Goal: Task Accomplishment & Management: Manage account settings

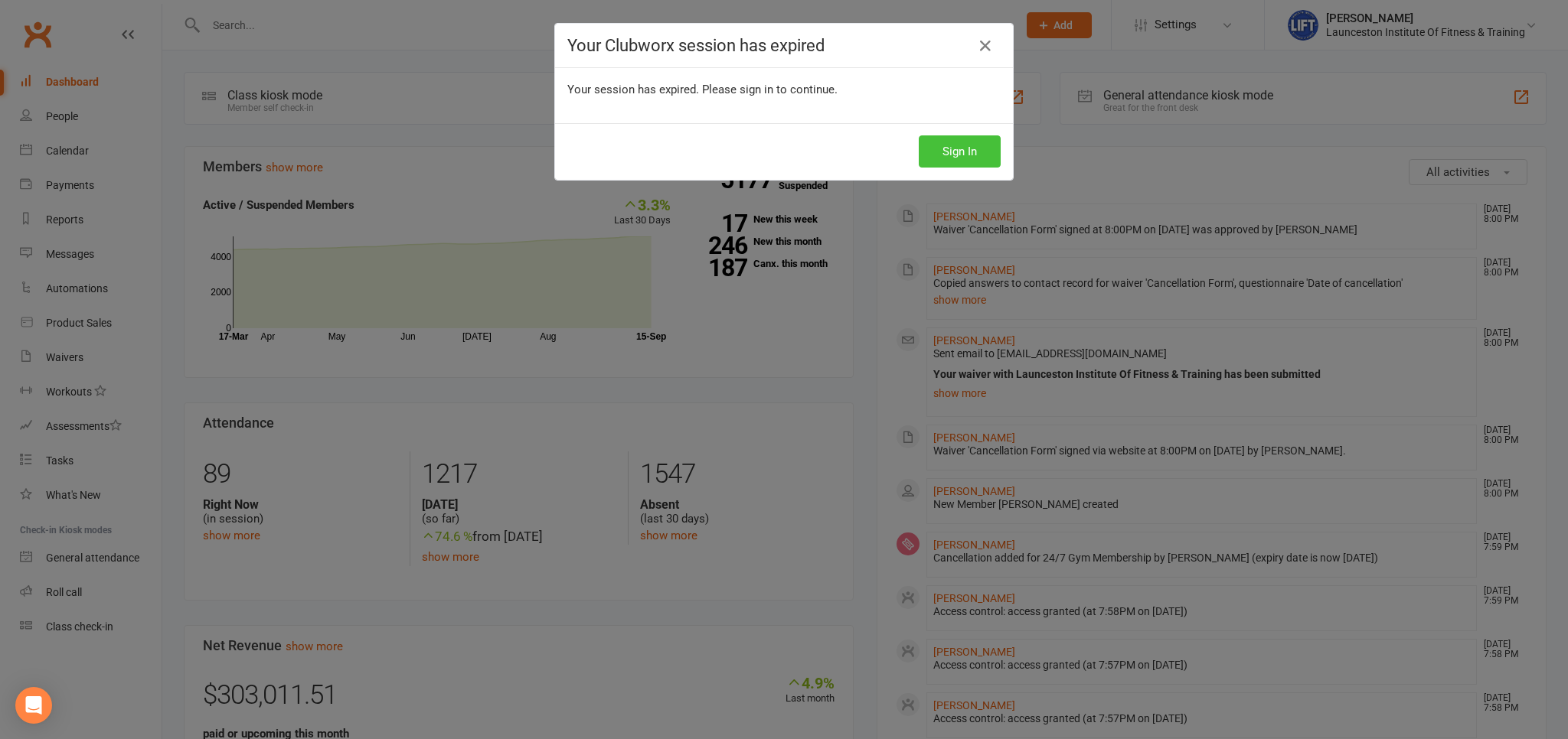
click at [961, 155] on button "Sign In" at bounding box center [960, 151] width 82 height 33
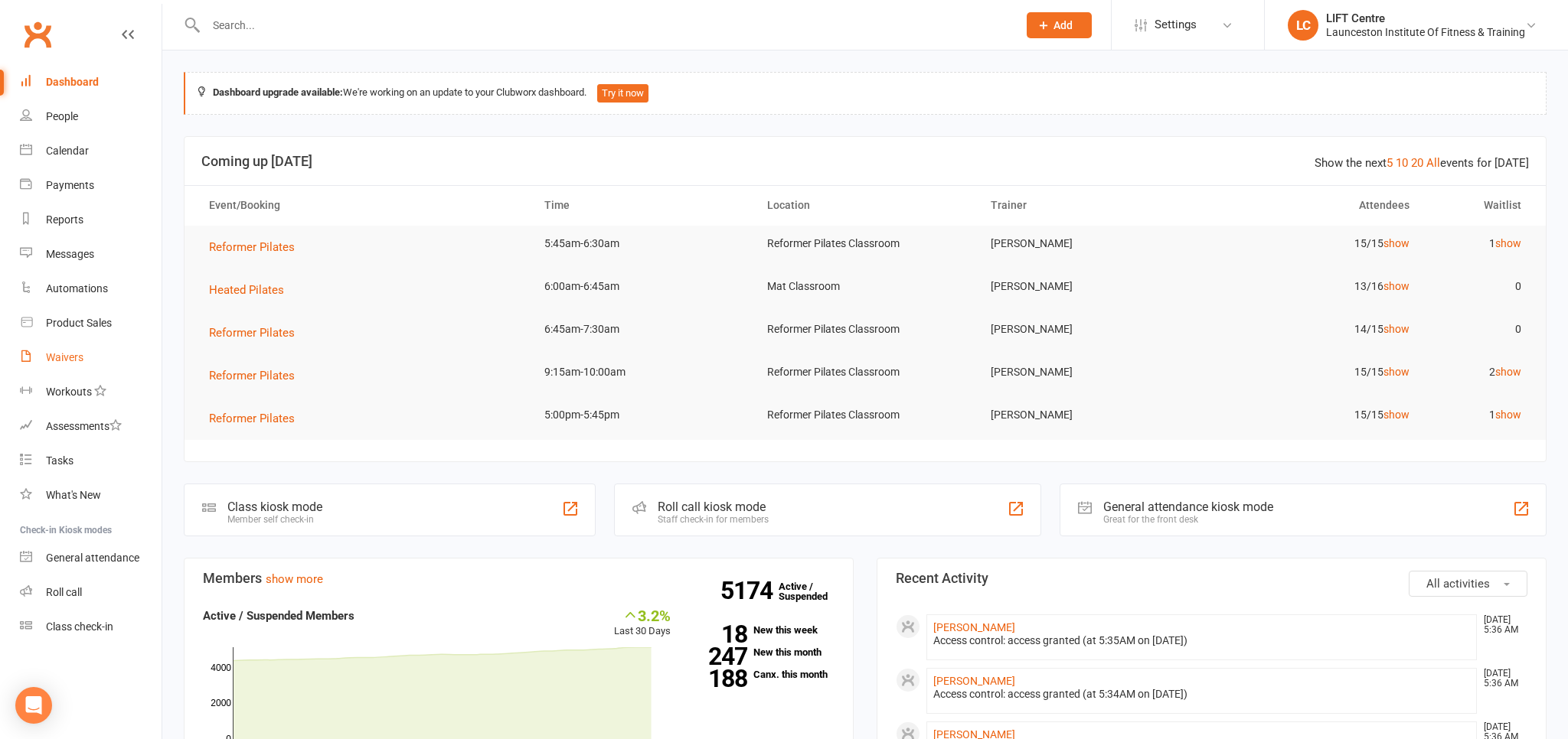
click at [74, 357] on div "Waivers" at bounding box center [64, 357] width 37 height 12
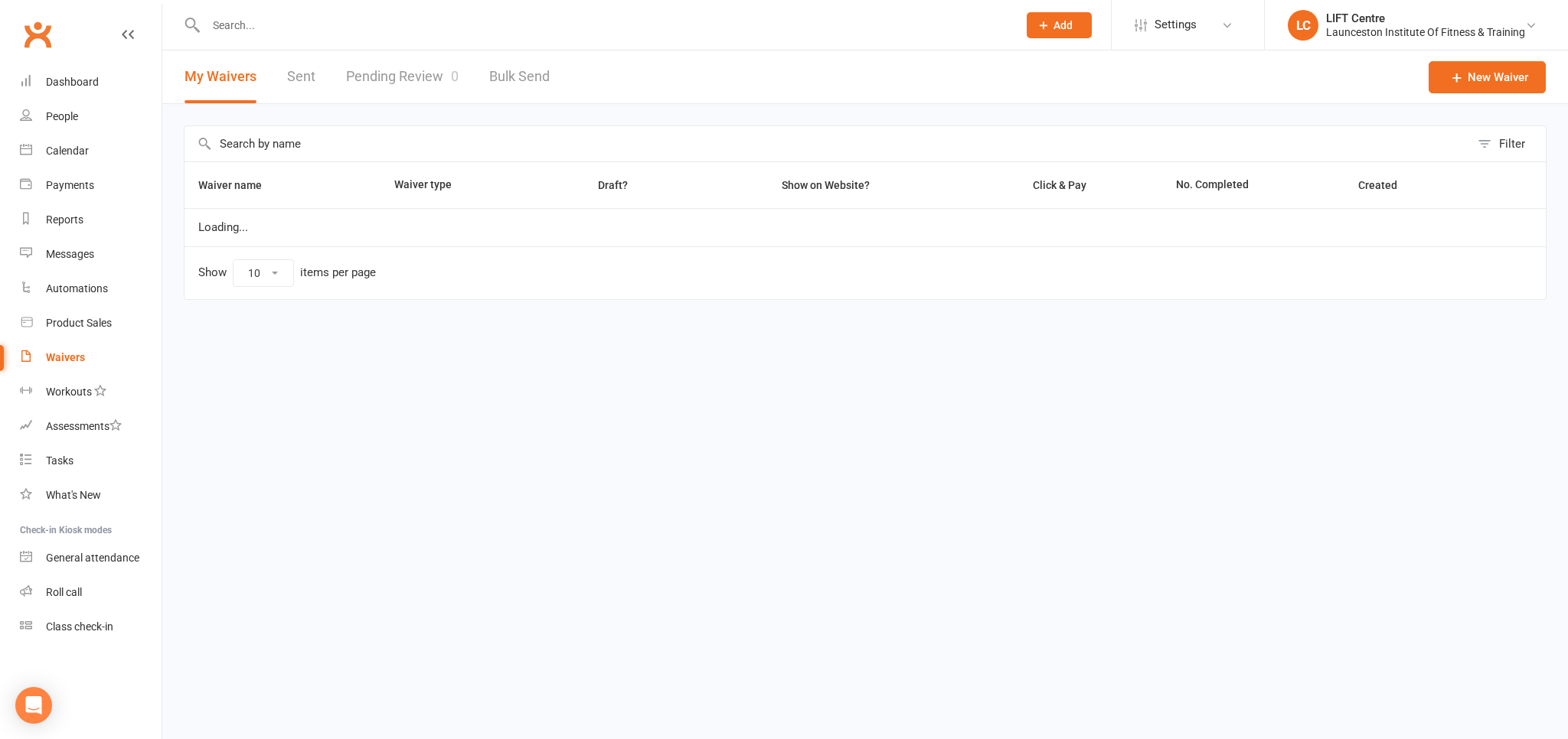
select select "50"
click at [406, 72] on link "Pending Review 0" at bounding box center [402, 77] width 113 height 53
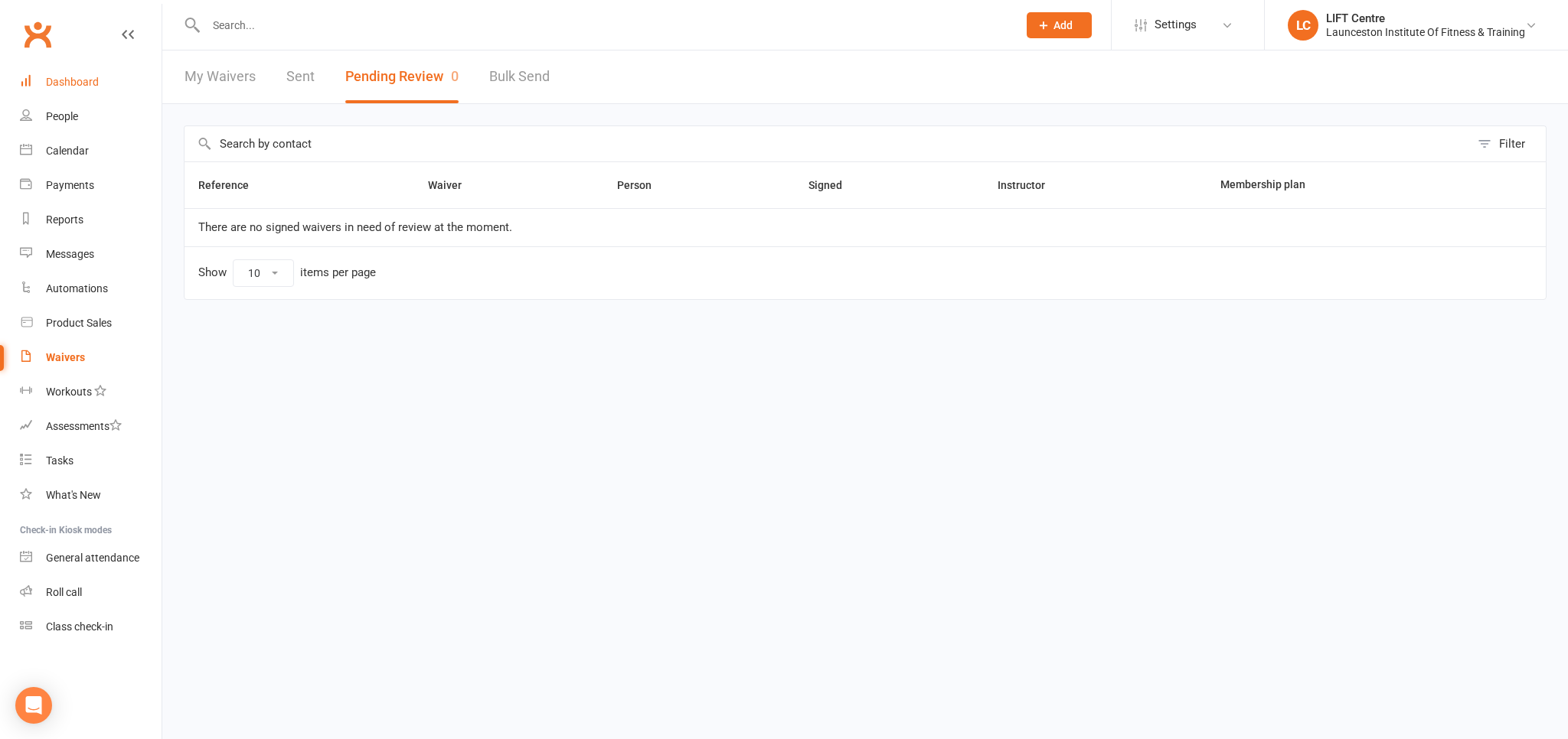
click at [79, 82] on div "Dashboard" at bounding box center [72, 81] width 53 height 12
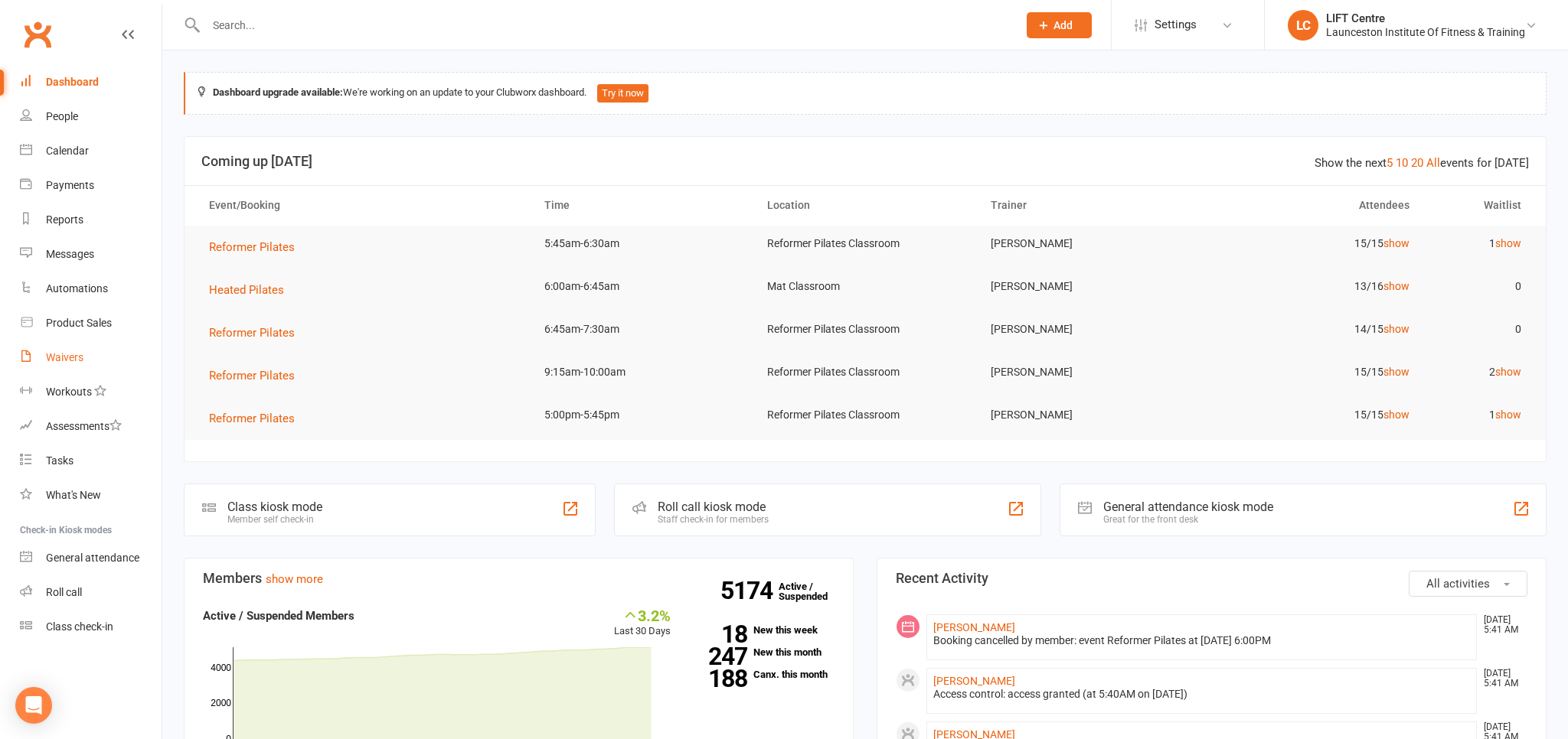
click at [64, 354] on div "Waivers" at bounding box center [64, 357] width 37 height 12
select select "50"
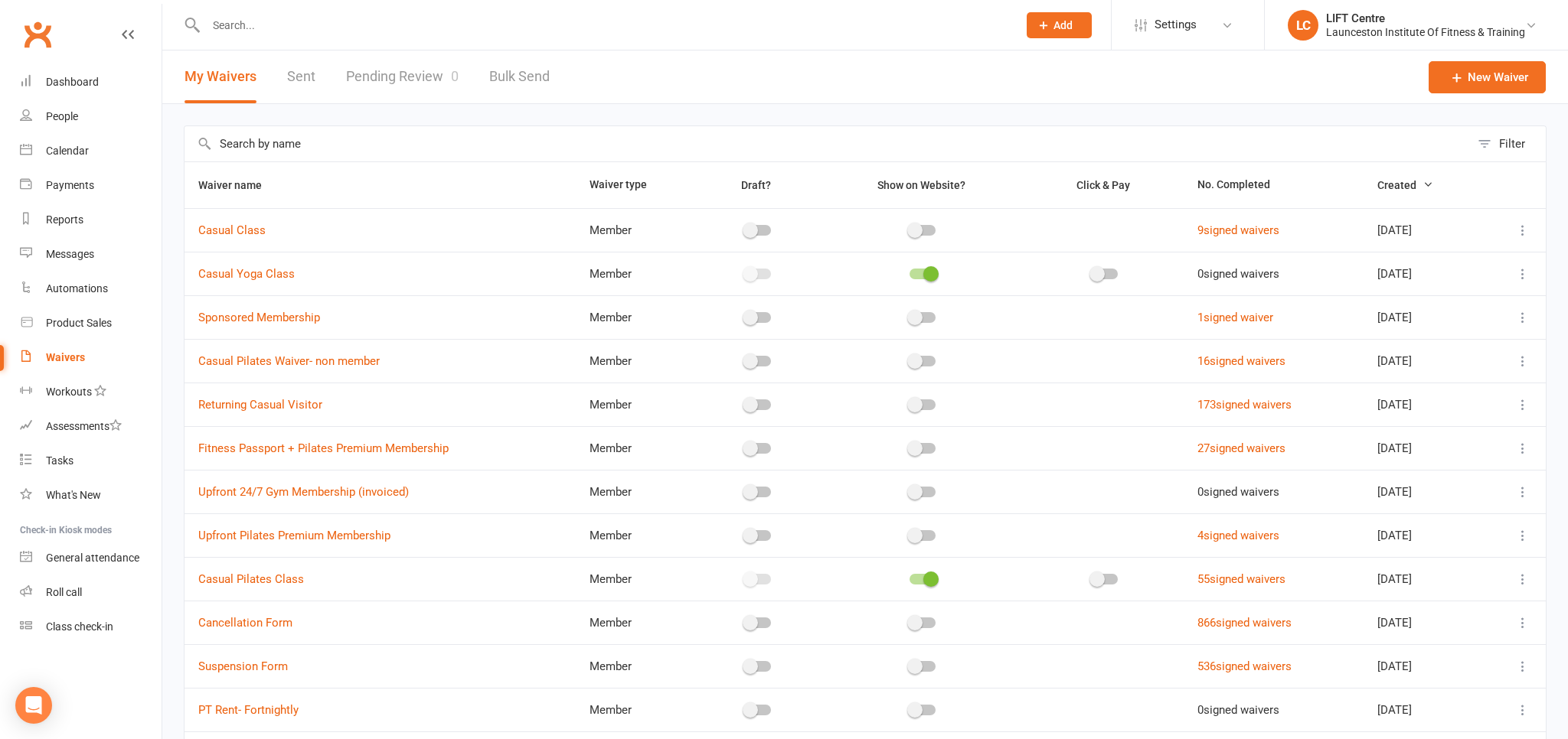
click at [415, 72] on link "Pending Review 0" at bounding box center [402, 77] width 113 height 53
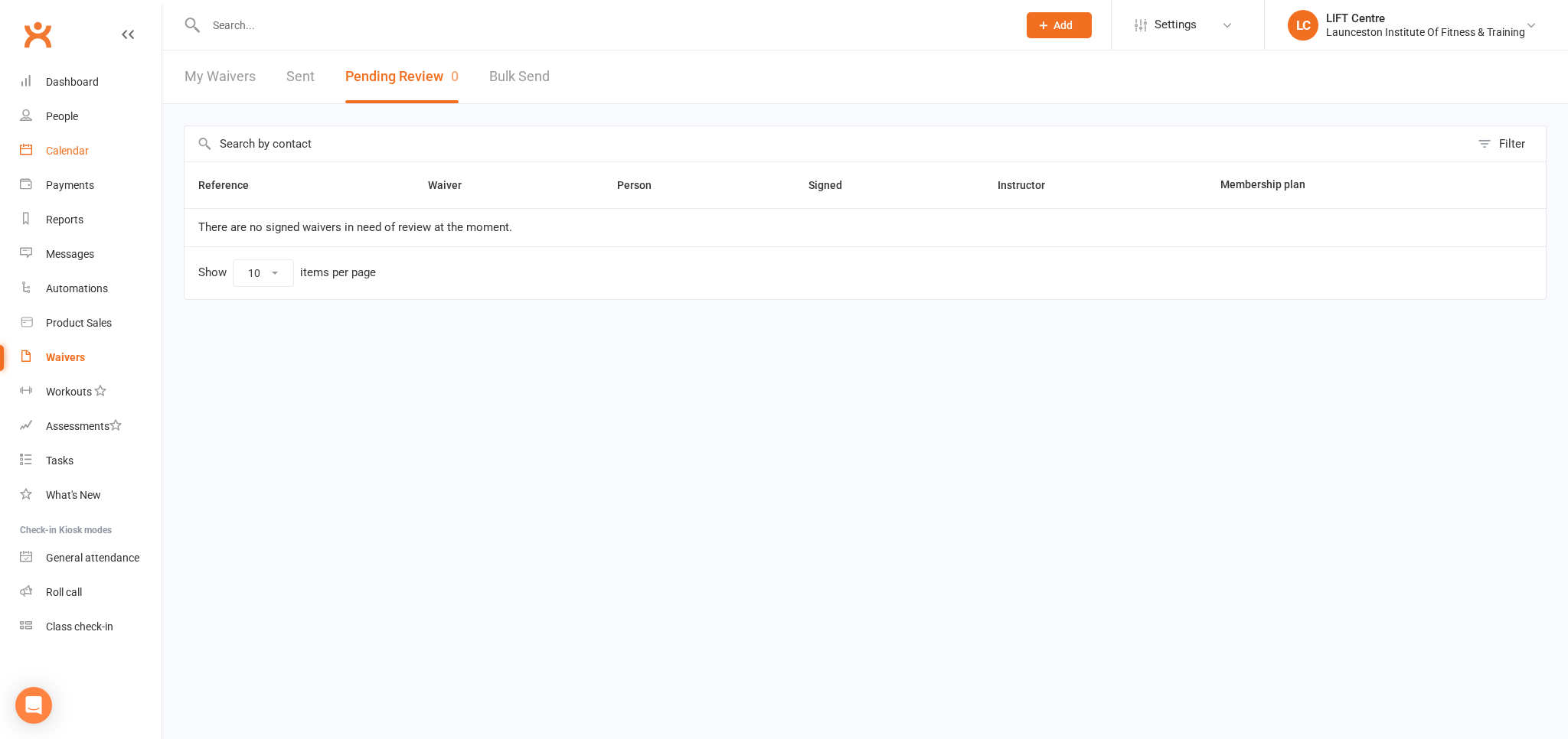
click at [69, 154] on div "Calendar" at bounding box center [67, 150] width 43 height 12
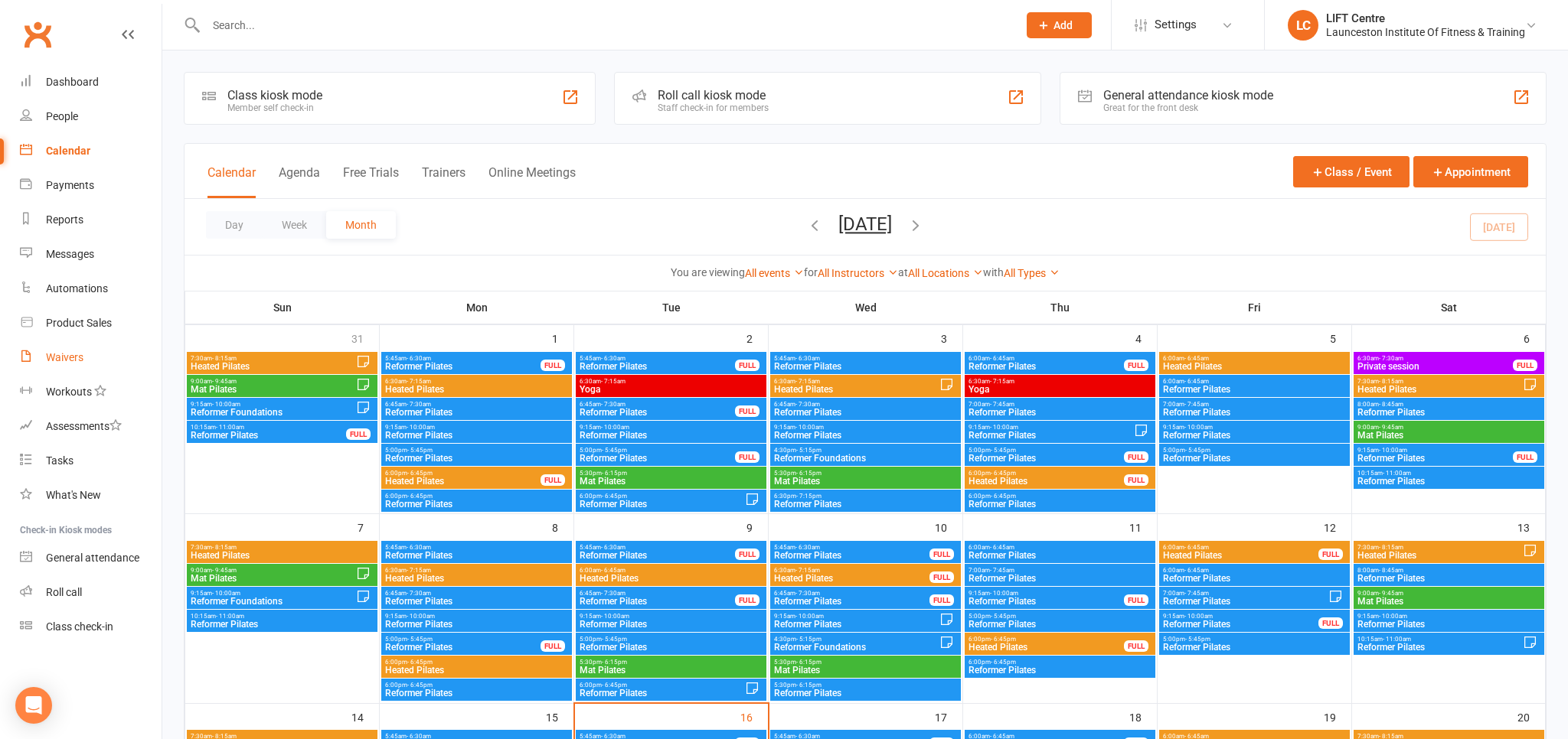
drag, startPoint x: 65, startPoint y: 357, endPoint x: 77, endPoint y: 351, distance: 13.4
click at [66, 357] on div "Waivers" at bounding box center [64, 357] width 37 height 12
select select "50"
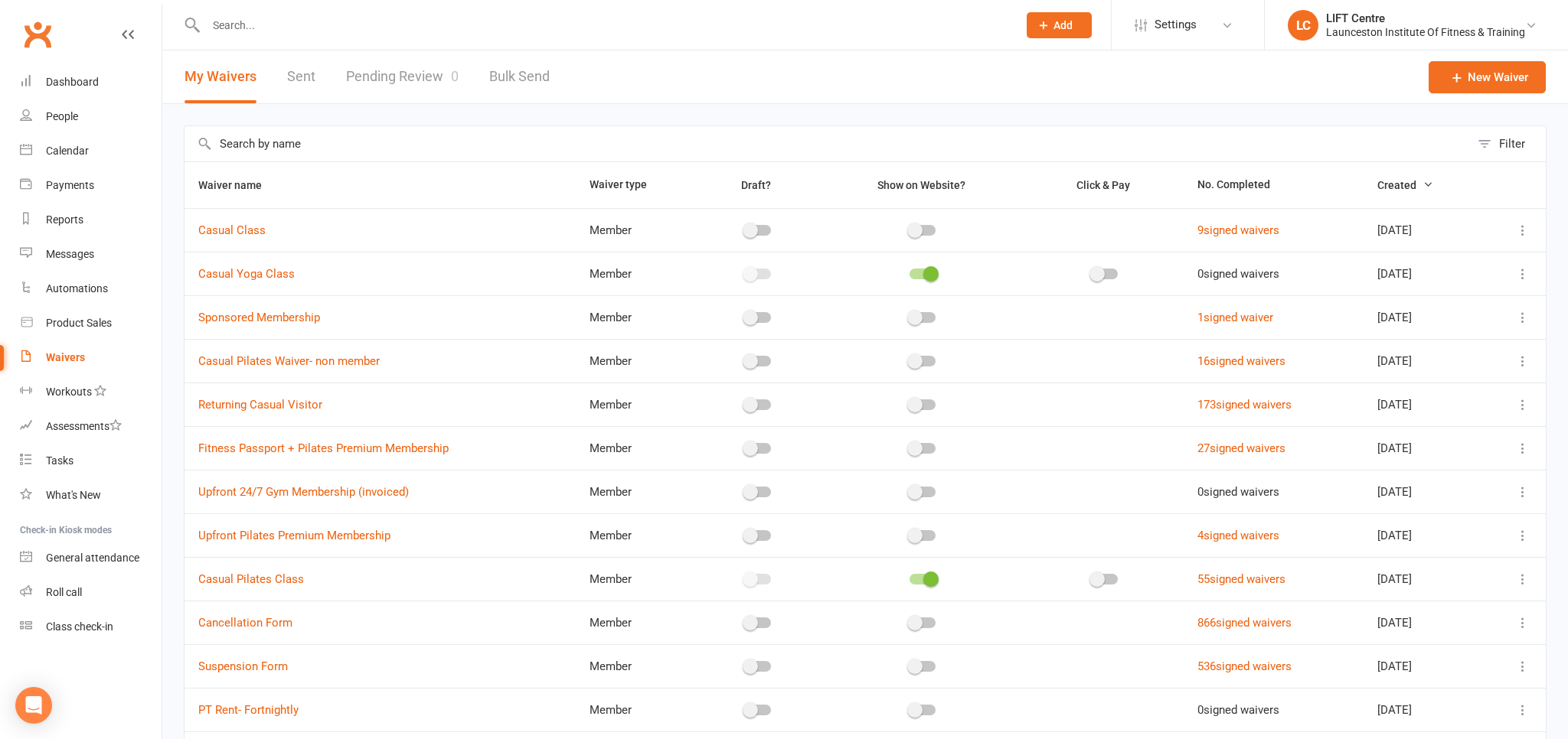
click at [410, 78] on link "Pending Review 0" at bounding box center [402, 77] width 113 height 53
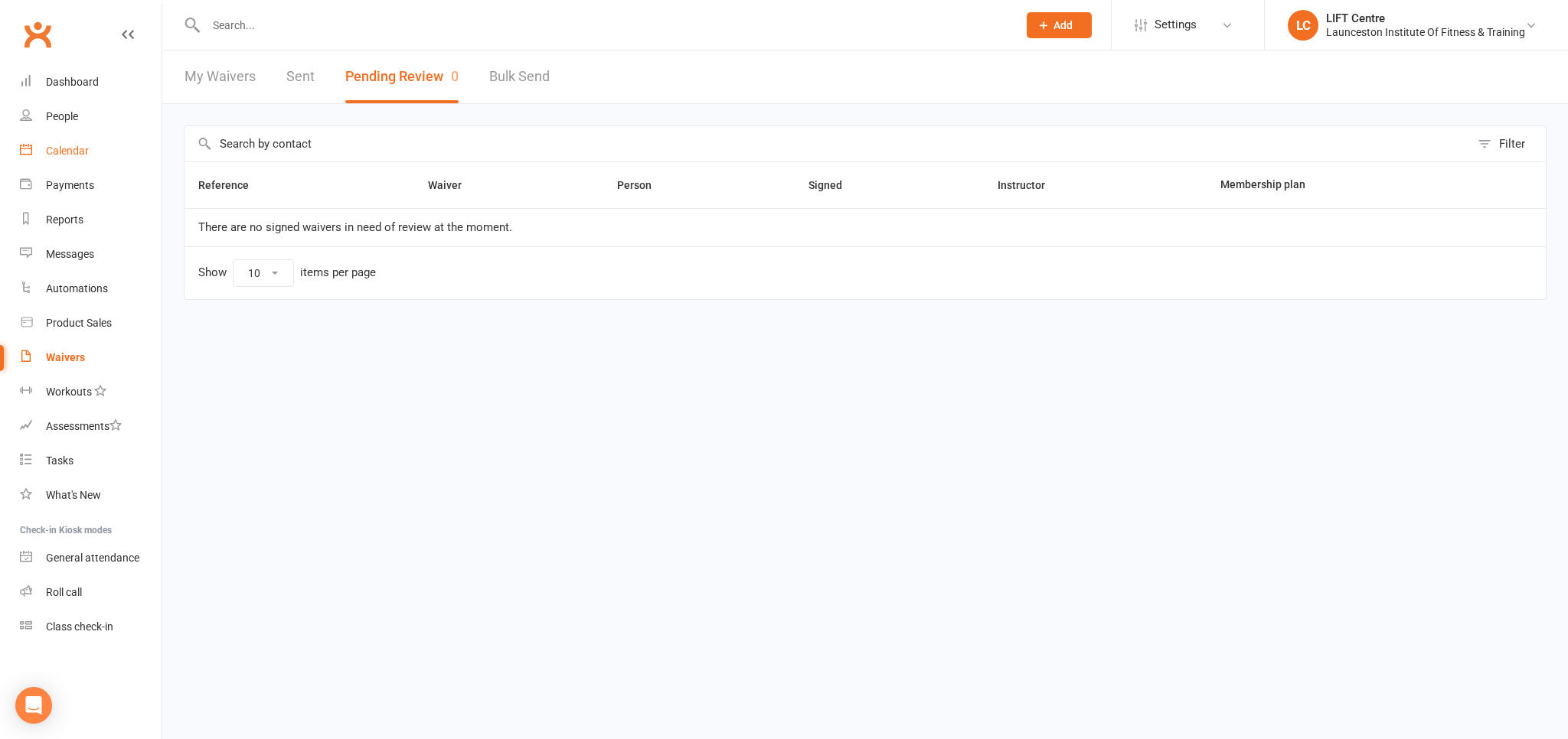
click at [76, 152] on div "Calendar" at bounding box center [67, 150] width 43 height 12
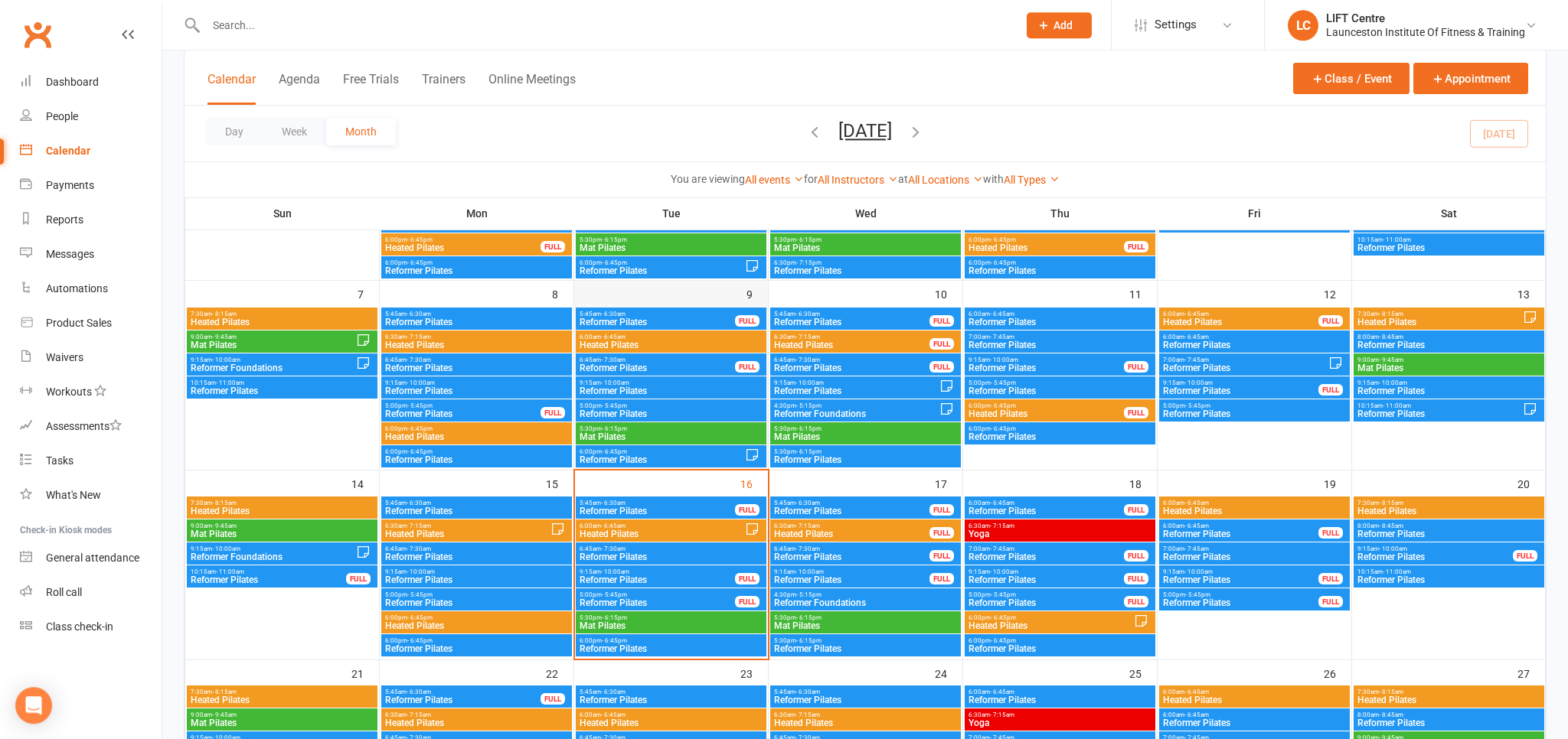
scroll to position [242, 0]
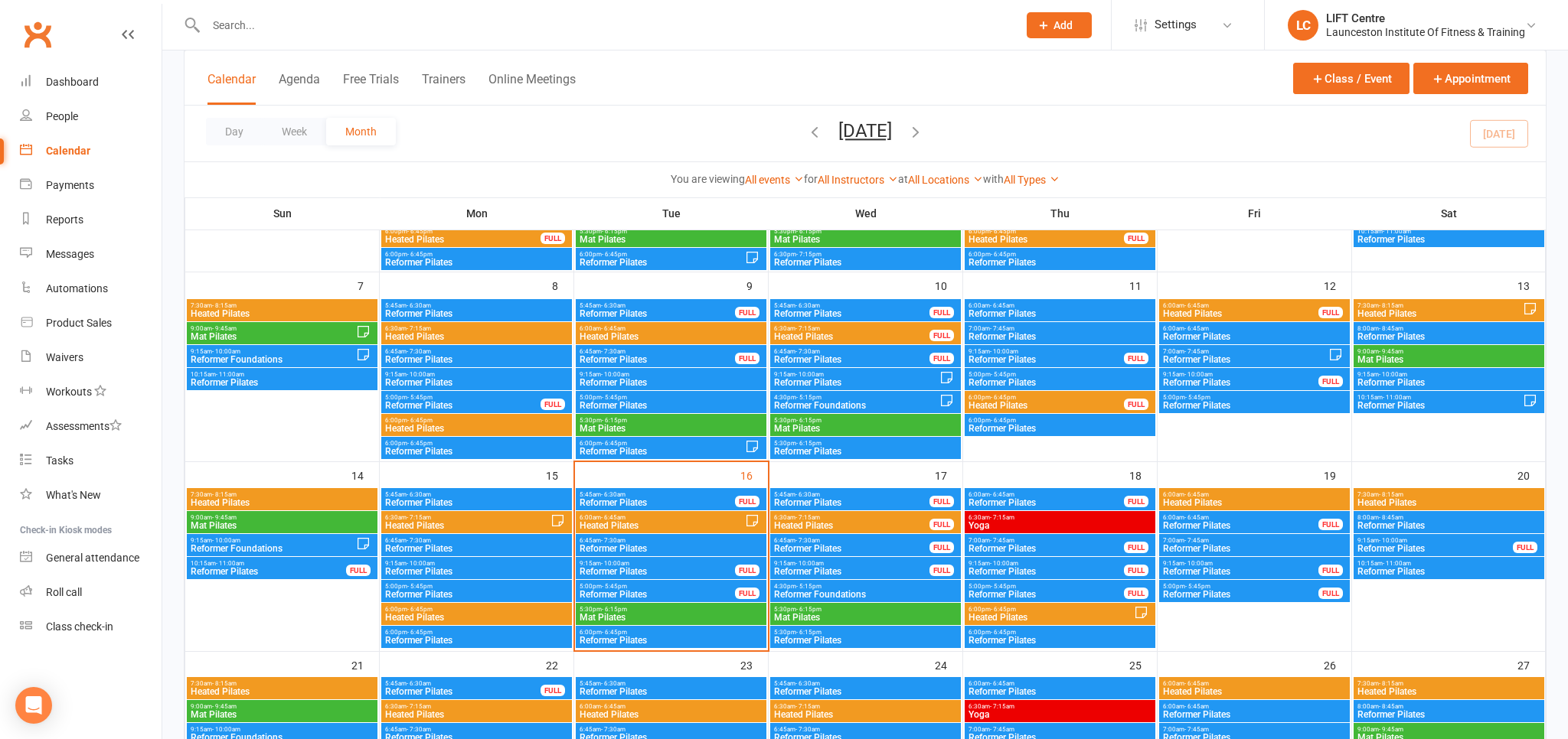
click at [659, 527] on span "Heated Pilates" at bounding box center [661, 526] width 166 height 10
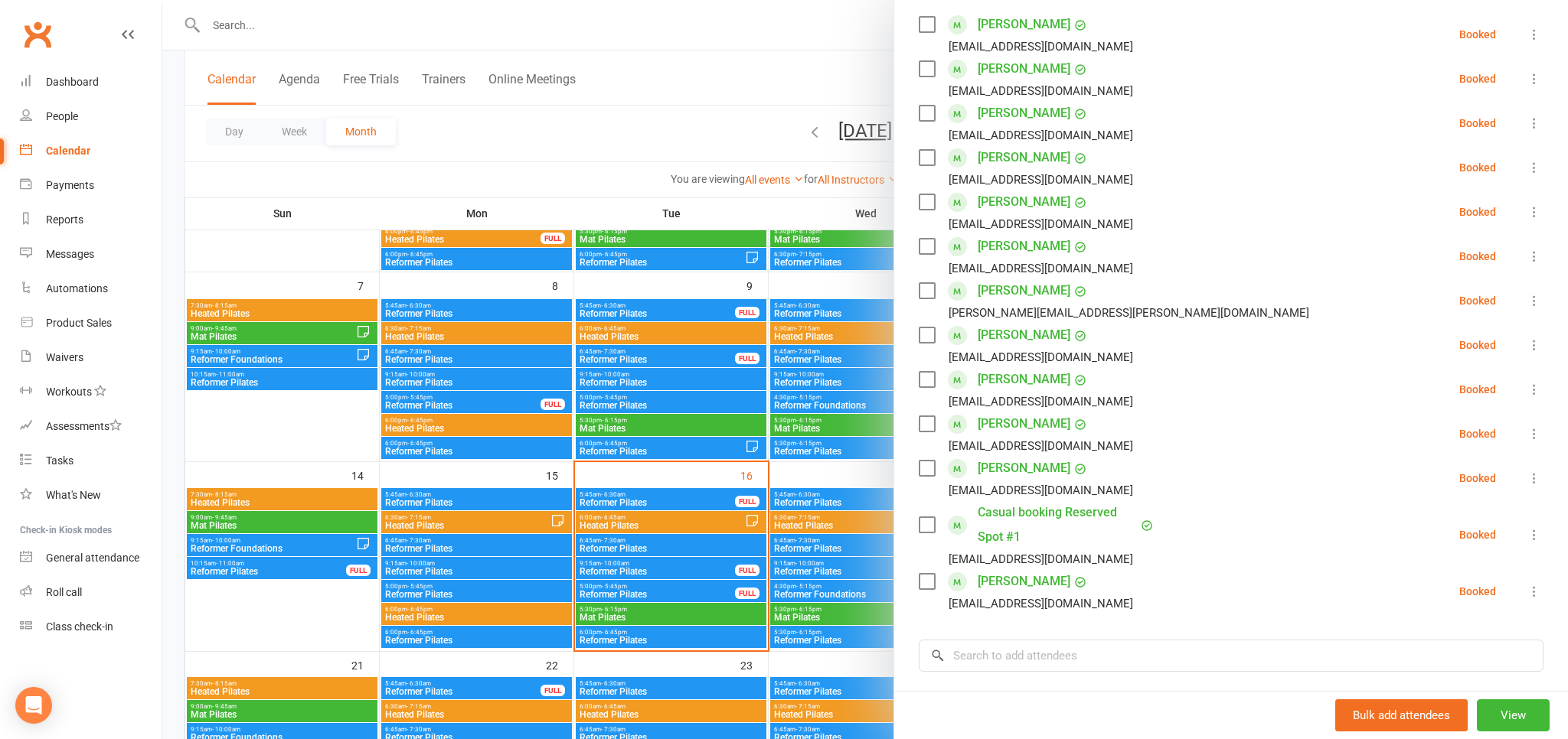
scroll to position [338, 0]
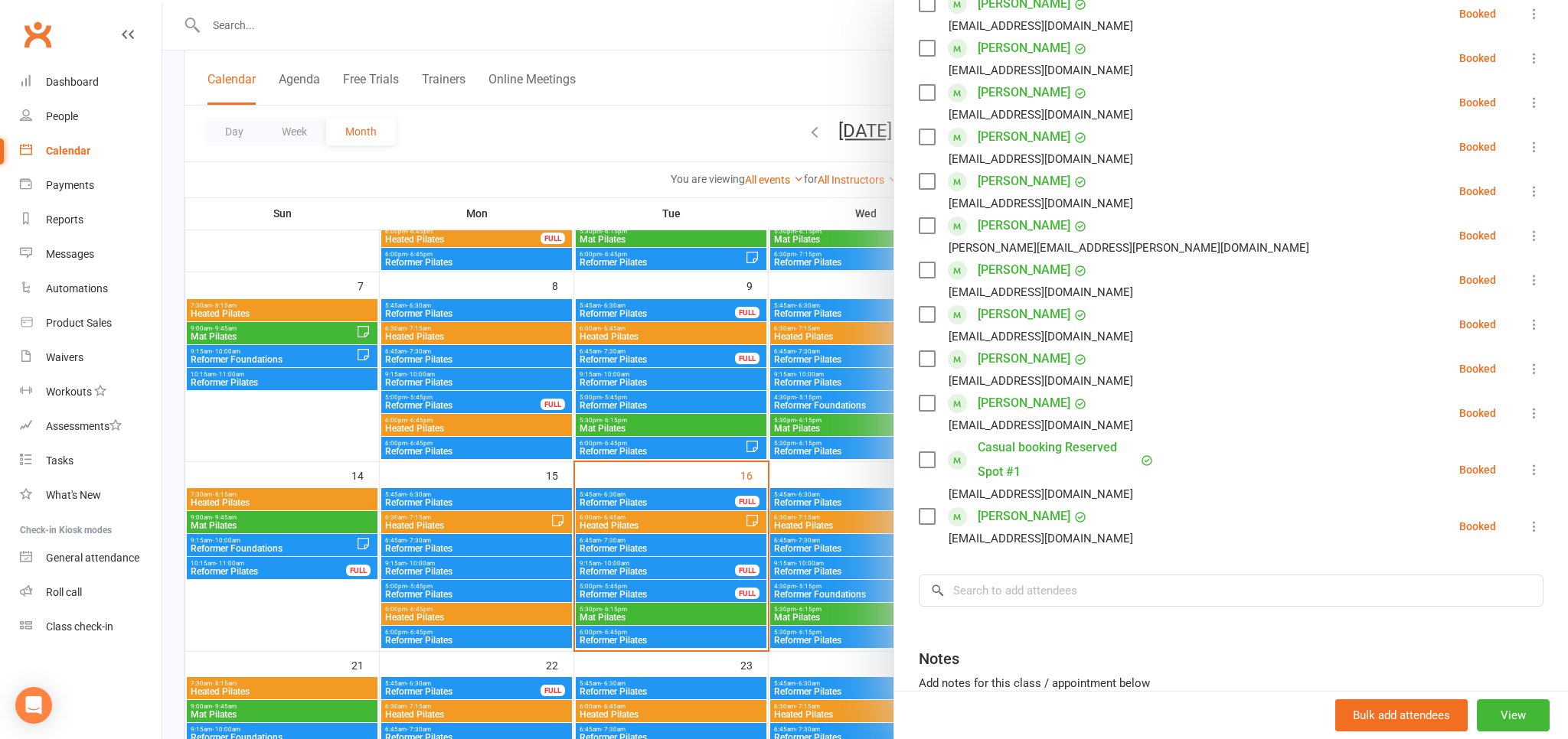
click at [850, 84] on div at bounding box center [865, 370] width 1406 height 739
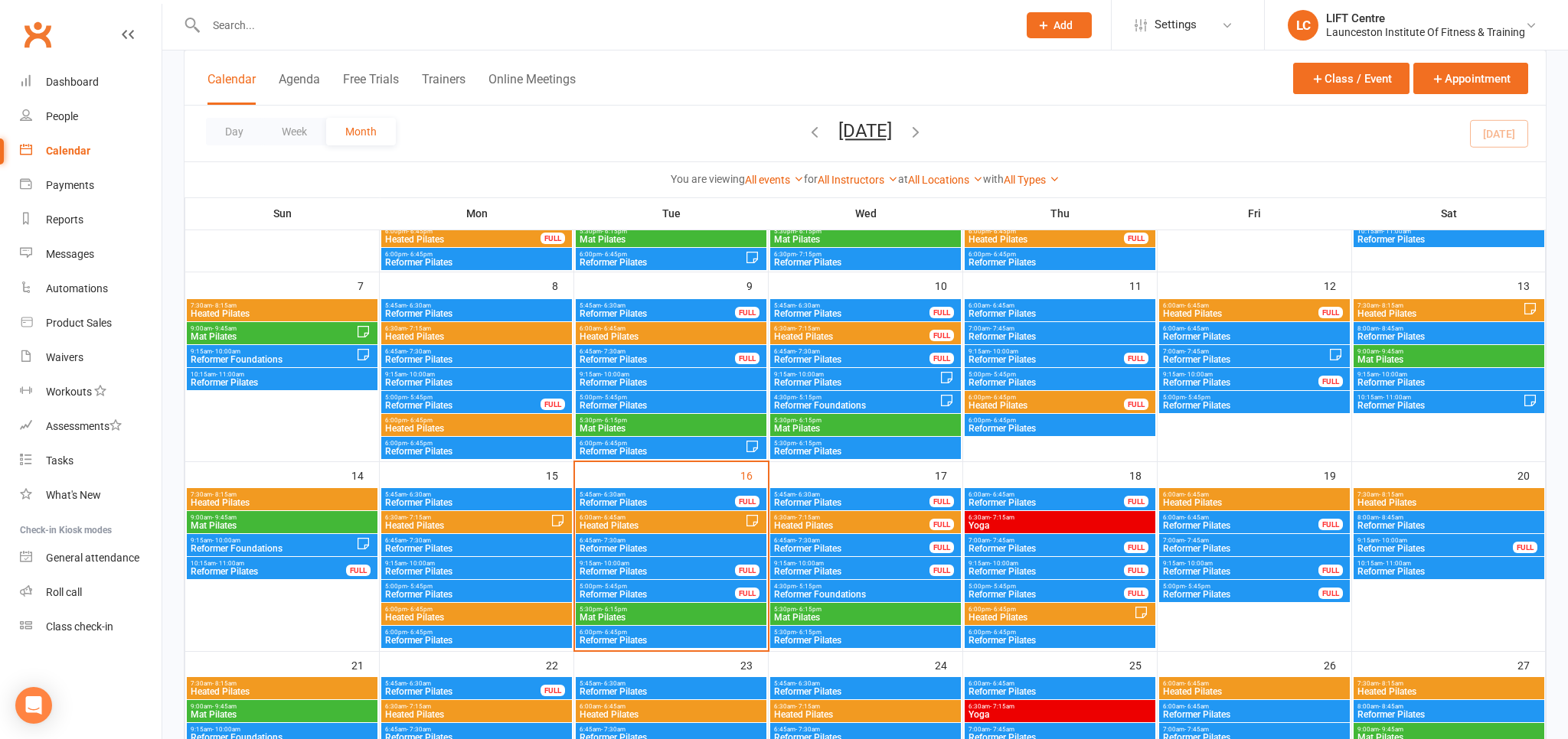
click at [673, 523] on span "Heated Pilates" at bounding box center [661, 526] width 166 height 10
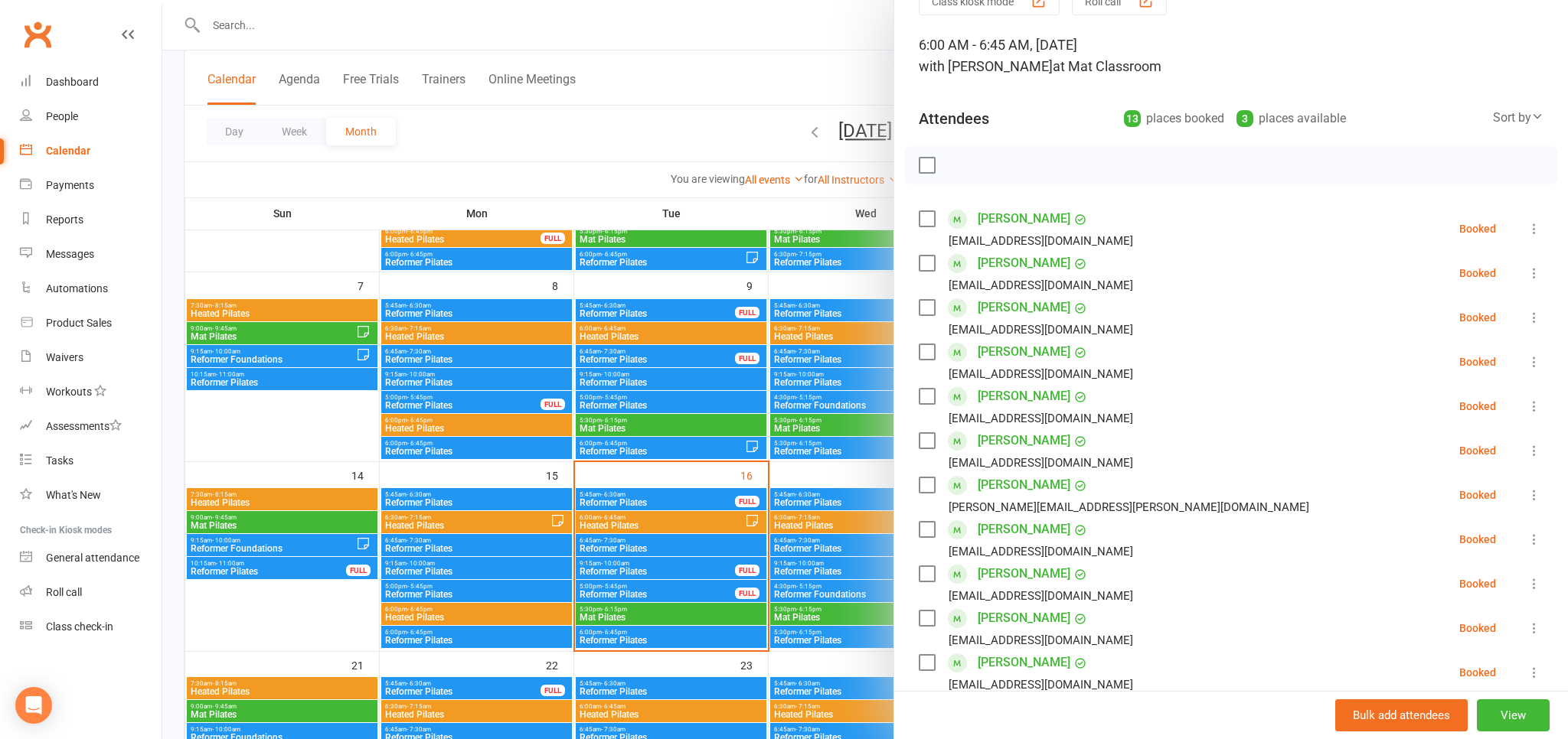
scroll to position [48, 0]
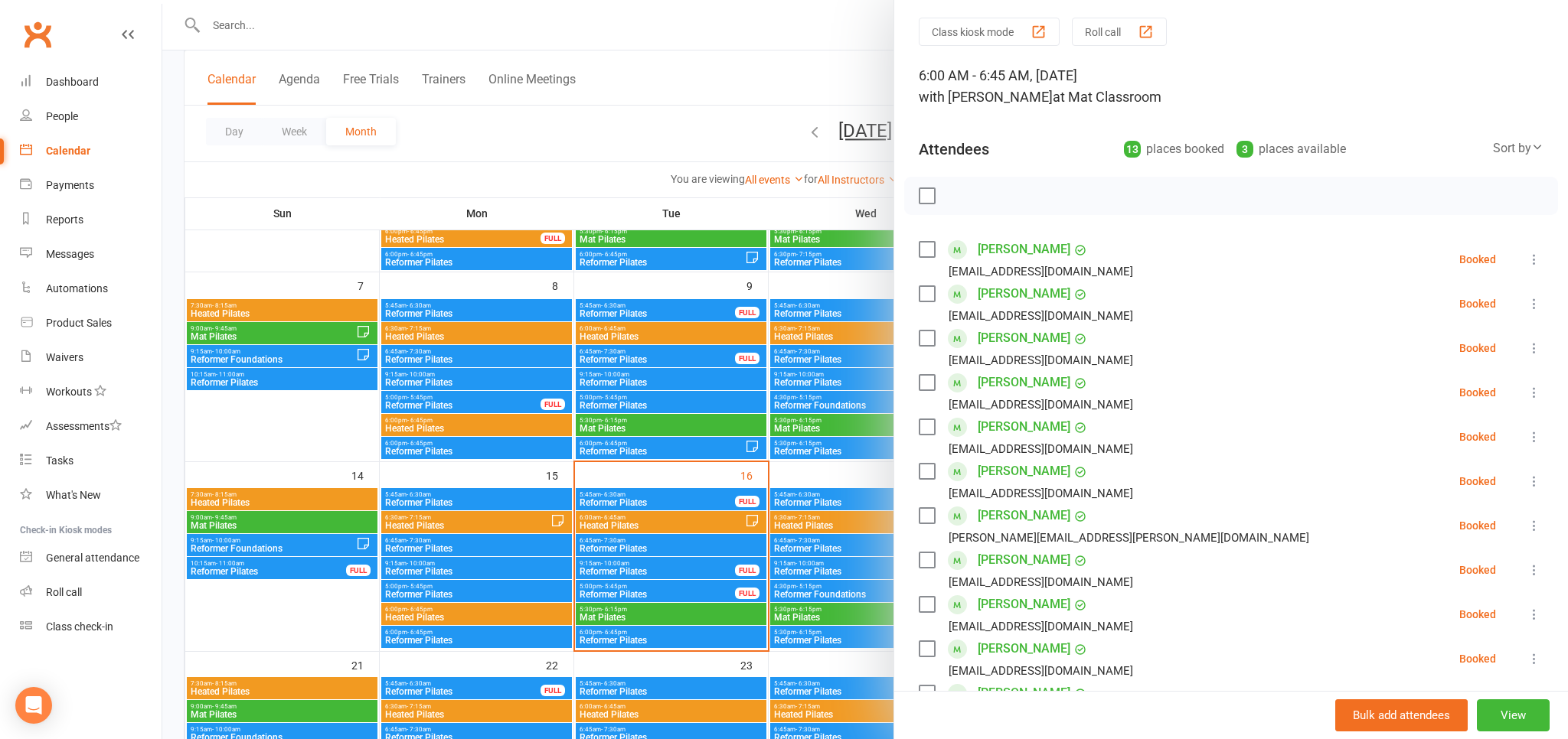
click at [852, 75] on div at bounding box center [865, 370] width 1406 height 739
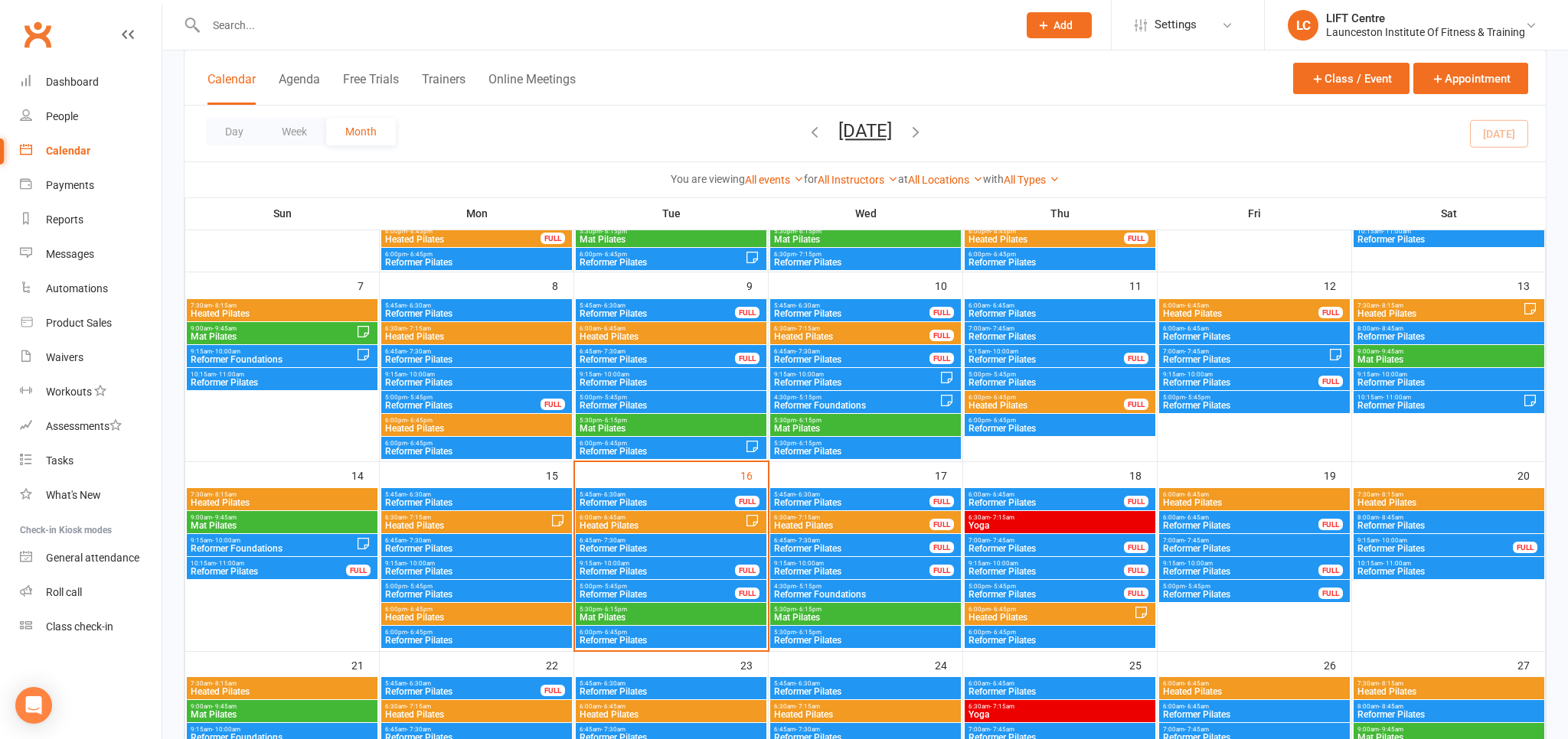
click at [507, 26] on input "text" at bounding box center [603, 25] width 806 height 21
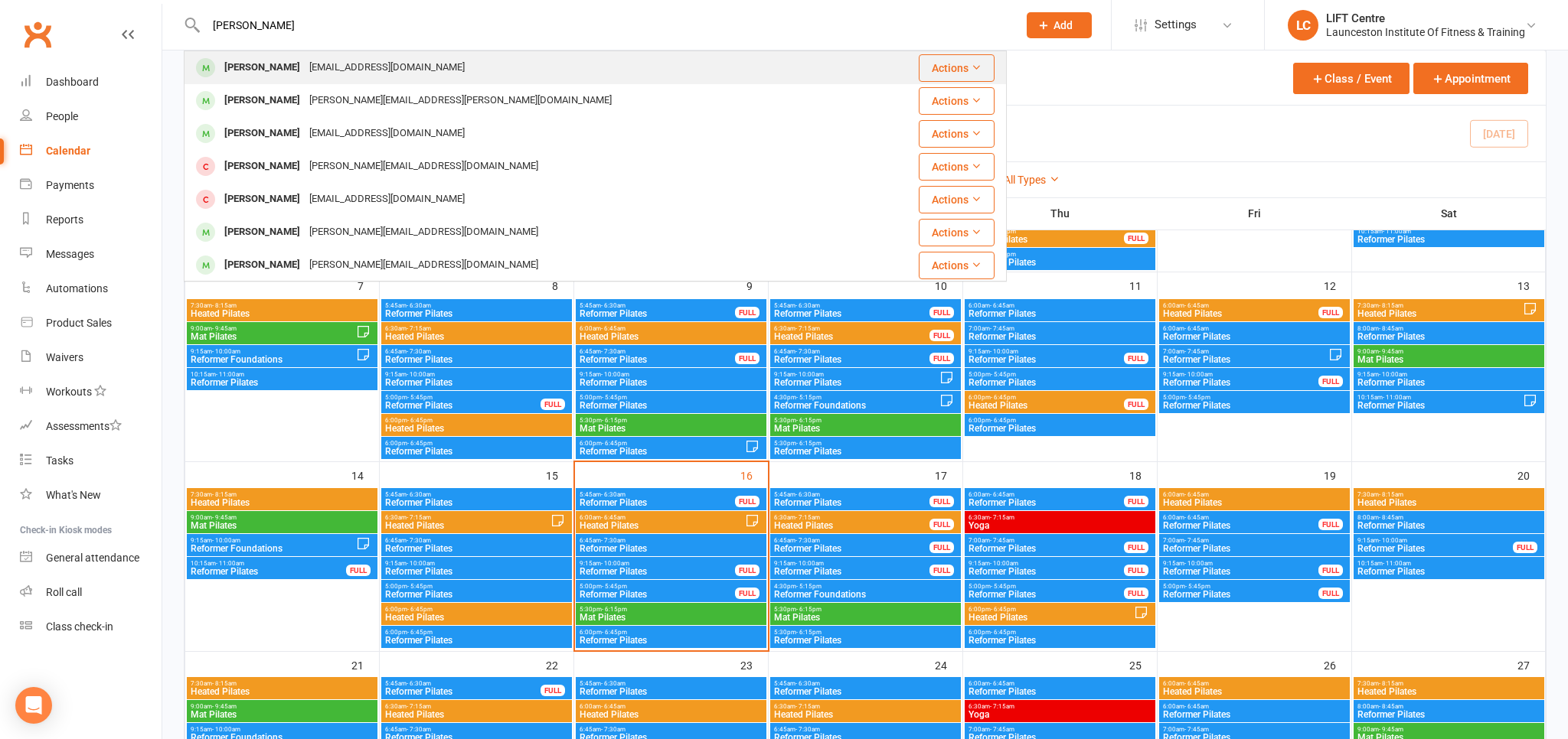
type input "[PERSON_NAME]"
click at [461, 63] on div "[PERSON_NAME] [EMAIL_ADDRESS][DOMAIN_NAME]" at bounding box center [526, 67] width 683 height 32
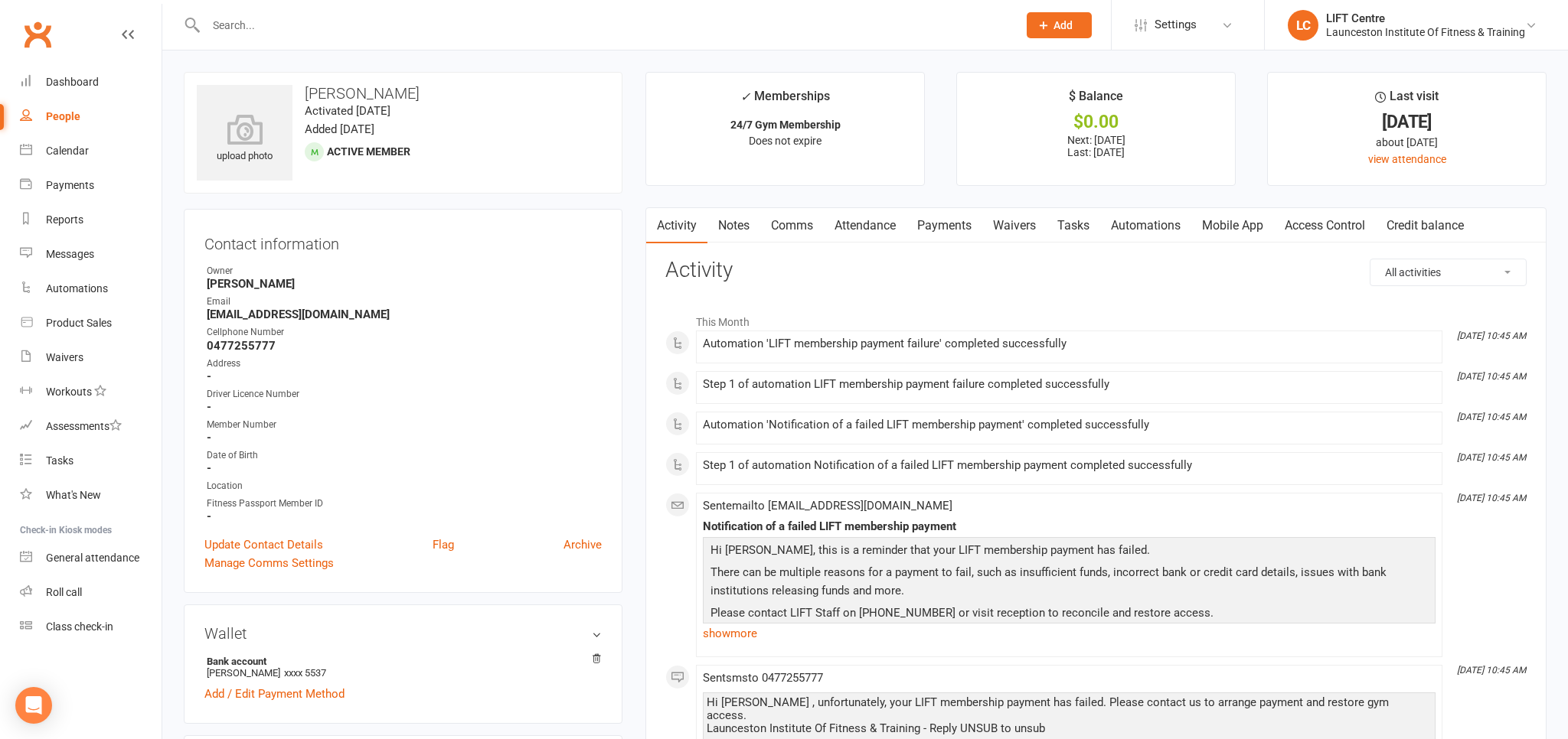
click at [957, 228] on link "Payments" at bounding box center [943, 225] width 76 height 35
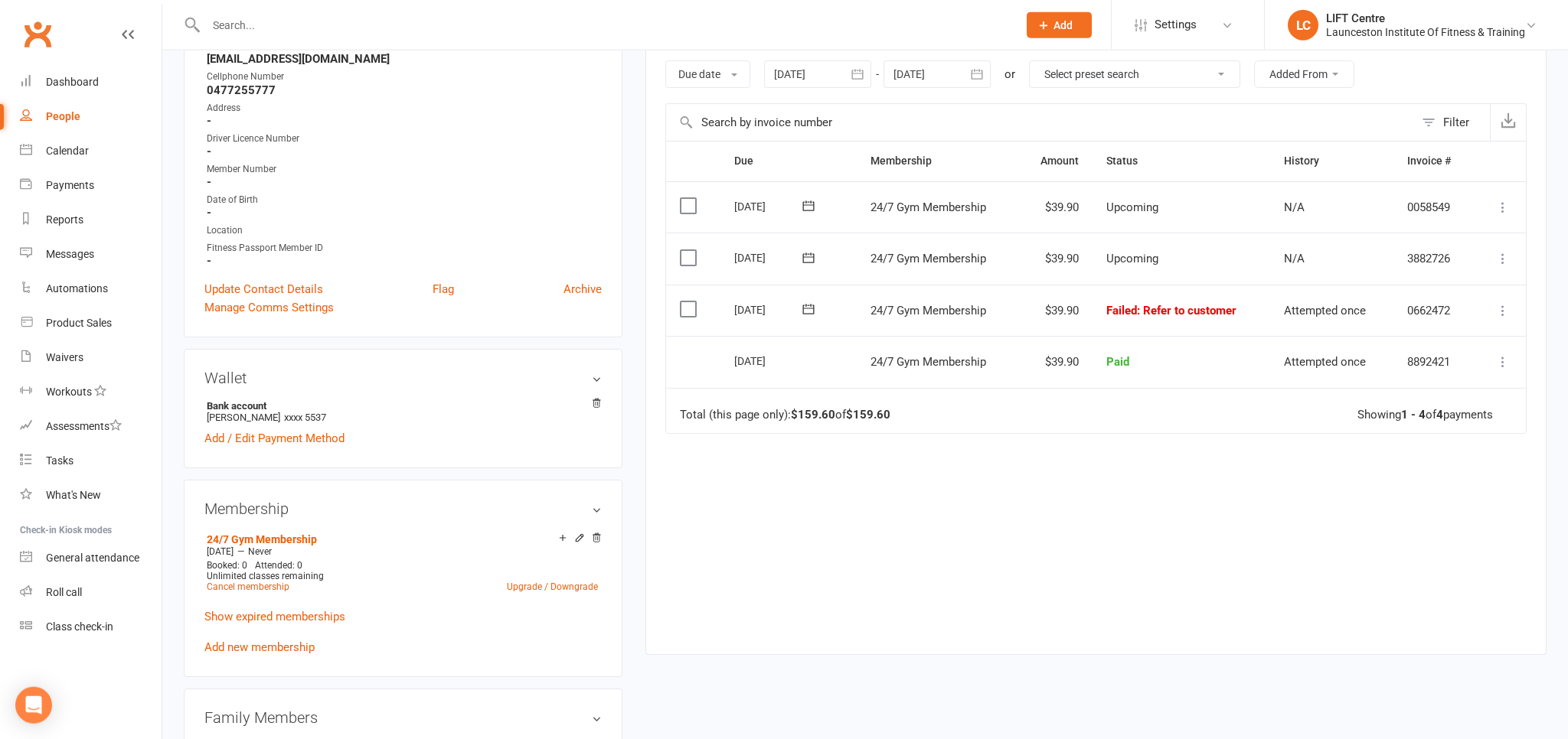
scroll to position [323, 0]
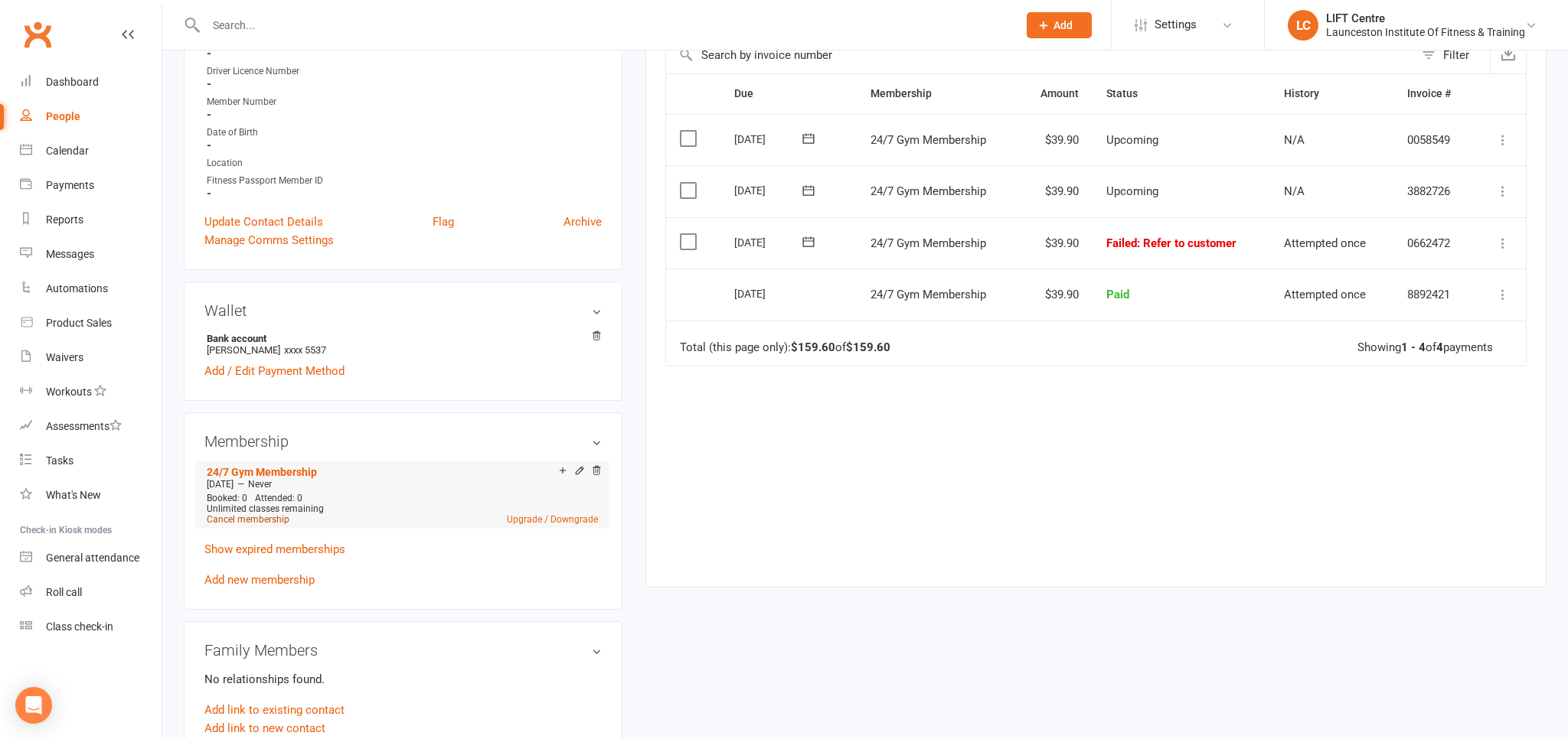
click at [281, 521] on link "Cancel membership" at bounding box center [248, 519] width 82 height 11
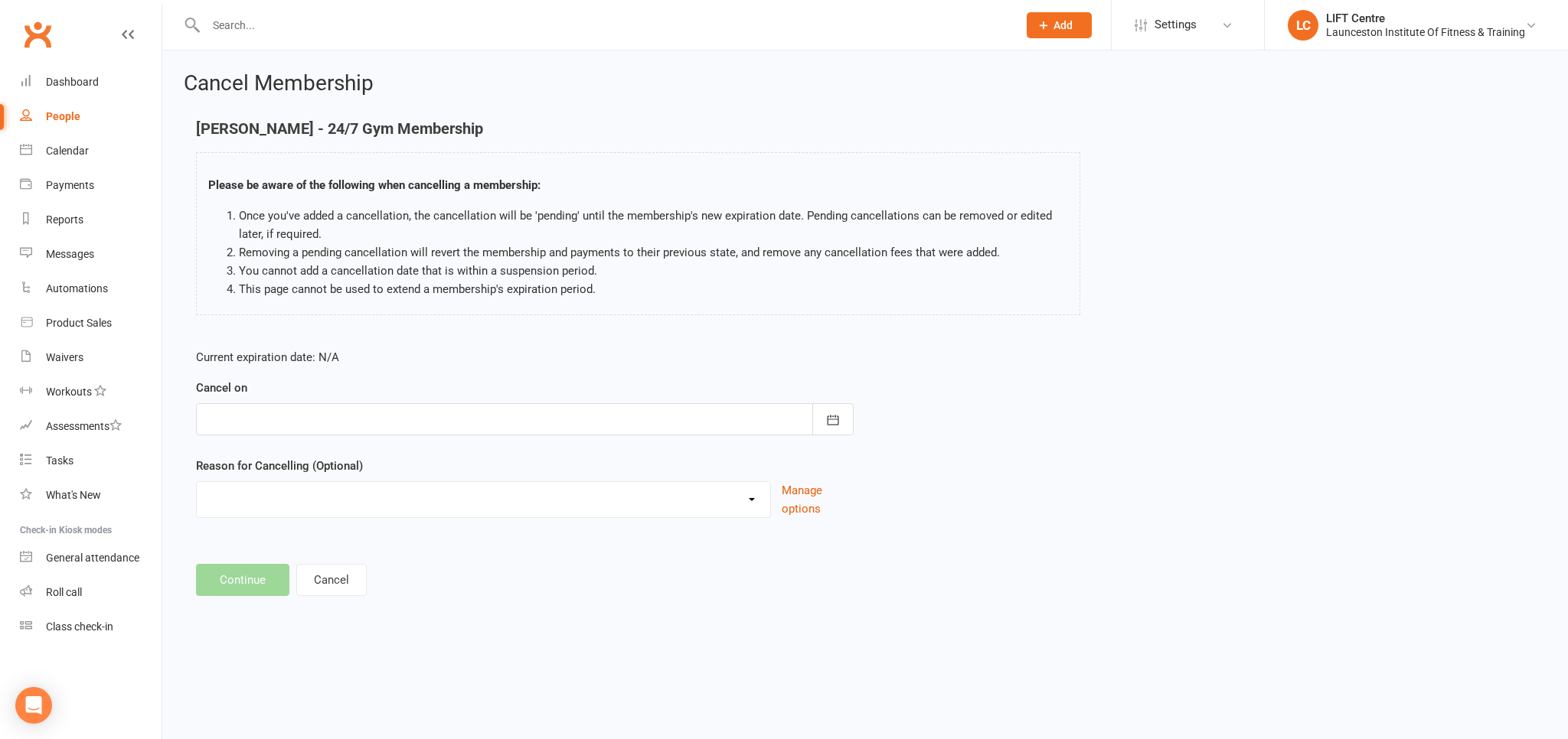
click at [419, 427] on div at bounding box center [525, 419] width 658 height 33
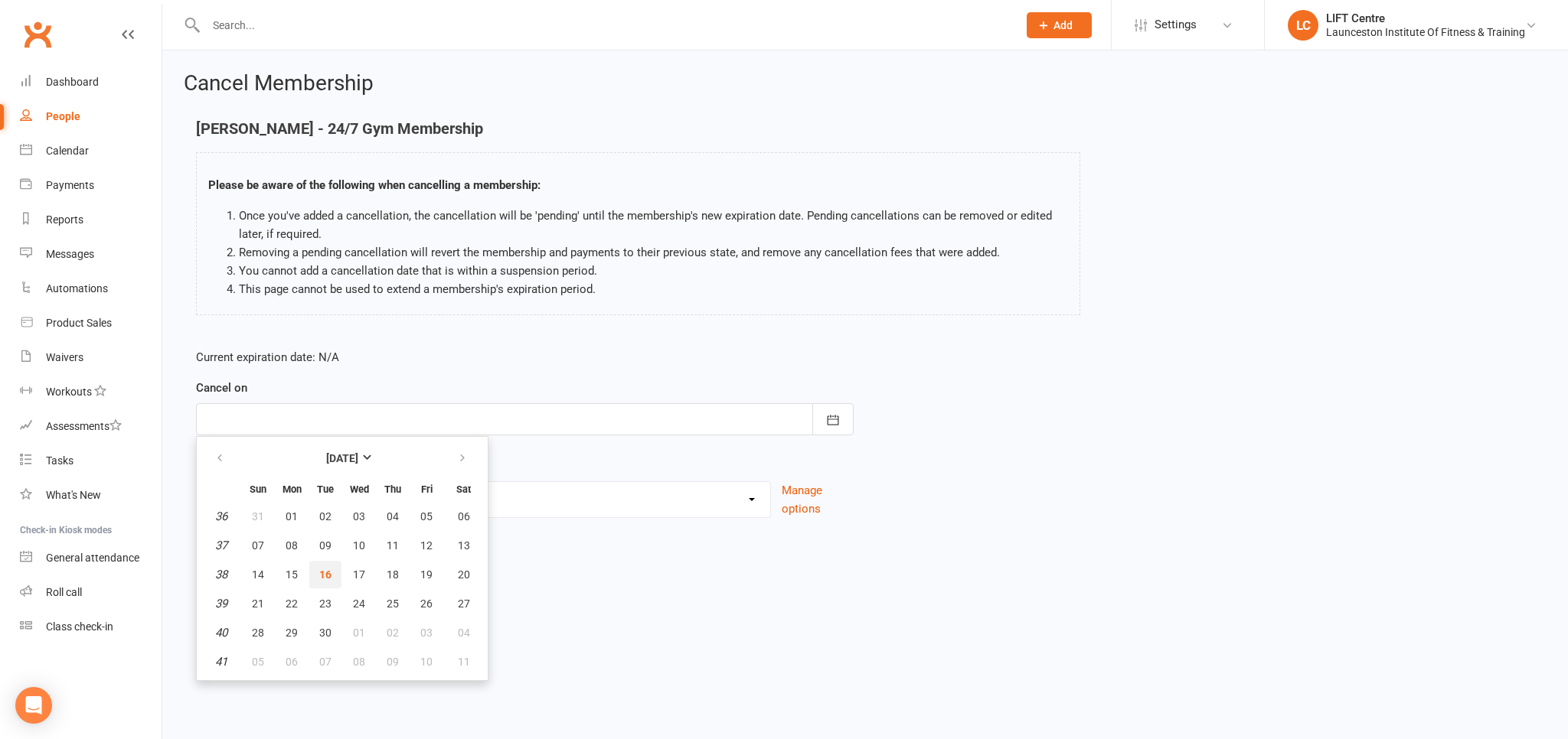
click at [327, 578] on span "16" at bounding box center [325, 574] width 12 height 12
type input "[DATE]"
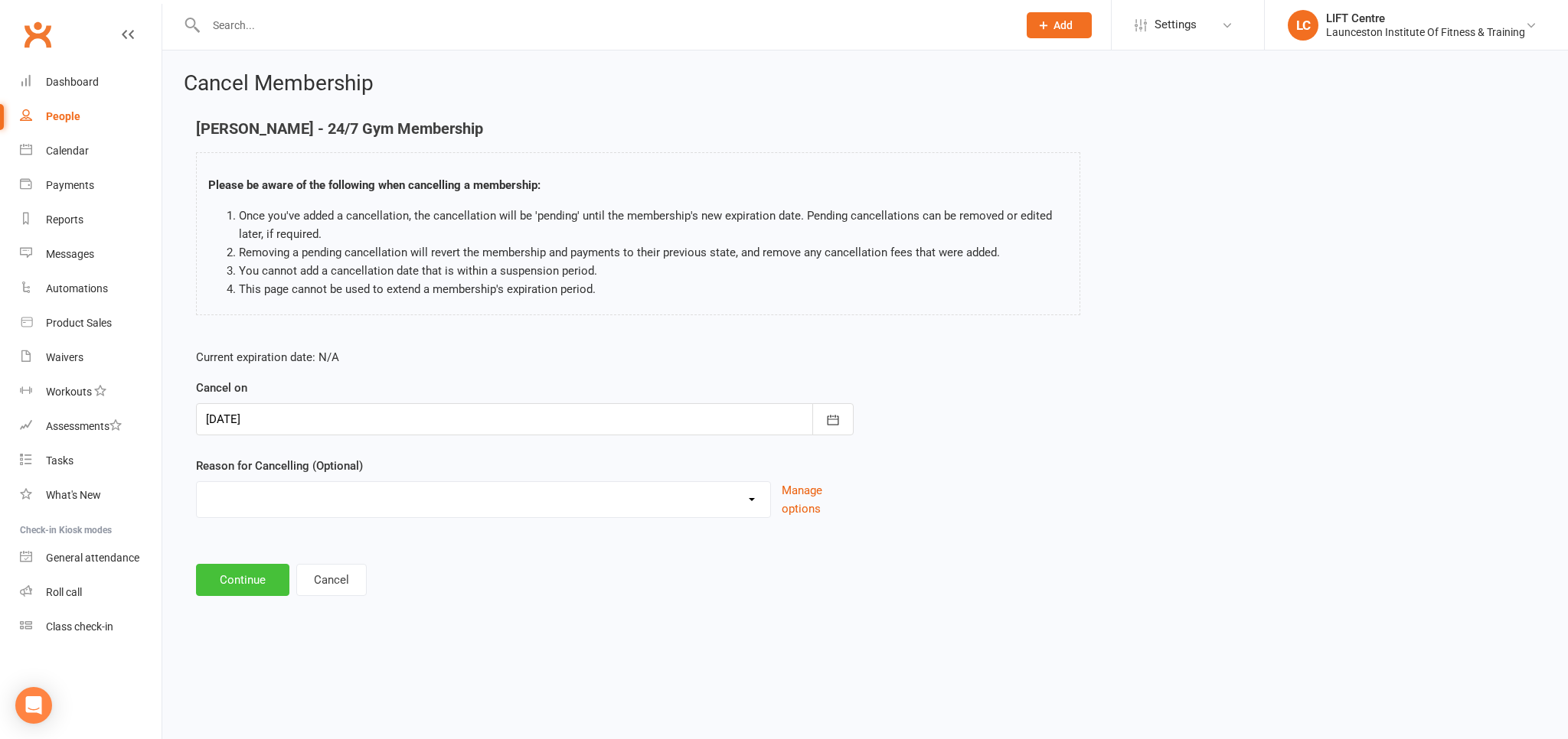
click at [250, 574] on button "Continue" at bounding box center [243, 580] width 94 height 33
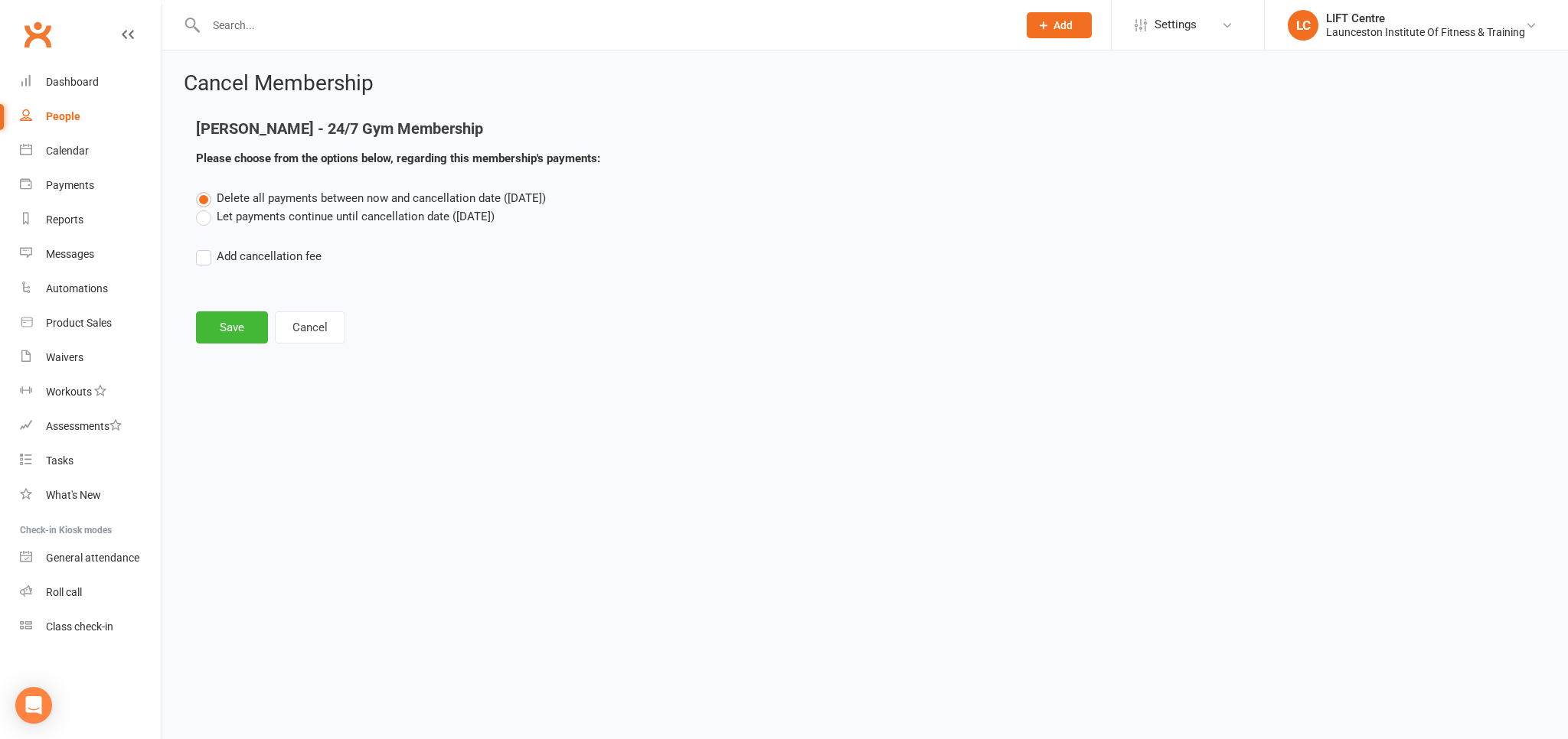
click at [253, 212] on label "Let payments continue until cancellation date ([DATE])" at bounding box center [346, 216] width 299 height 18
click at [206, 208] on input "Let payments continue until cancellation date ([DATE])" at bounding box center [201, 208] width 10 height 0
drag, startPoint x: 234, startPoint y: 346, endPoint x: 239, endPoint y: 326, distance: 20.6
click at [235, 342] on div "Cancel Membership [PERSON_NAME] - 24/7 Gym Membership Please choose from the op…" at bounding box center [865, 210] width 1406 height 318
click at [239, 326] on button "Save" at bounding box center [232, 327] width 72 height 33
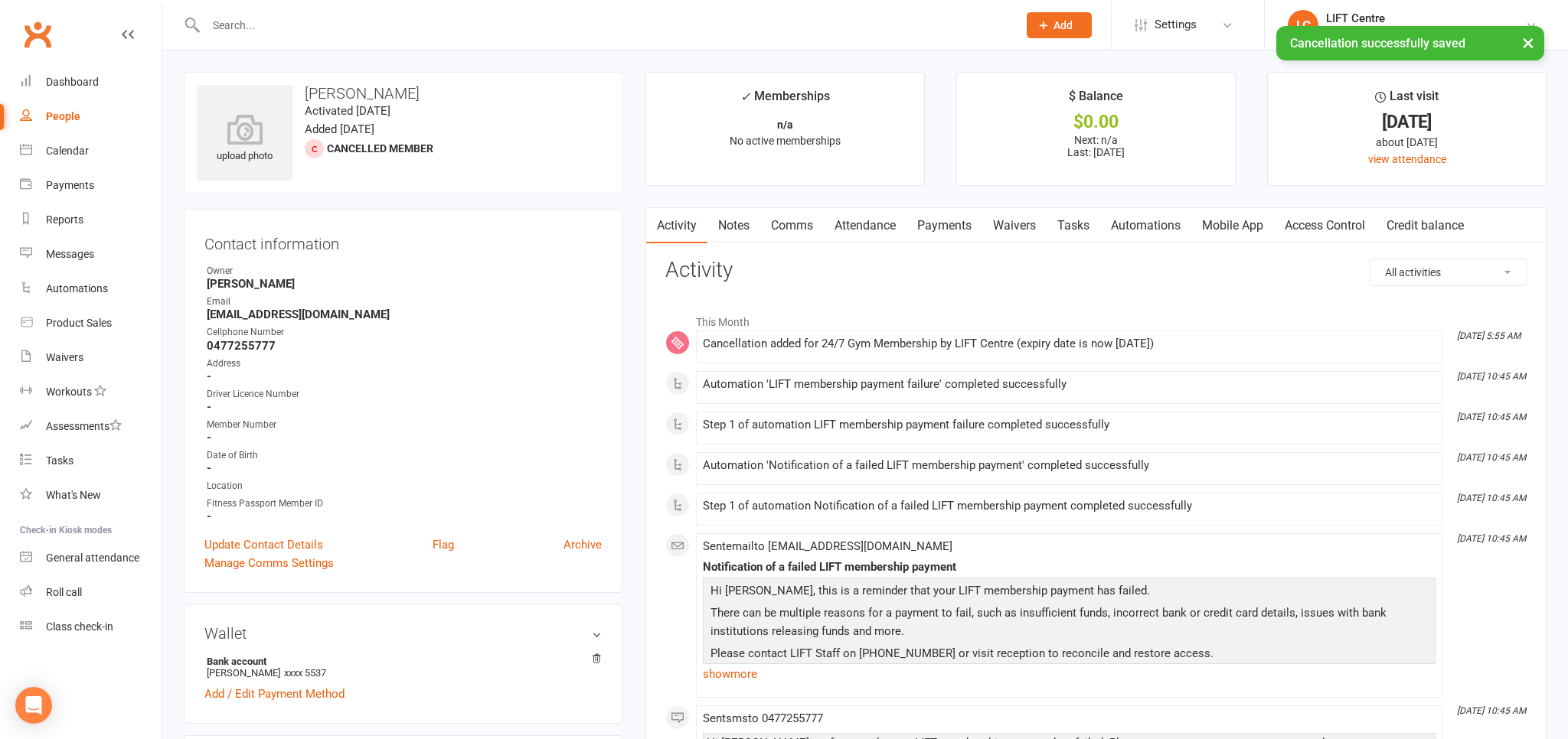
click at [952, 225] on link "Payments" at bounding box center [943, 225] width 76 height 35
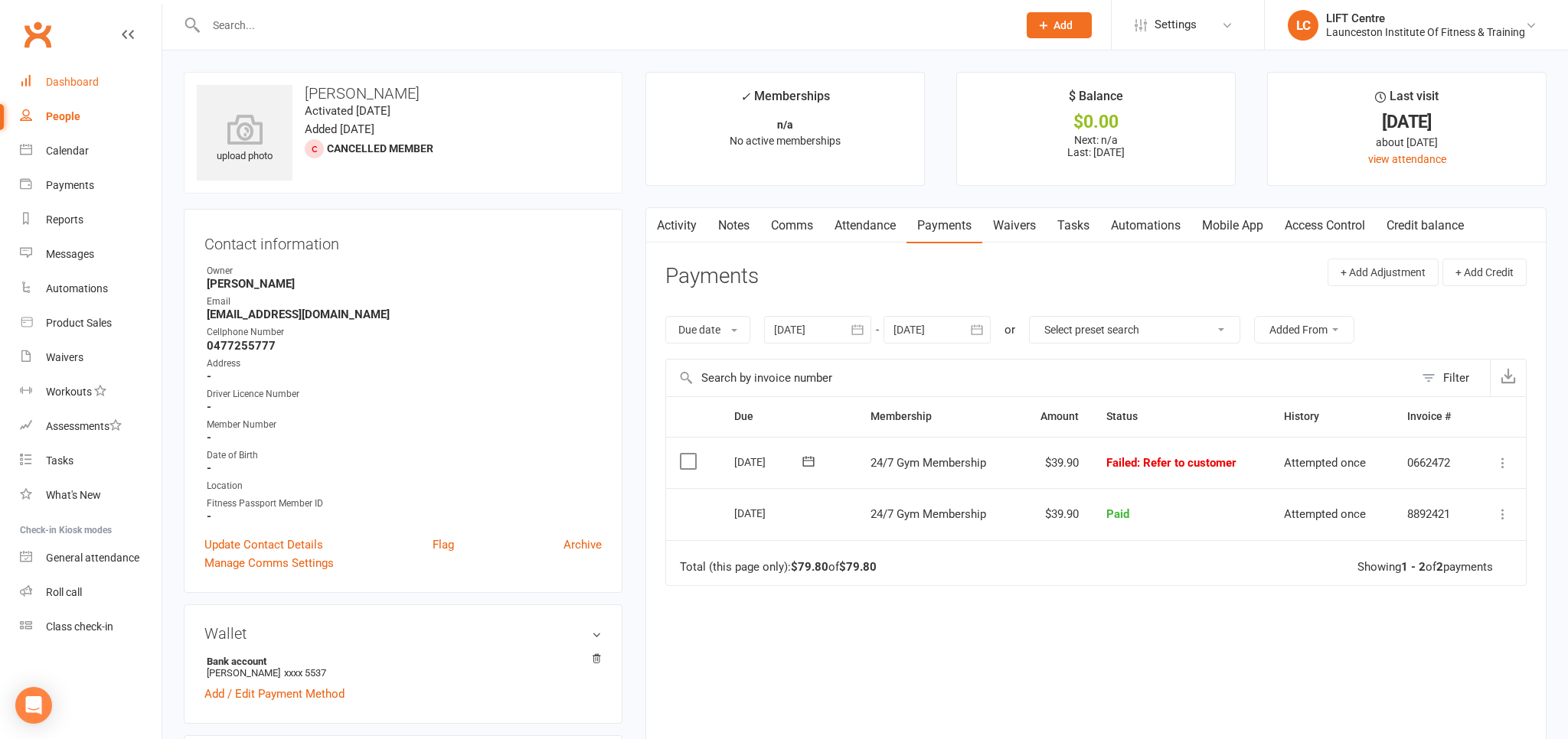
click at [75, 81] on div "Dashboard" at bounding box center [72, 81] width 53 height 12
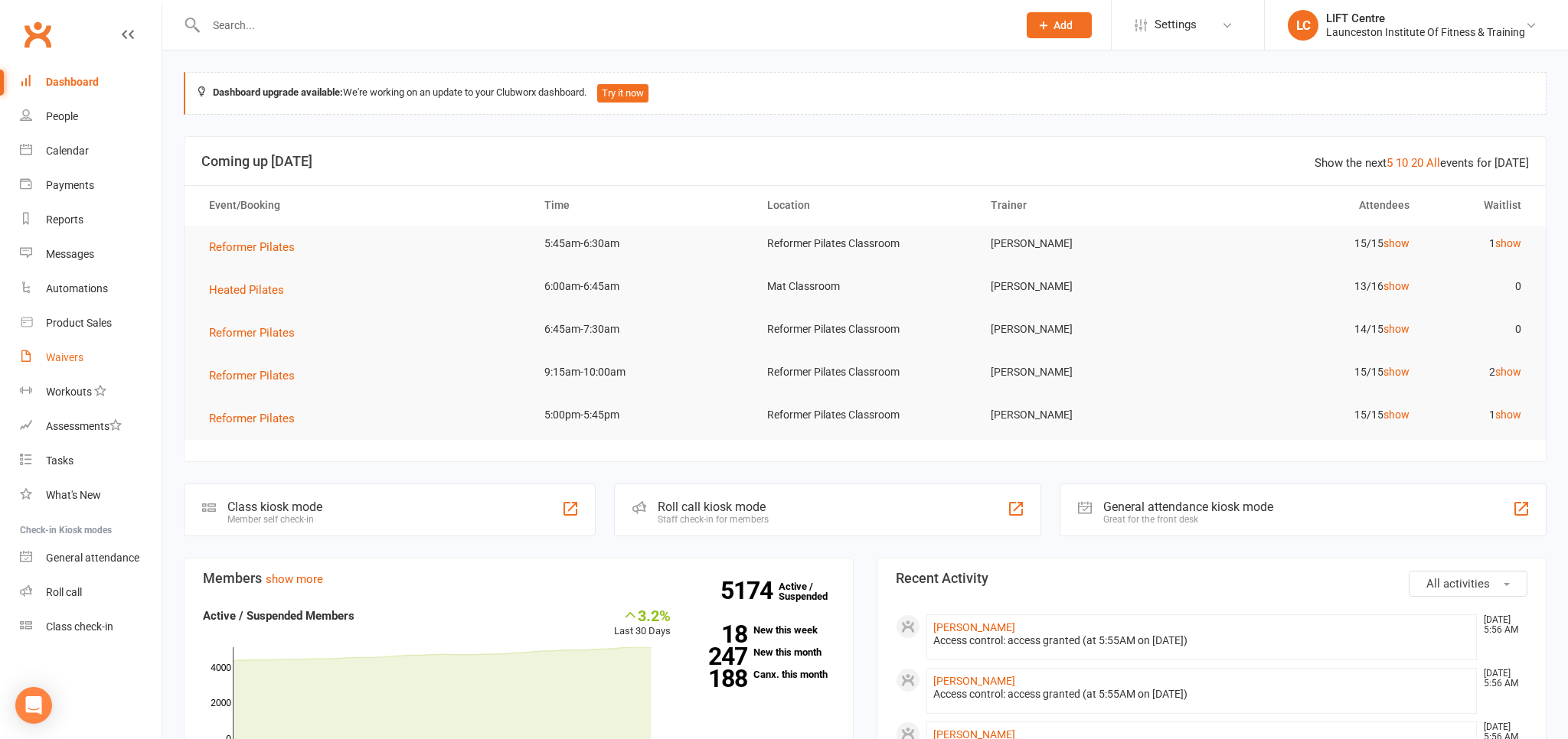
click at [71, 362] on div "Waivers" at bounding box center [64, 357] width 37 height 12
select select "50"
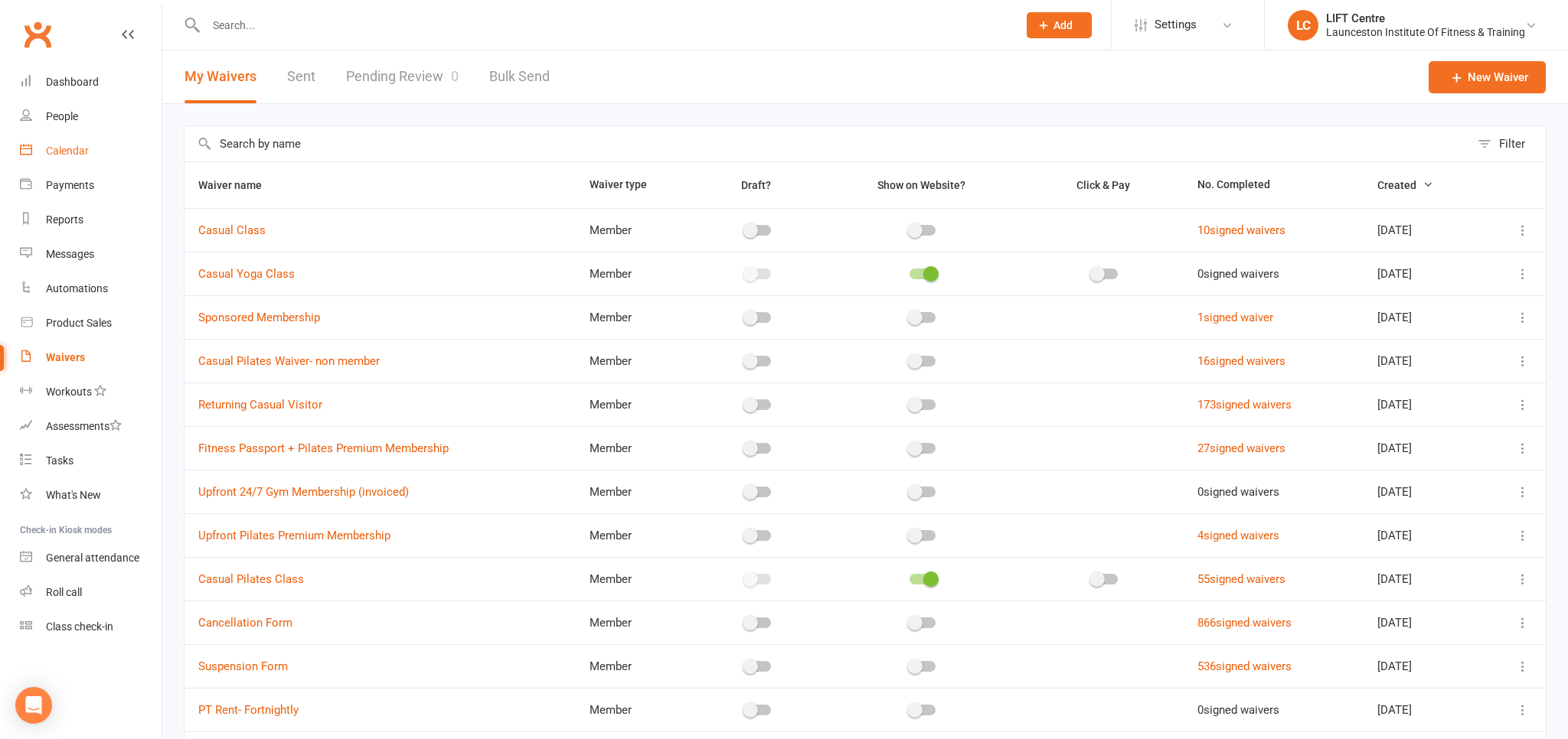
click at [68, 154] on div "Calendar" at bounding box center [67, 150] width 43 height 12
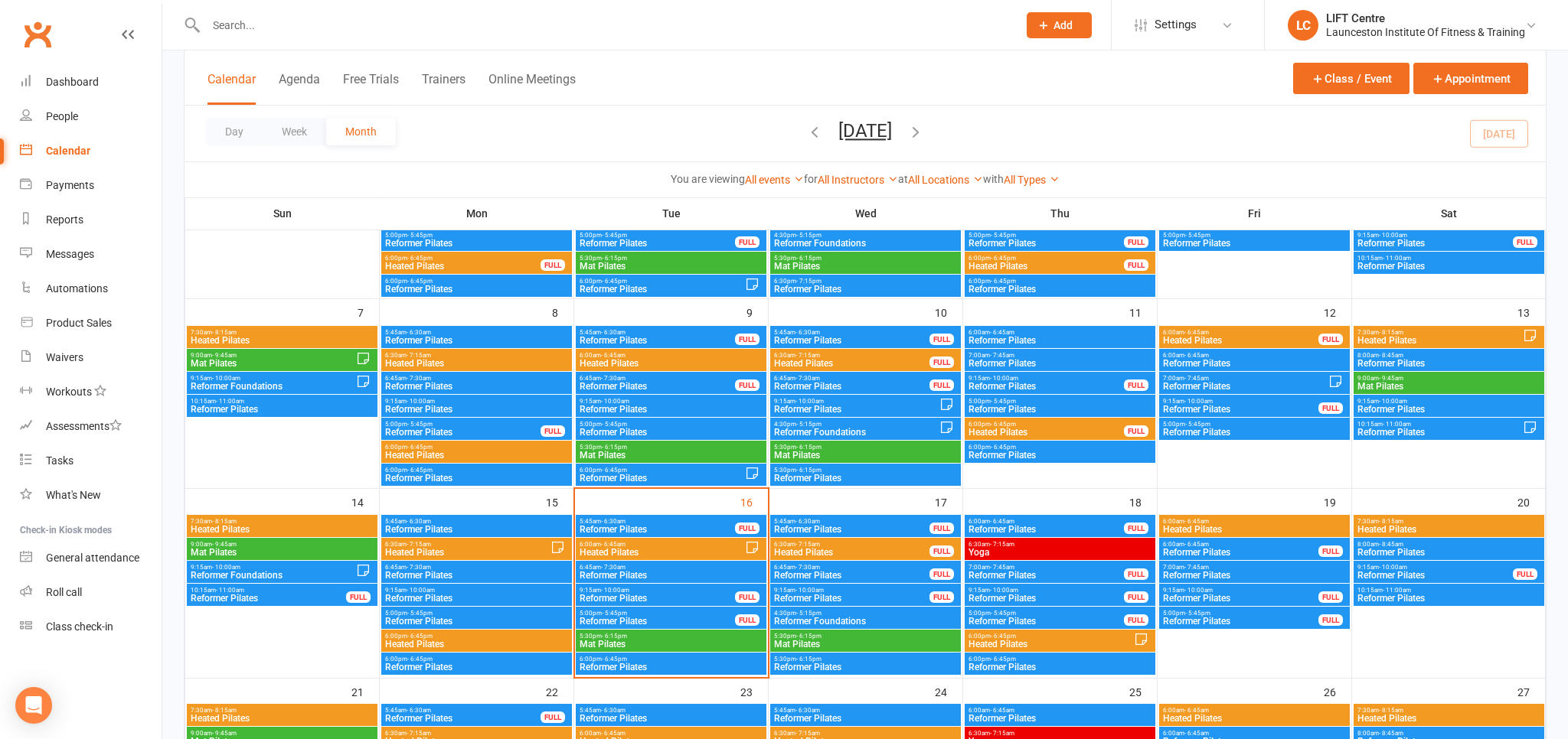
scroll to position [323, 0]
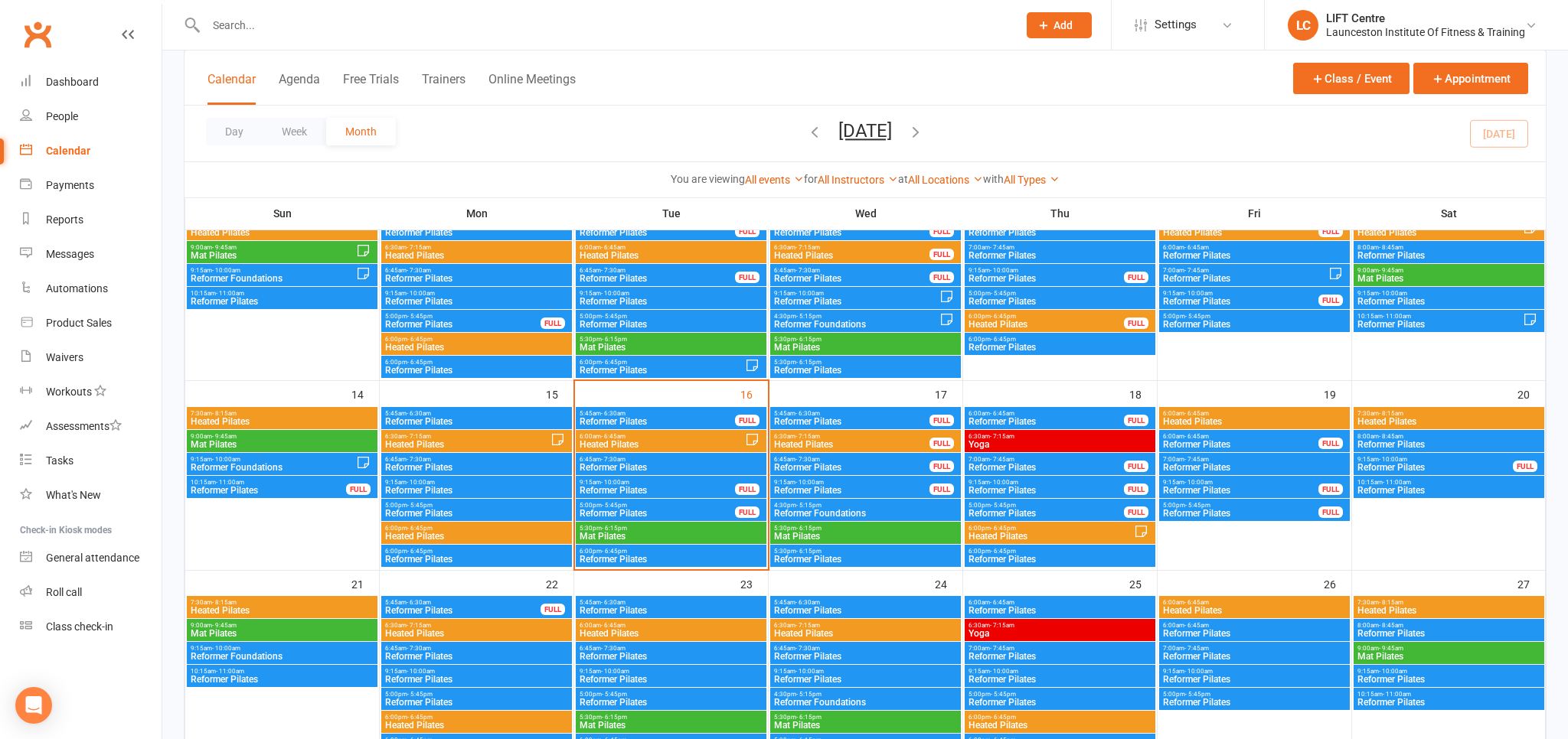
click at [670, 436] on span "6:00am - 6:45am" at bounding box center [661, 436] width 166 height 7
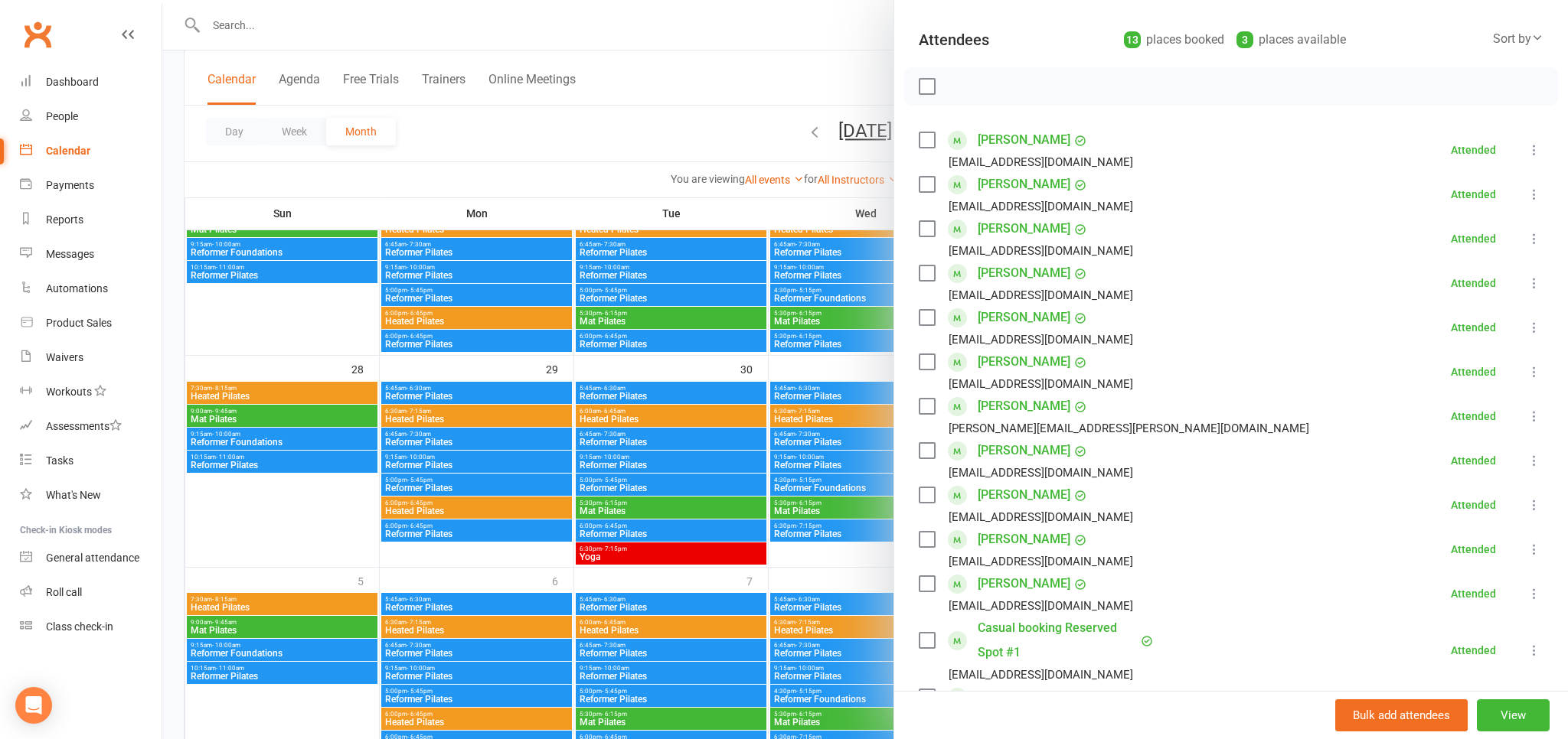
scroll to position [131, 0]
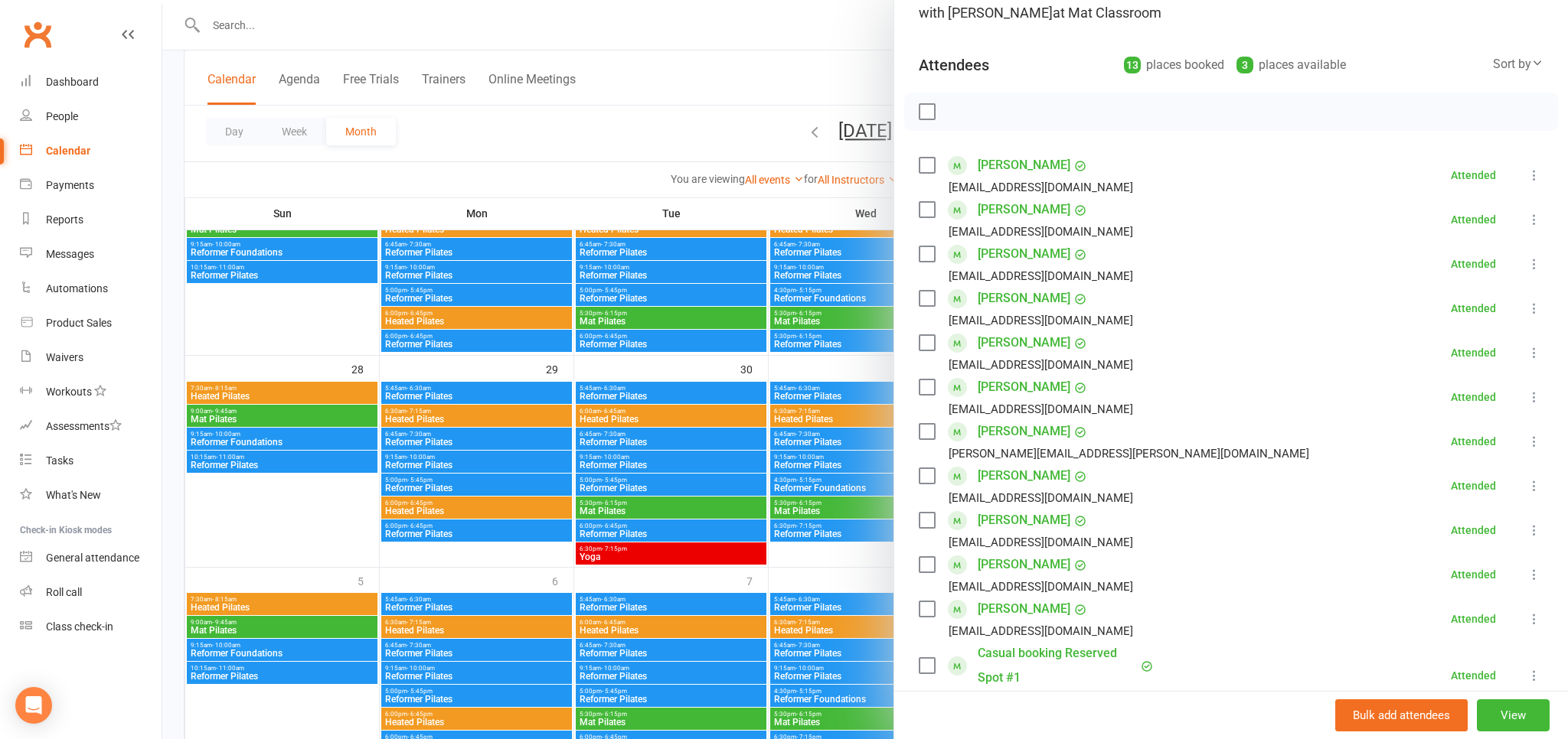
click at [451, 19] on div at bounding box center [865, 370] width 1406 height 739
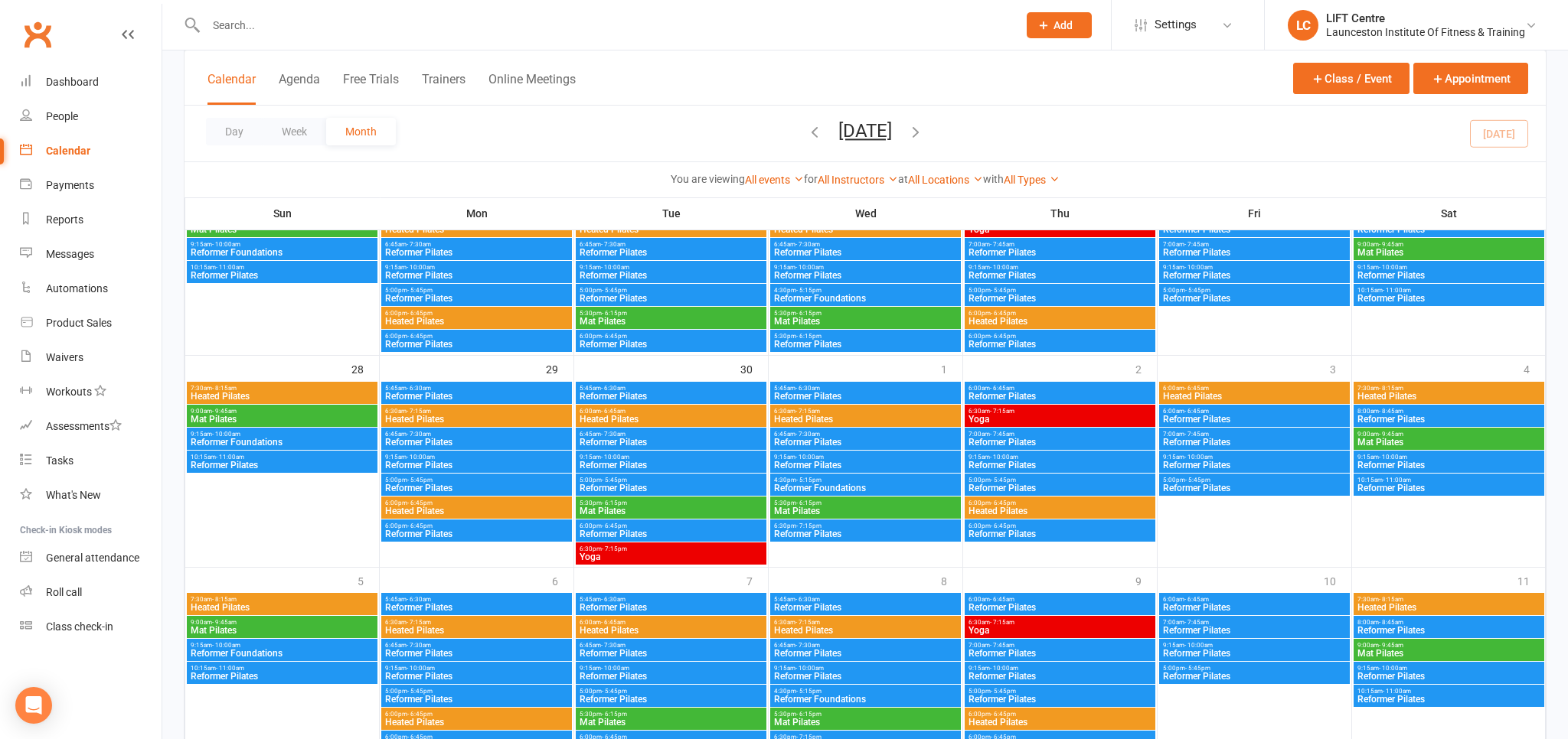
click at [434, 26] on input "text" at bounding box center [603, 25] width 806 height 21
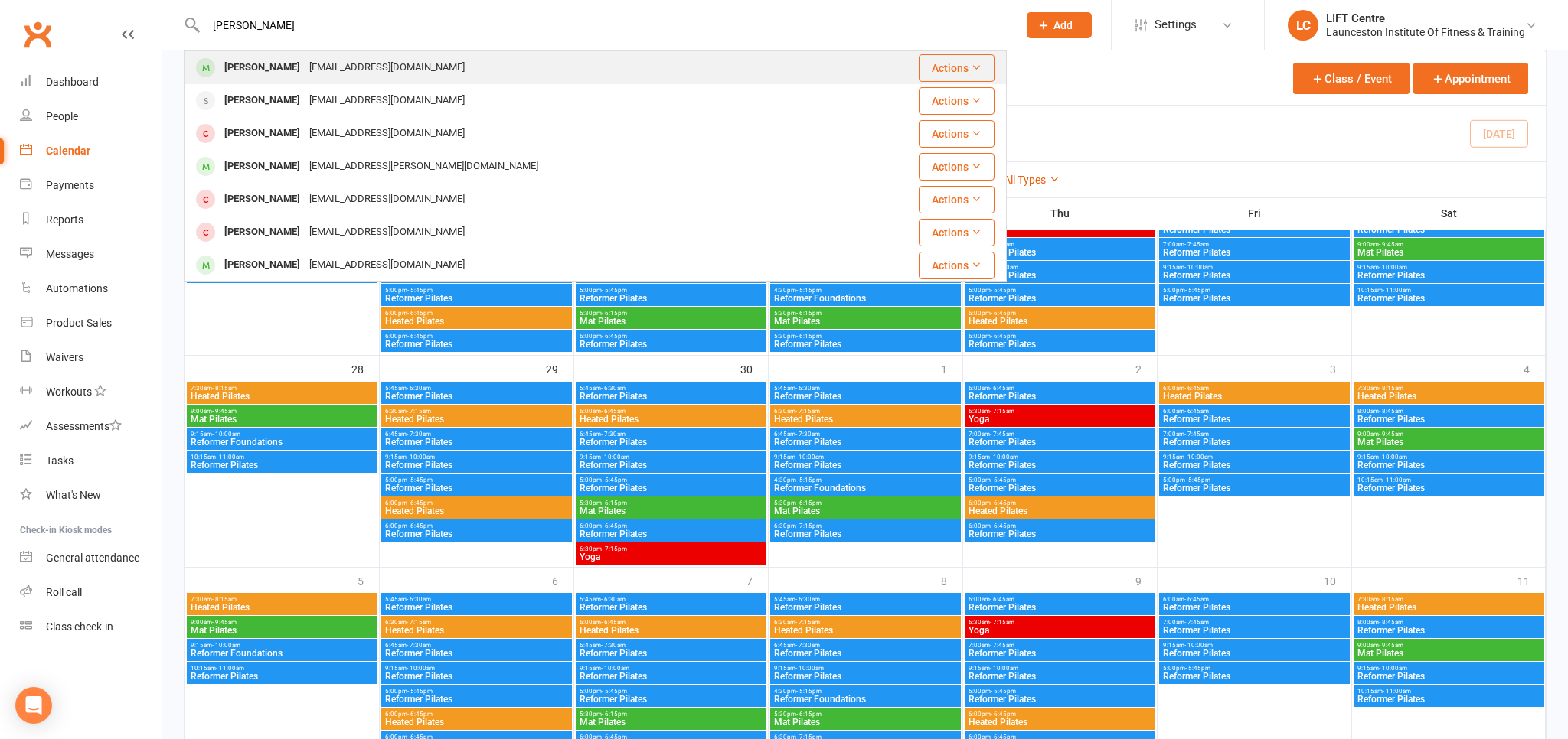
type input "[PERSON_NAME]"
click at [365, 75] on div "[EMAIL_ADDRESS][DOMAIN_NAME]" at bounding box center [387, 67] width 165 height 22
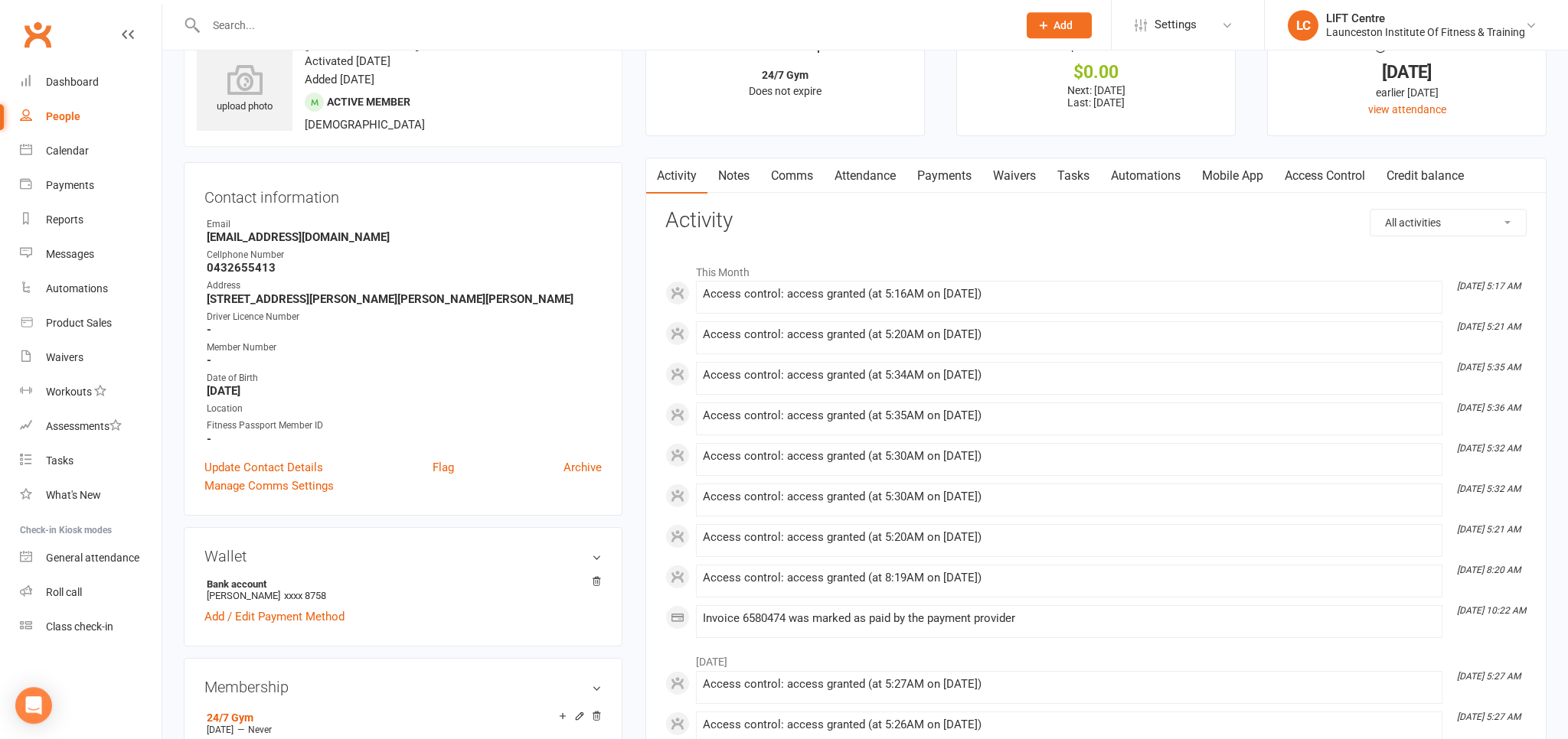
scroll to position [80, 0]
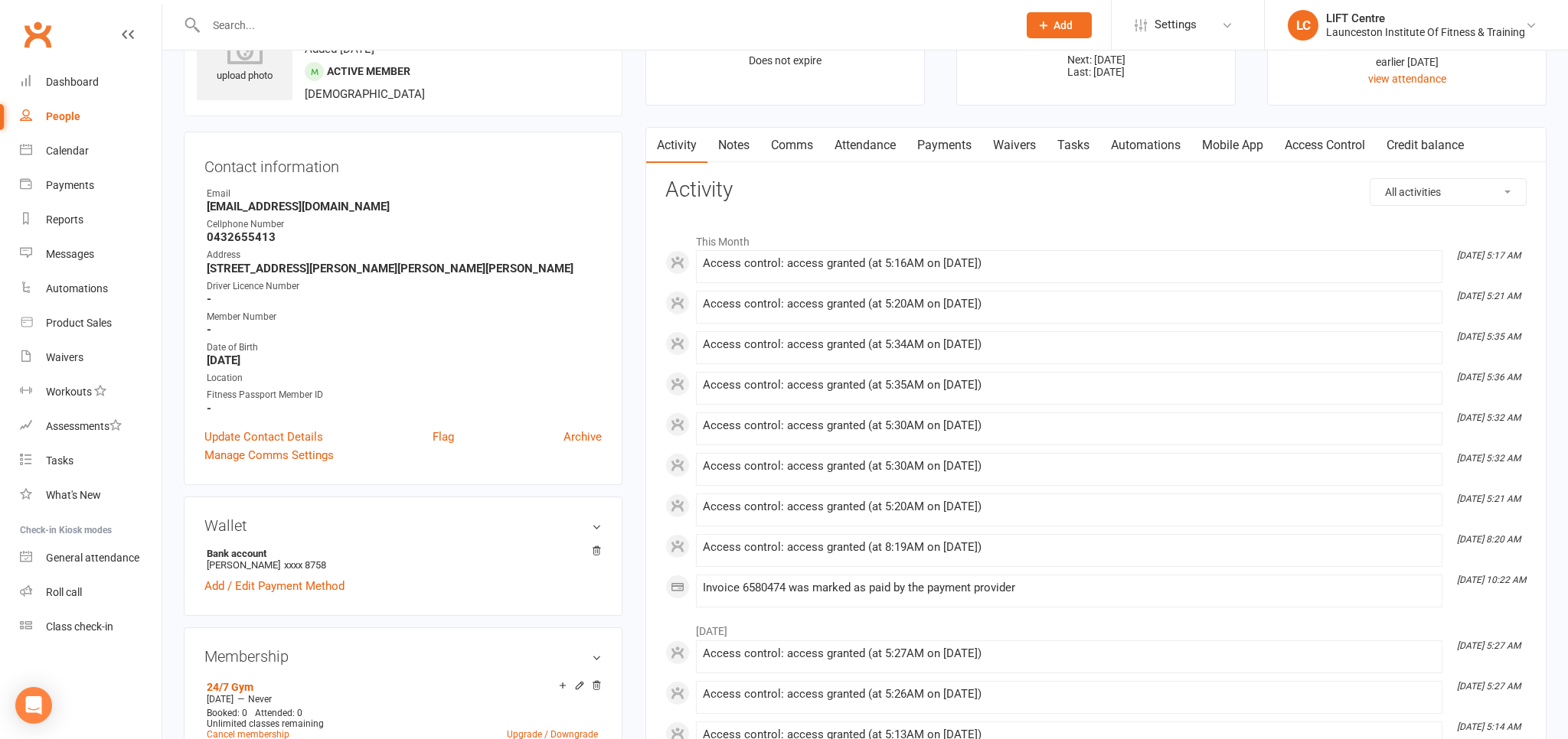
click at [928, 147] on link "Payments" at bounding box center [943, 145] width 76 height 35
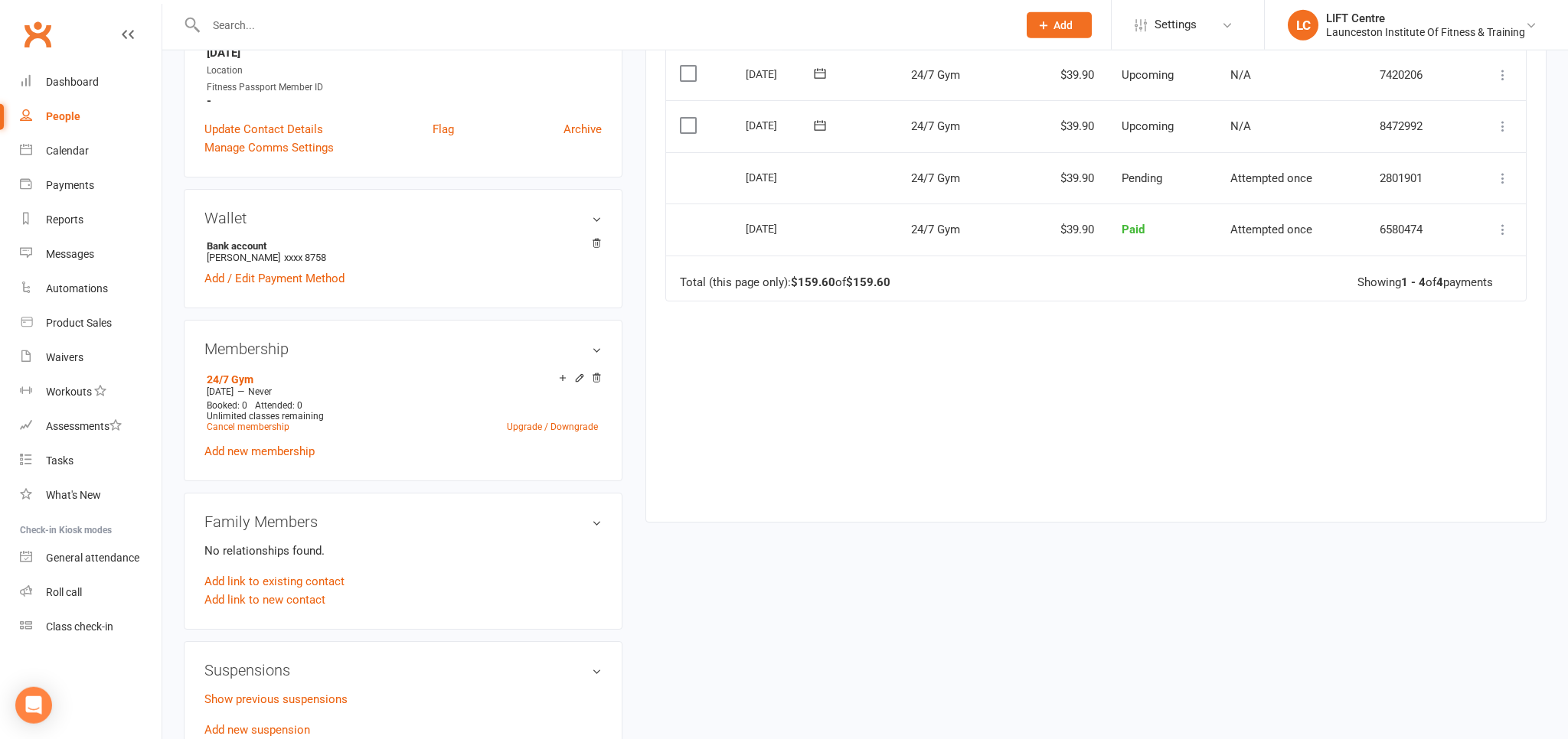
scroll to position [404, 0]
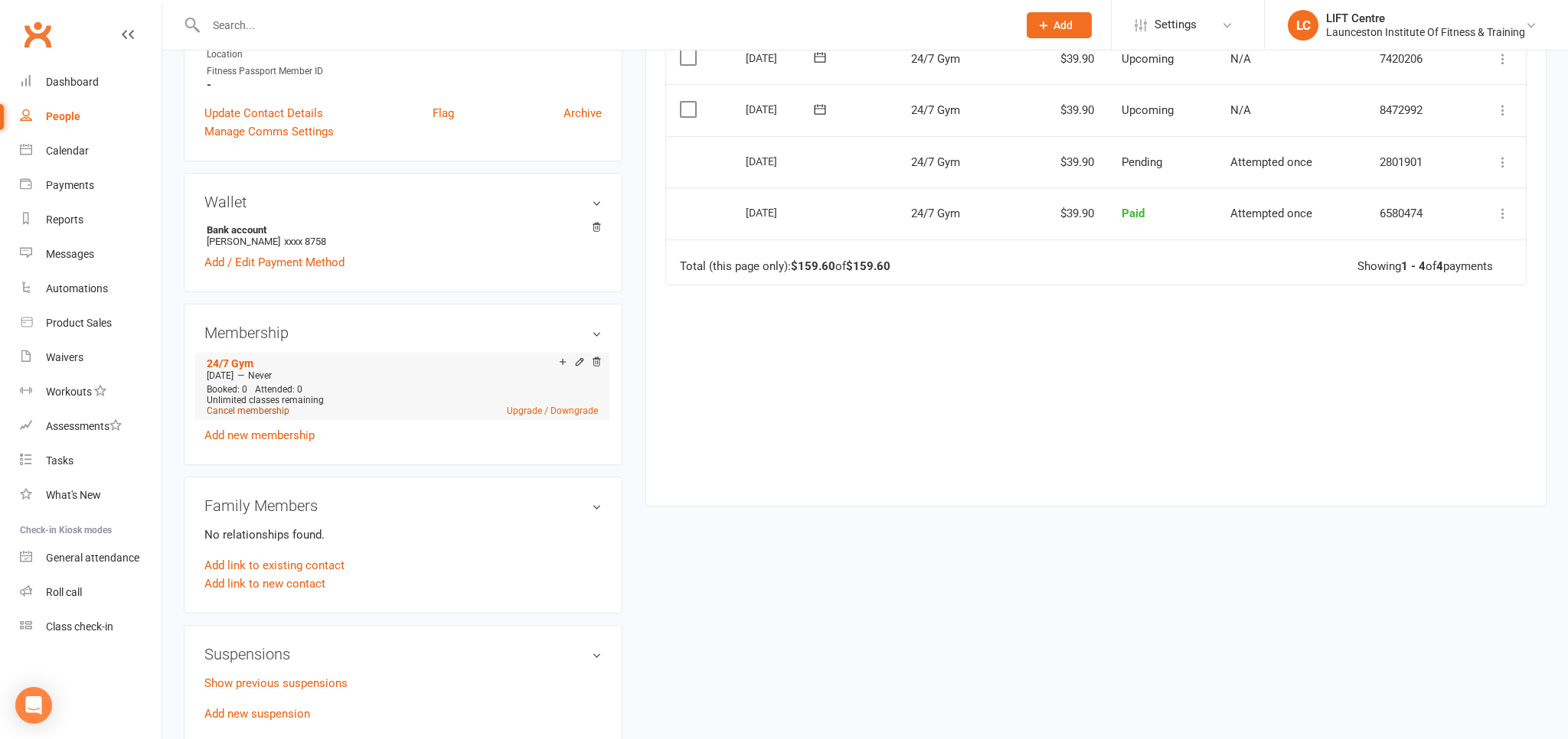
click at [256, 413] on link "Cancel membership" at bounding box center [248, 411] width 82 height 11
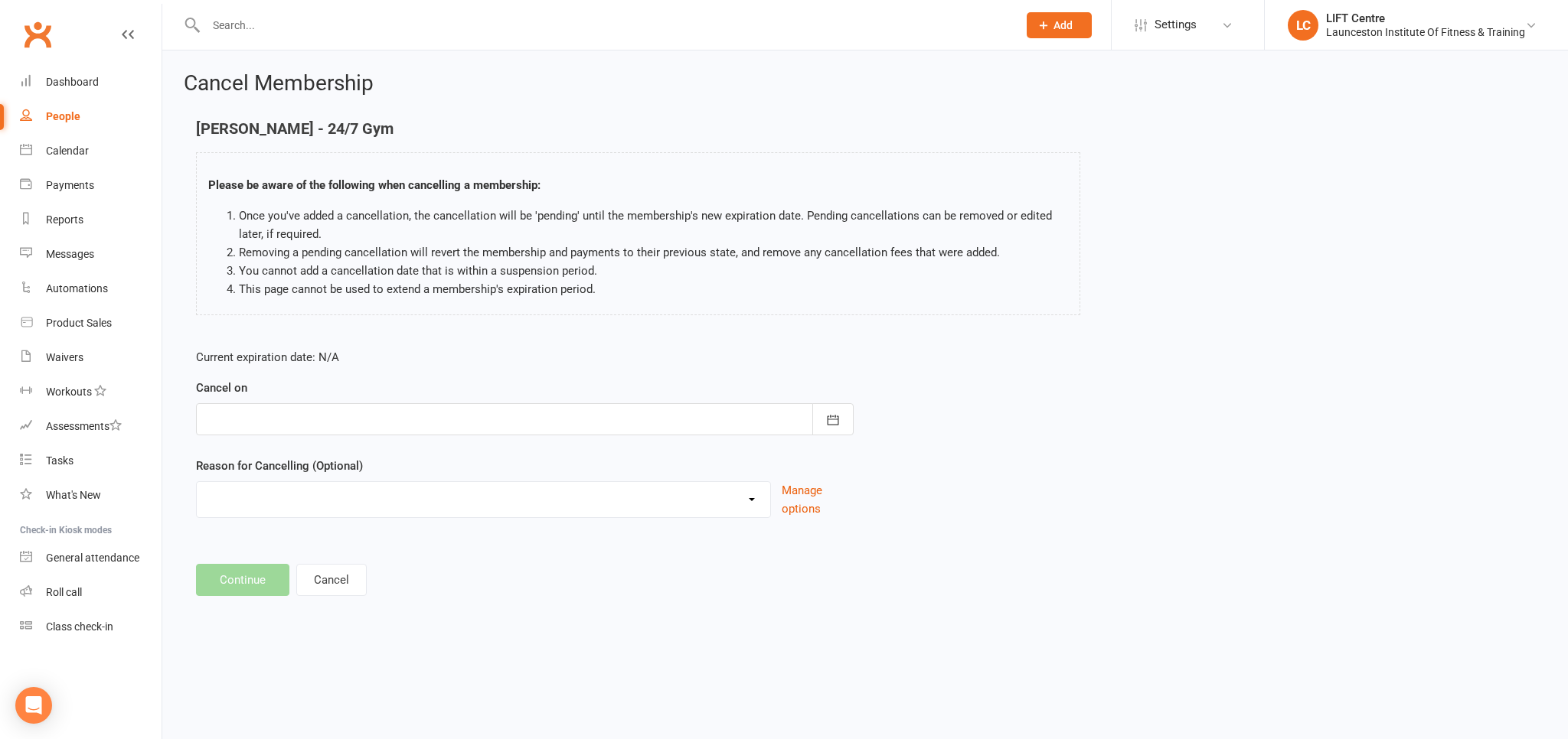
click at [489, 412] on div at bounding box center [525, 419] width 658 height 33
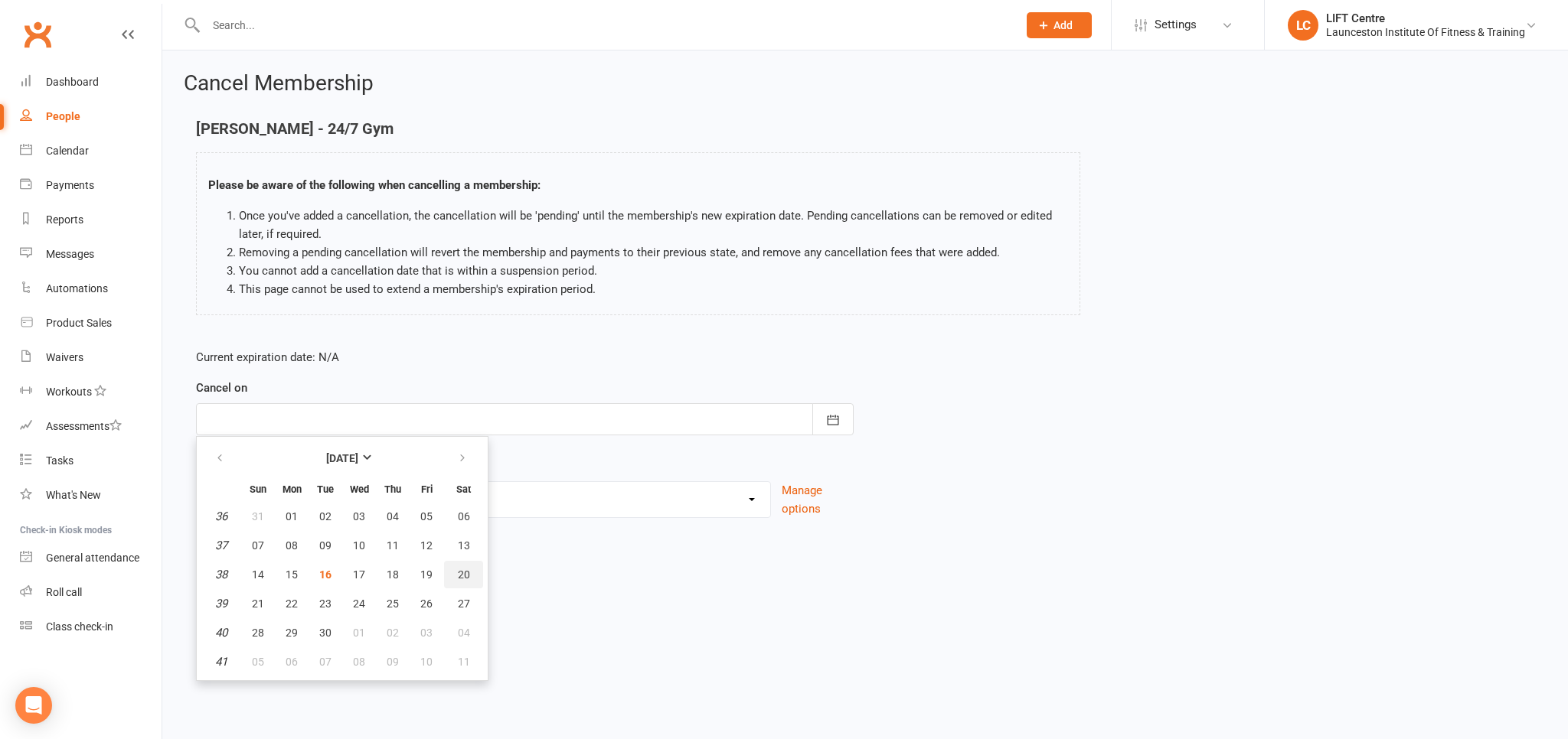
click at [470, 577] on button "20" at bounding box center [464, 574] width 39 height 28
type input "[DATE]"
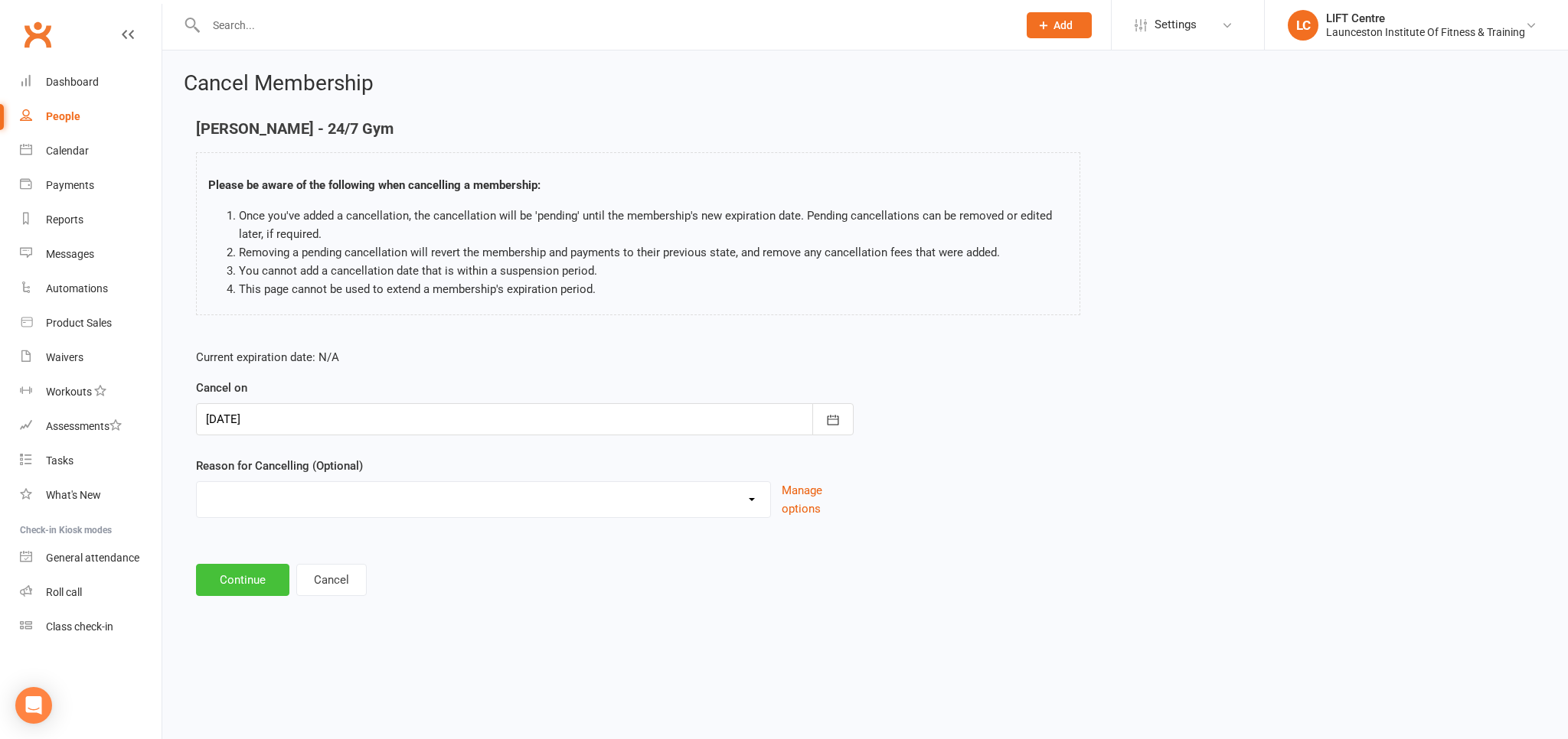
click at [247, 577] on button "Continue" at bounding box center [243, 580] width 94 height 33
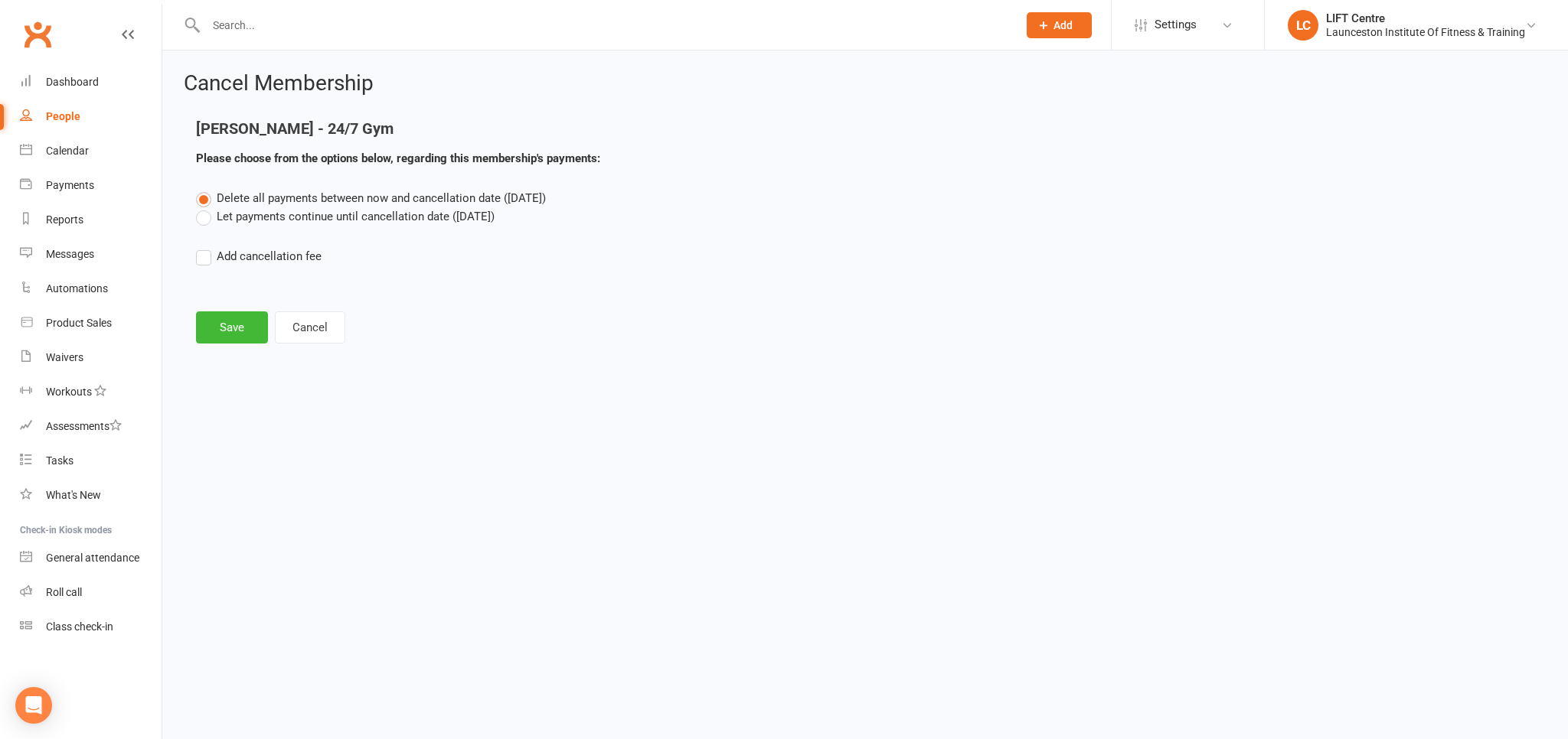
click at [315, 221] on label "Let payments continue until cancellation date ([DATE])" at bounding box center [346, 216] width 299 height 18
click at [206, 208] on input "Let payments continue until cancellation date ([DATE])" at bounding box center [201, 208] width 10 height 0
click at [239, 324] on button "Save" at bounding box center [232, 327] width 72 height 33
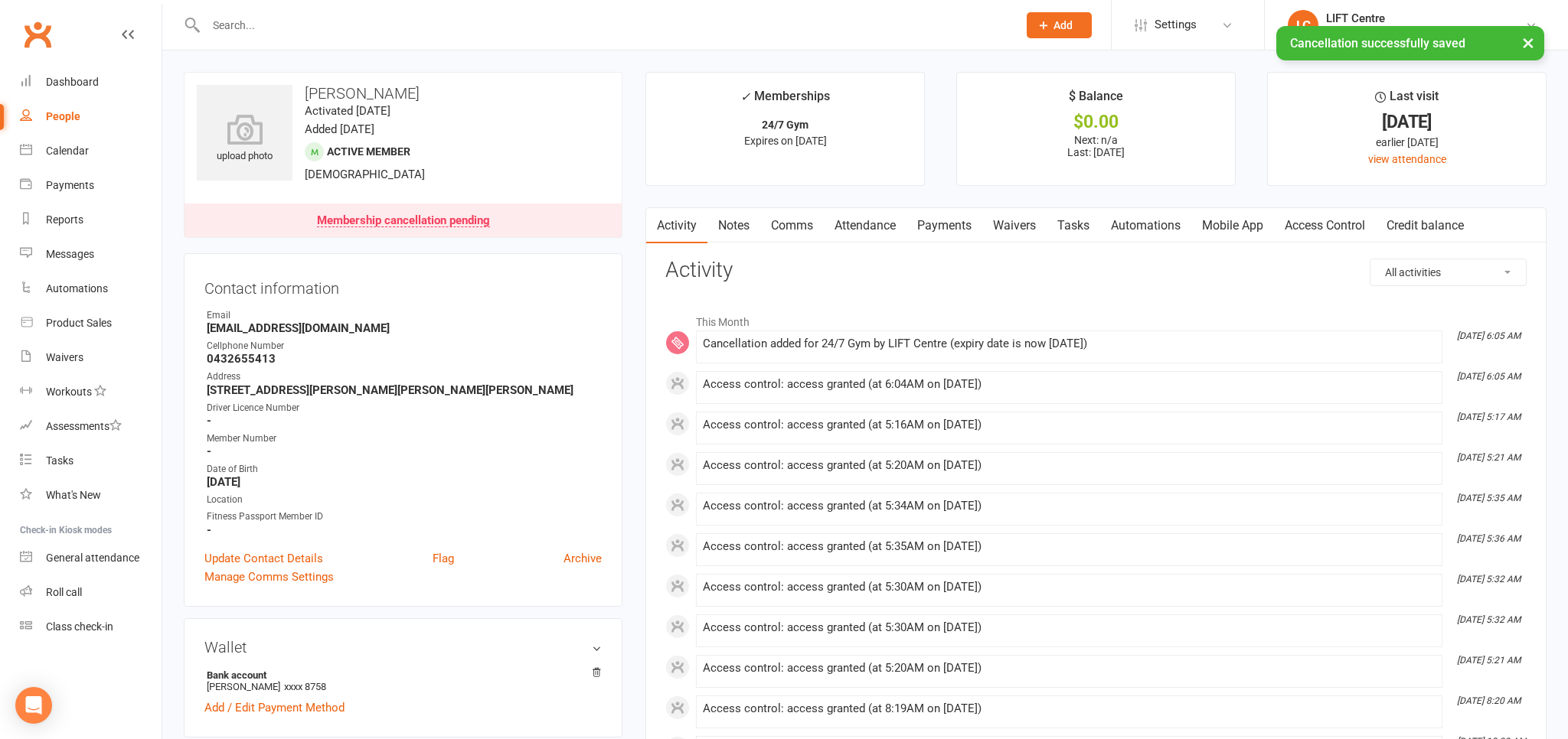
click at [935, 234] on link "Payments" at bounding box center [943, 225] width 76 height 35
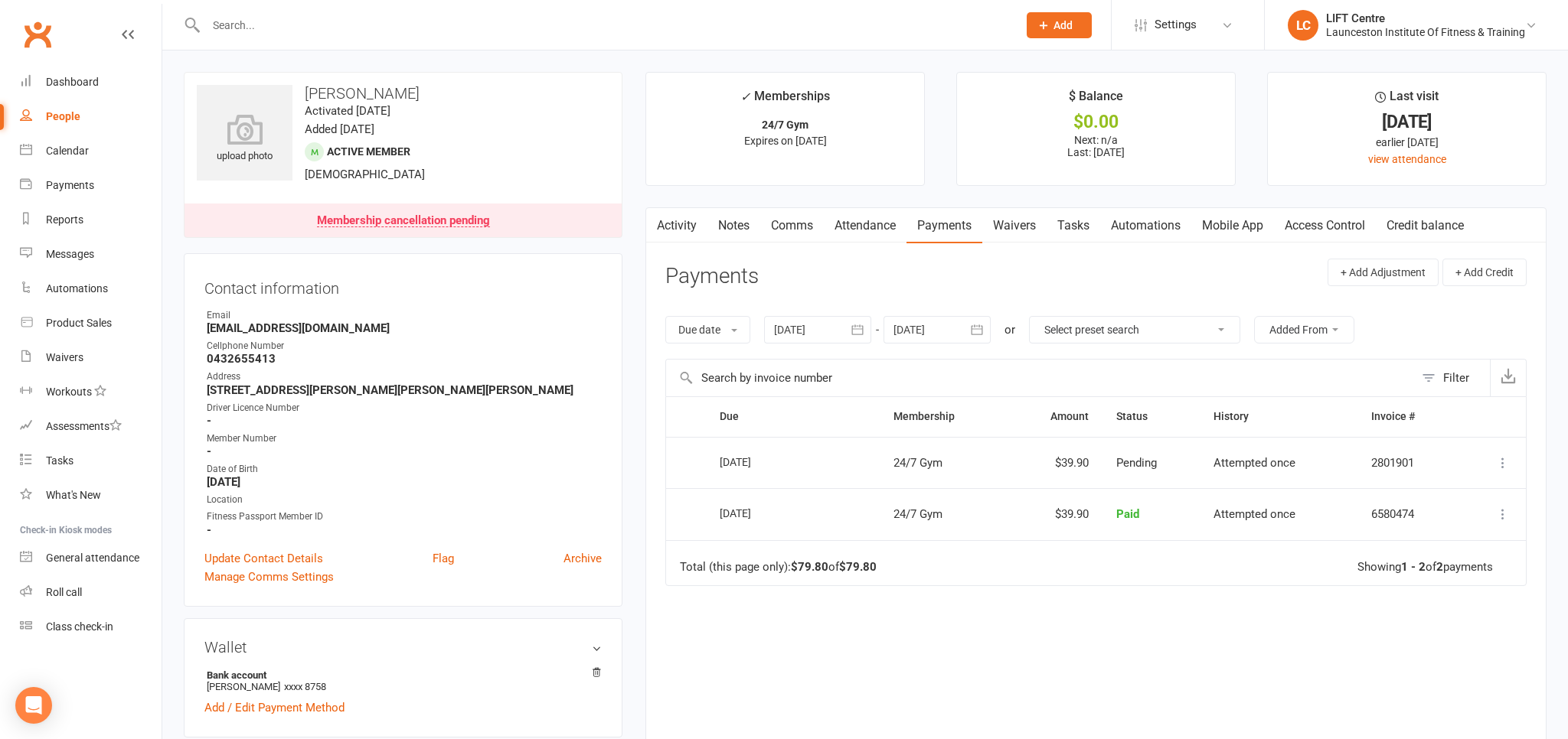
click at [1010, 229] on link "Waivers" at bounding box center [1014, 225] width 64 height 35
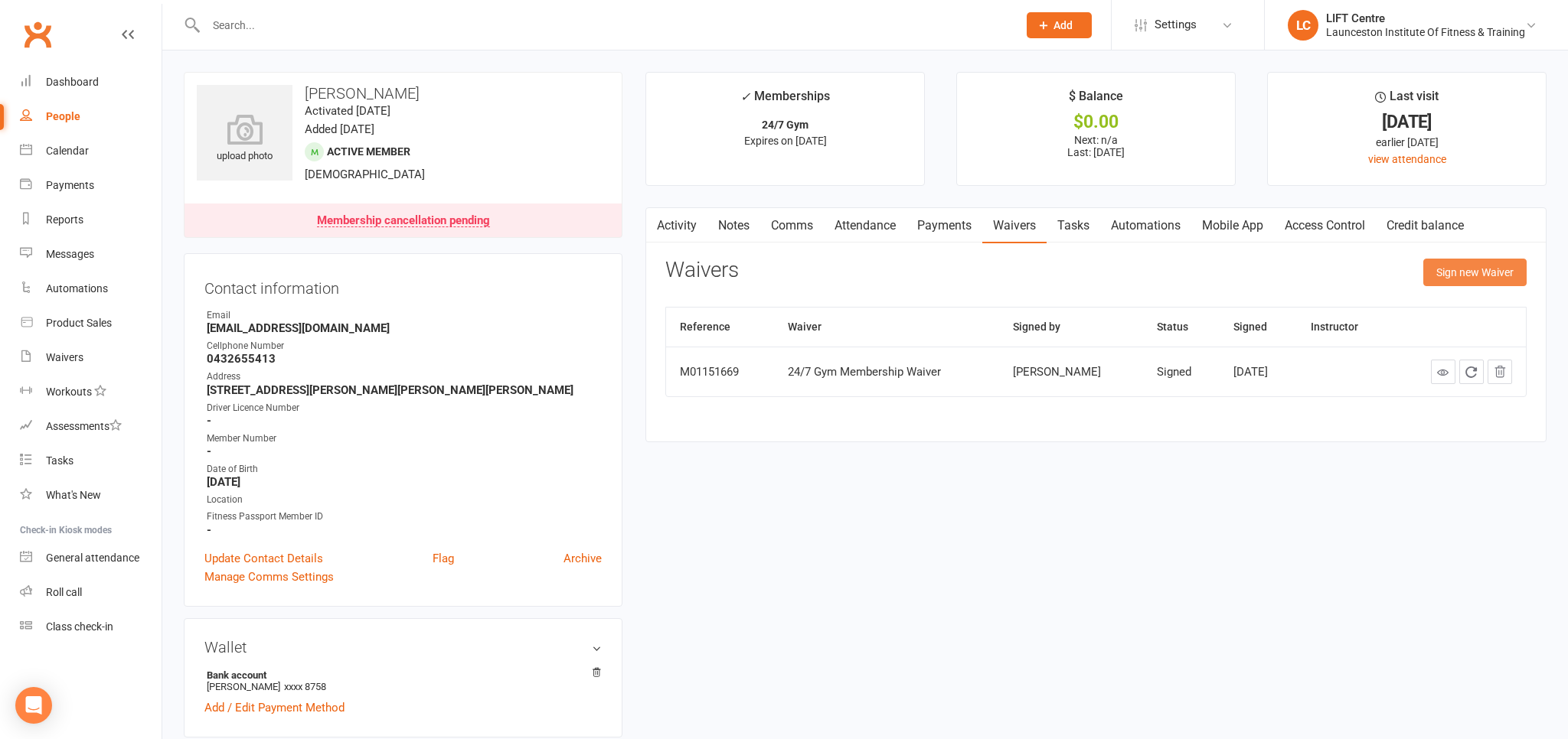
click at [1487, 271] on button "Sign new Waiver" at bounding box center [1475, 272] width 103 height 28
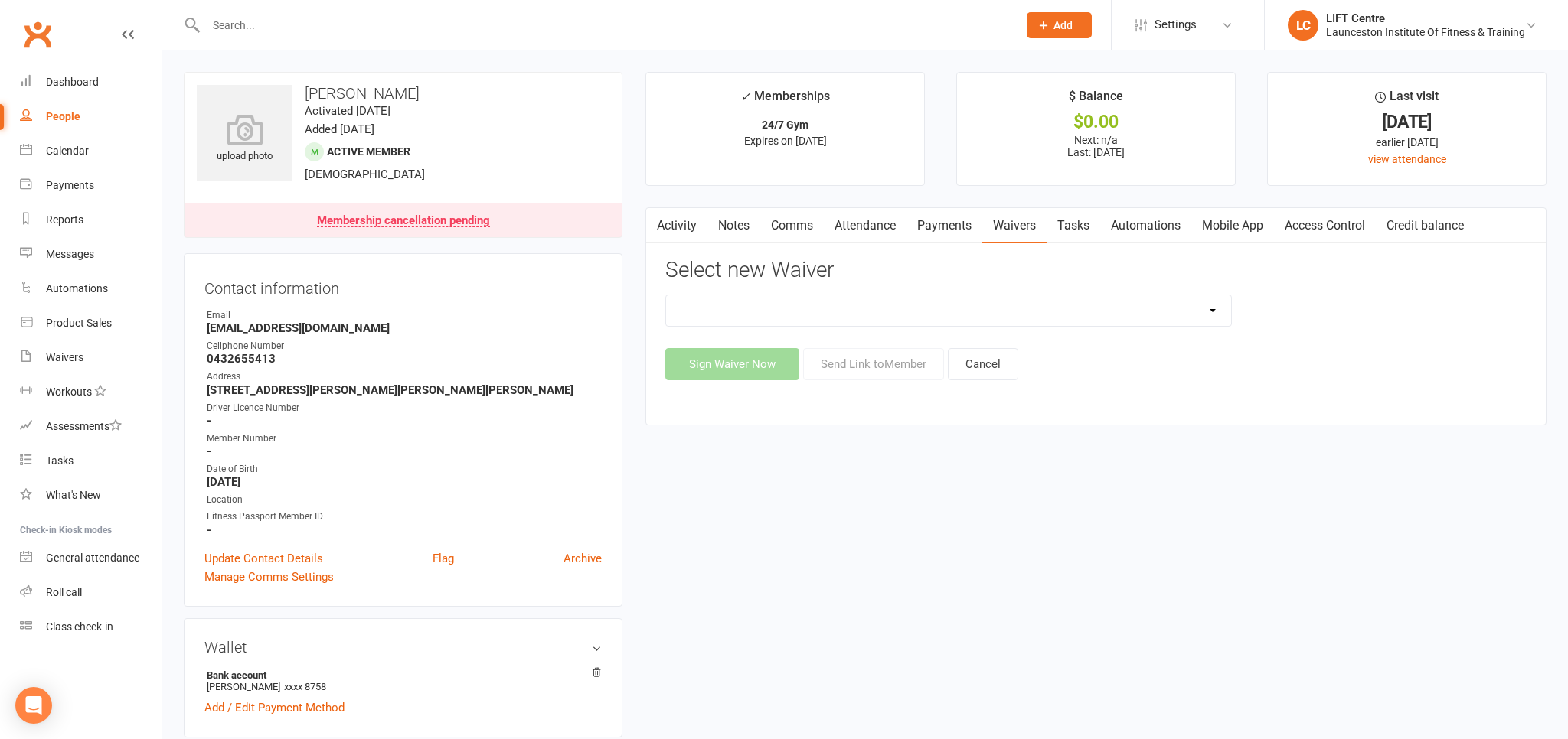
click at [666, 296] on select "24/7 Gym Membership Cancellation Form Casual Class Casual Pilates Class Casual …" at bounding box center [948, 311] width 565 height 31
select select "12888"
click option "Cancellation Form" at bounding box center [0, 0] width 0 height 0
click at [869, 366] on button "Send Link to Member" at bounding box center [874, 365] width 141 height 33
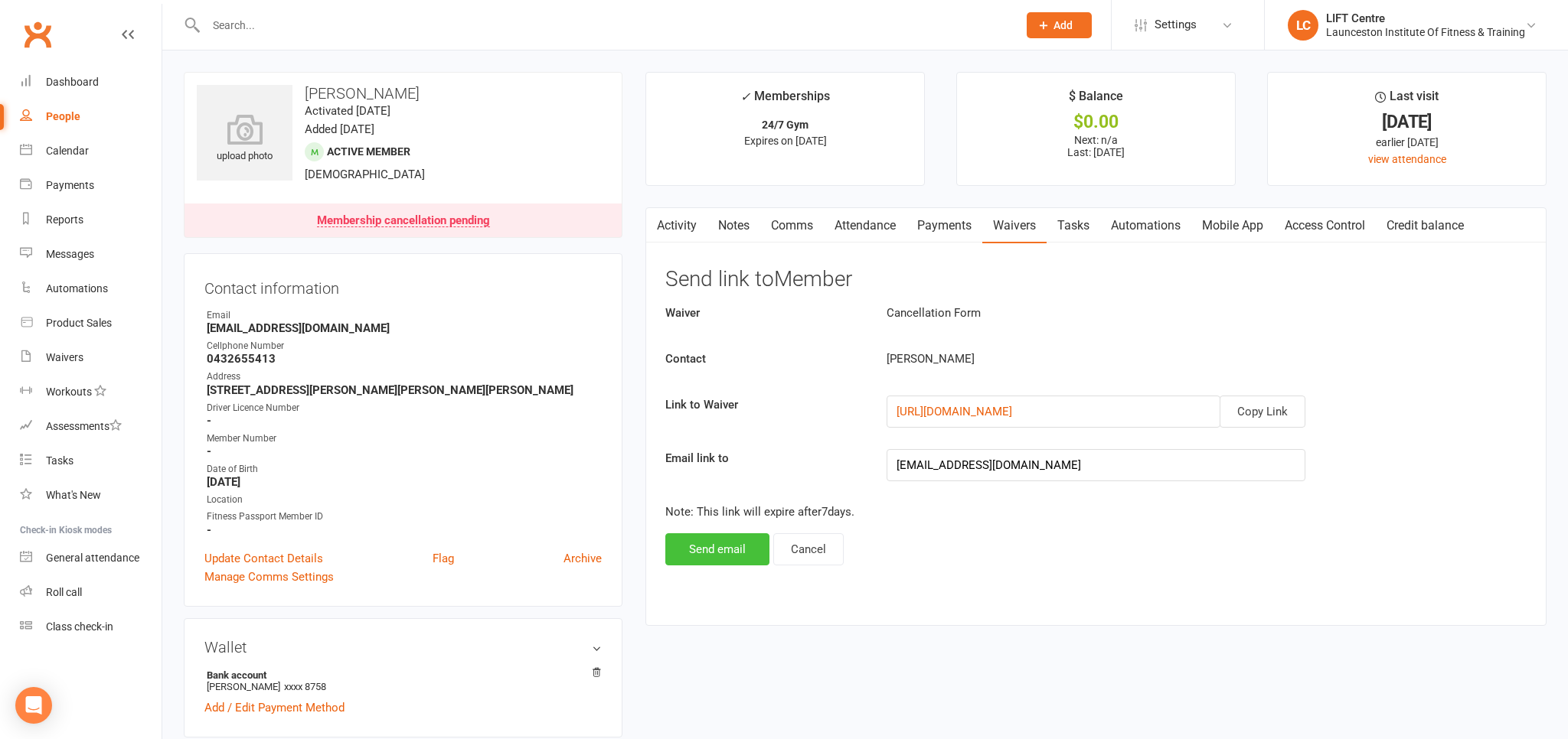
click at [719, 540] on button "Send email" at bounding box center [717, 549] width 104 height 33
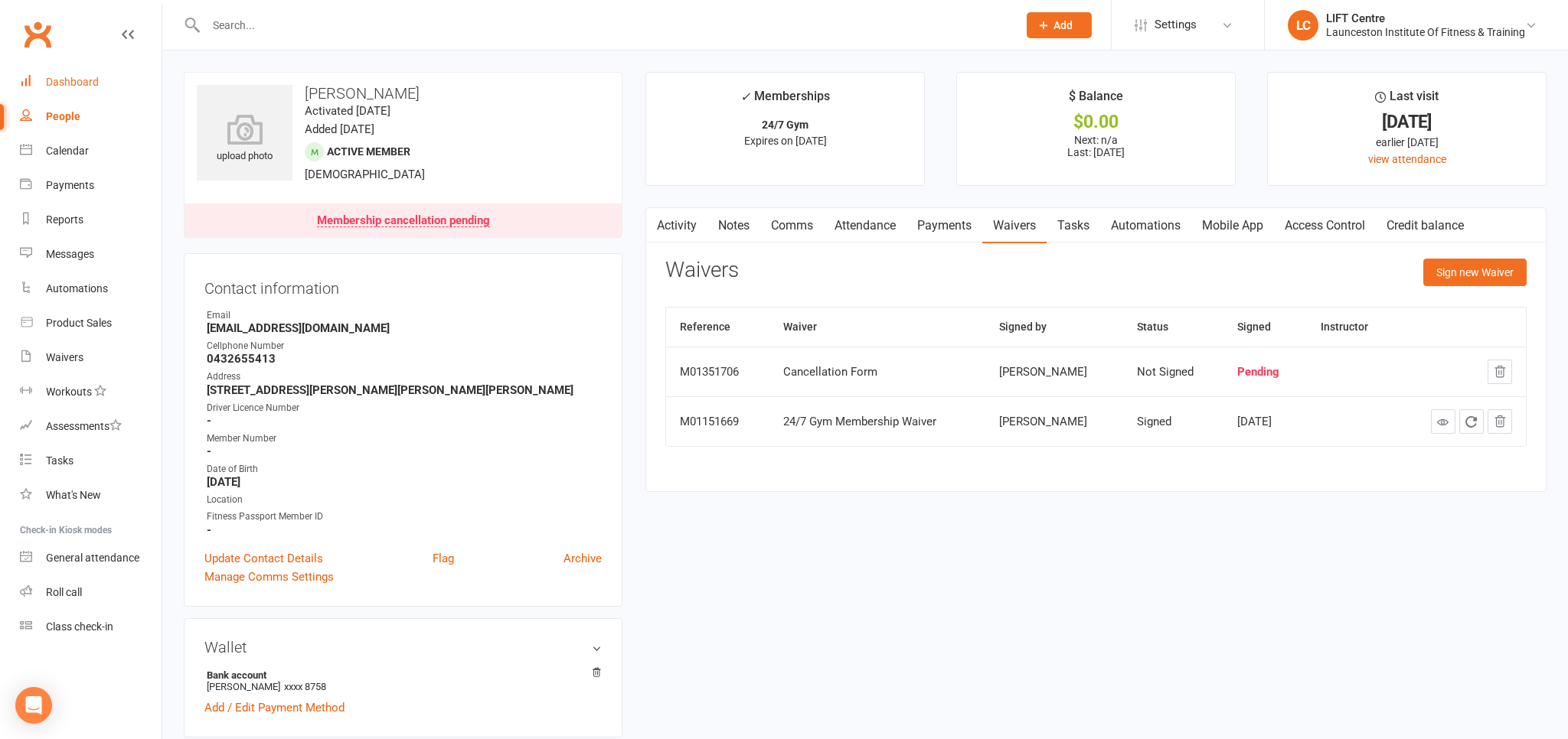
click at [80, 78] on div "Dashboard" at bounding box center [72, 81] width 53 height 12
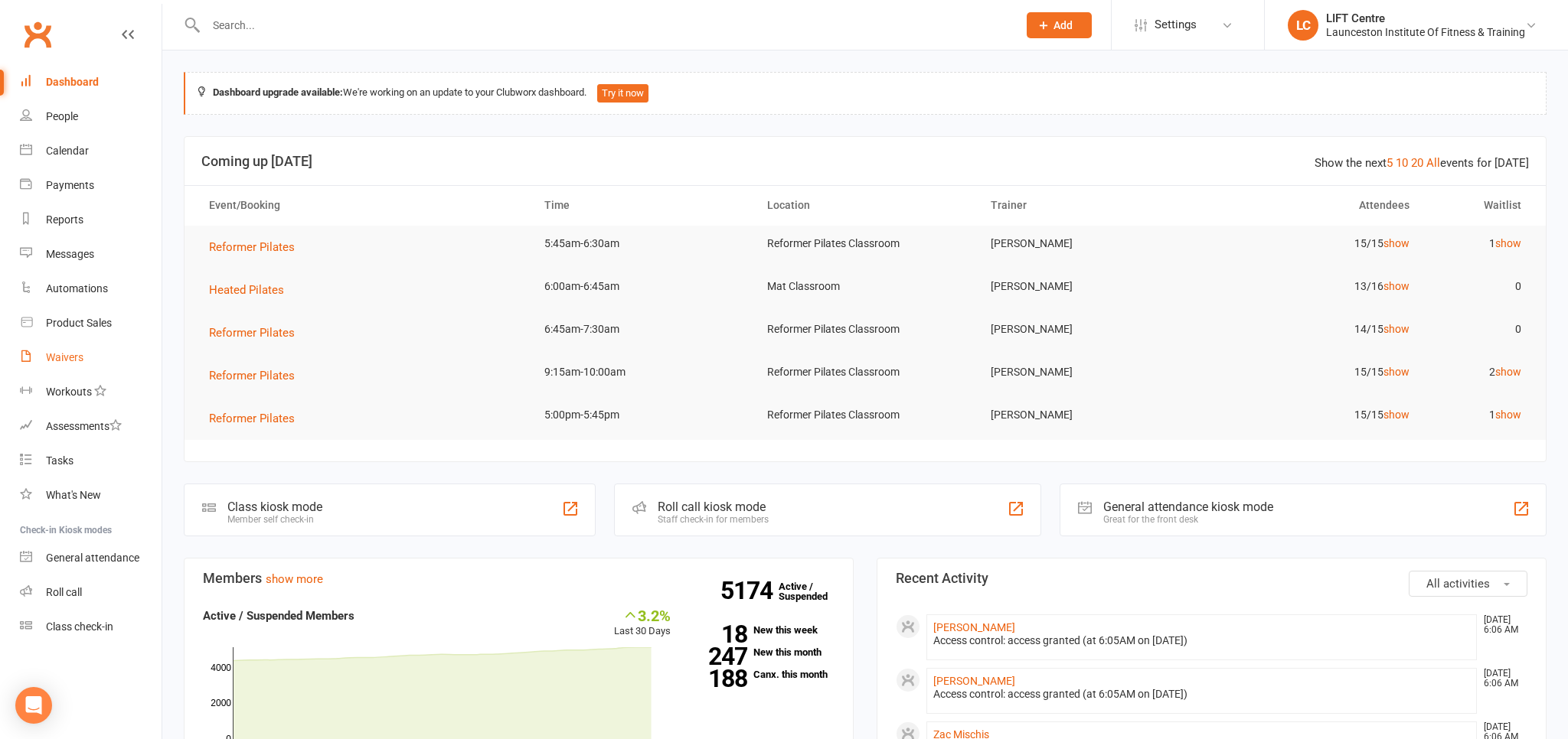
click at [63, 355] on div "Waivers" at bounding box center [64, 357] width 37 height 12
select select "50"
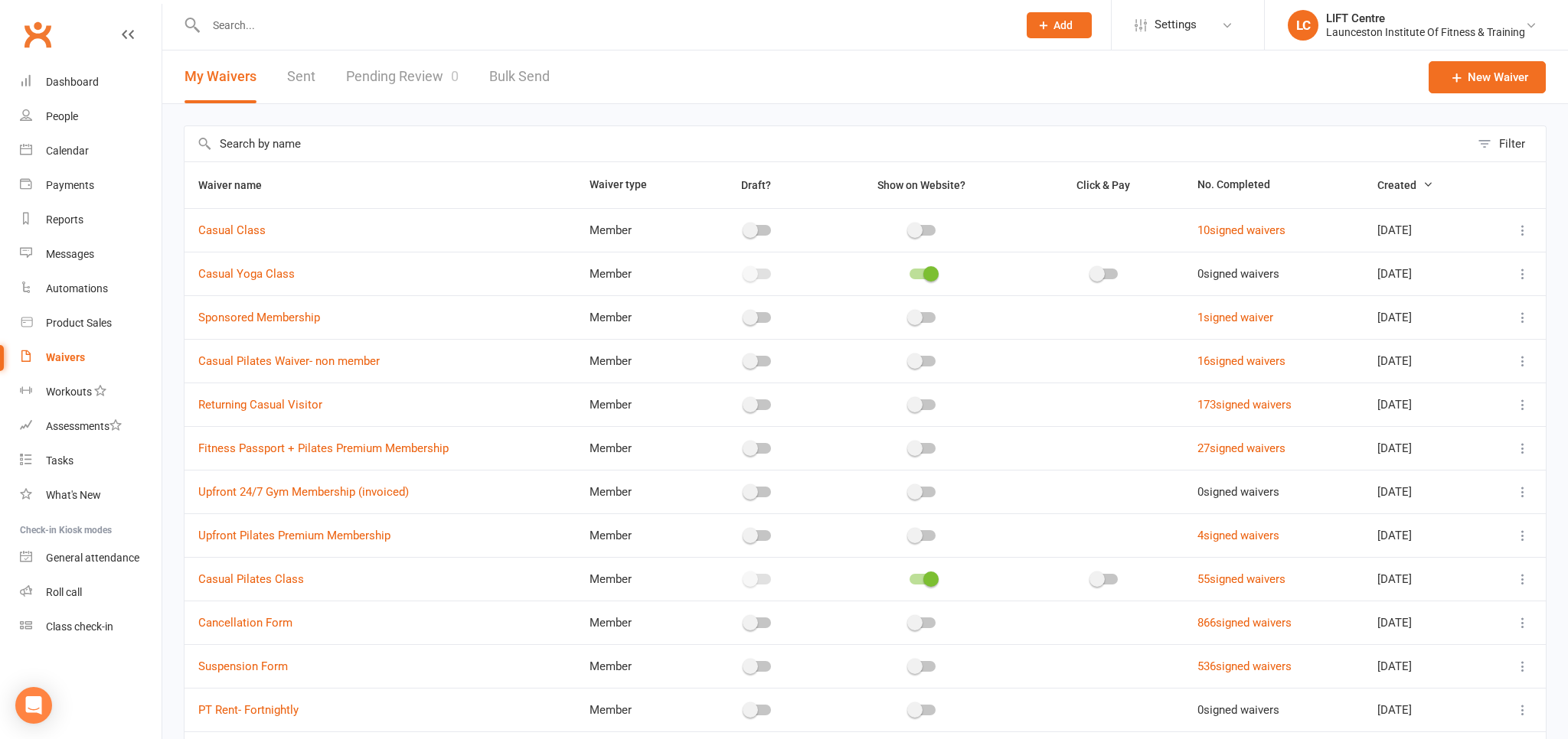
click at [416, 74] on link "Pending Review 0" at bounding box center [402, 77] width 113 height 53
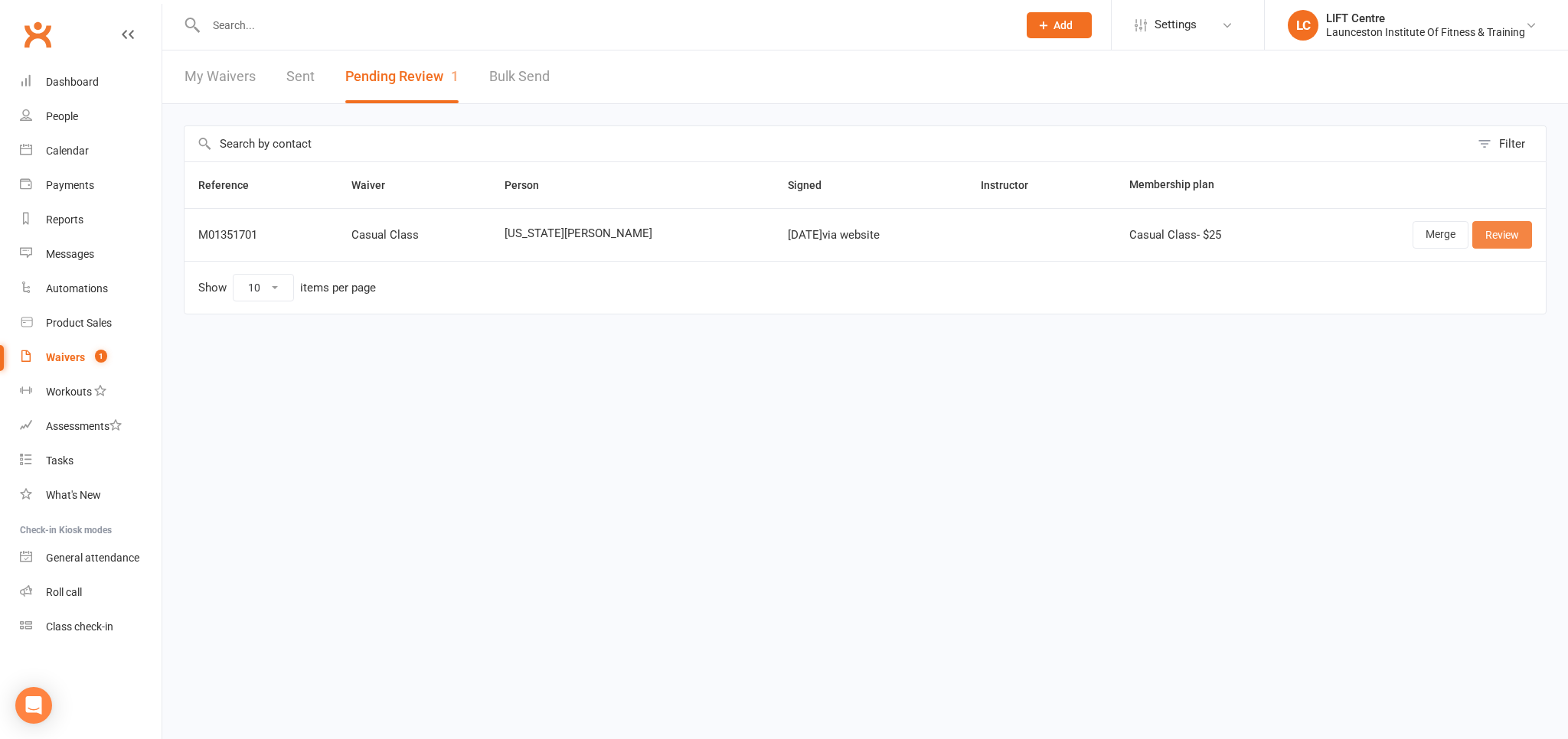
click at [1502, 237] on link "Review" at bounding box center [1502, 235] width 59 height 28
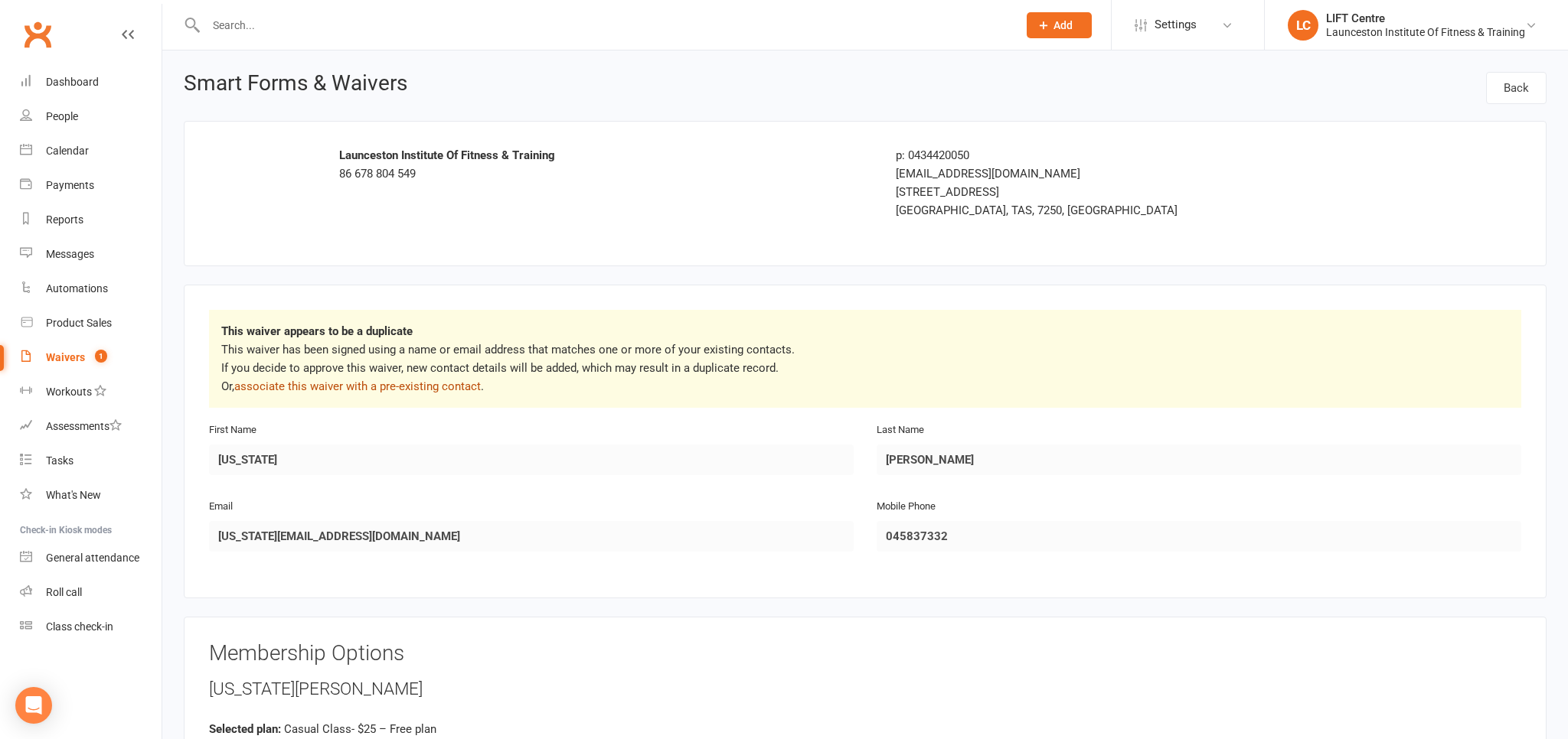
click at [418, 391] on link "associate this waiver with a pre-existing contact" at bounding box center [357, 386] width 246 height 13
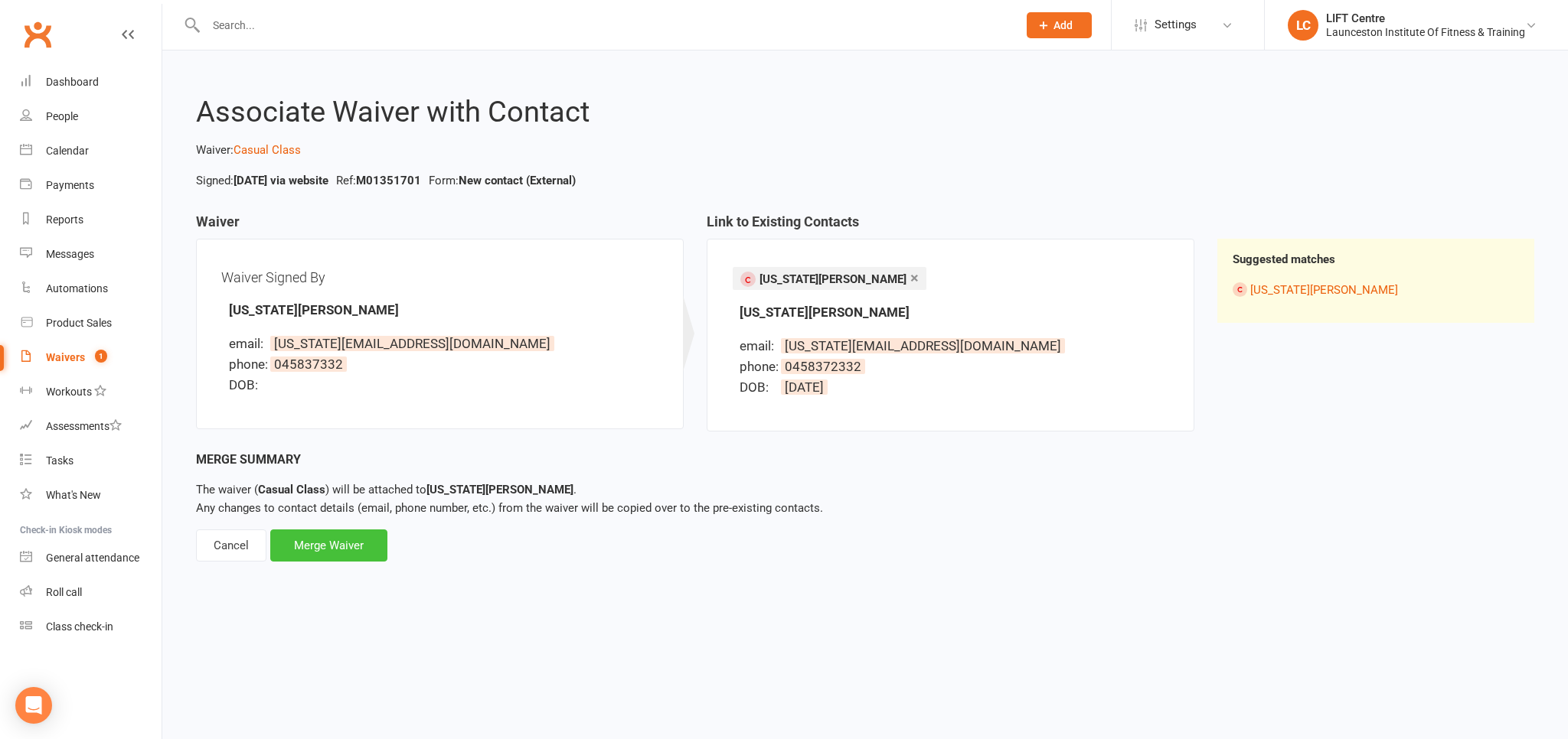
click at [331, 540] on div "Merge Waiver" at bounding box center [329, 546] width 117 height 33
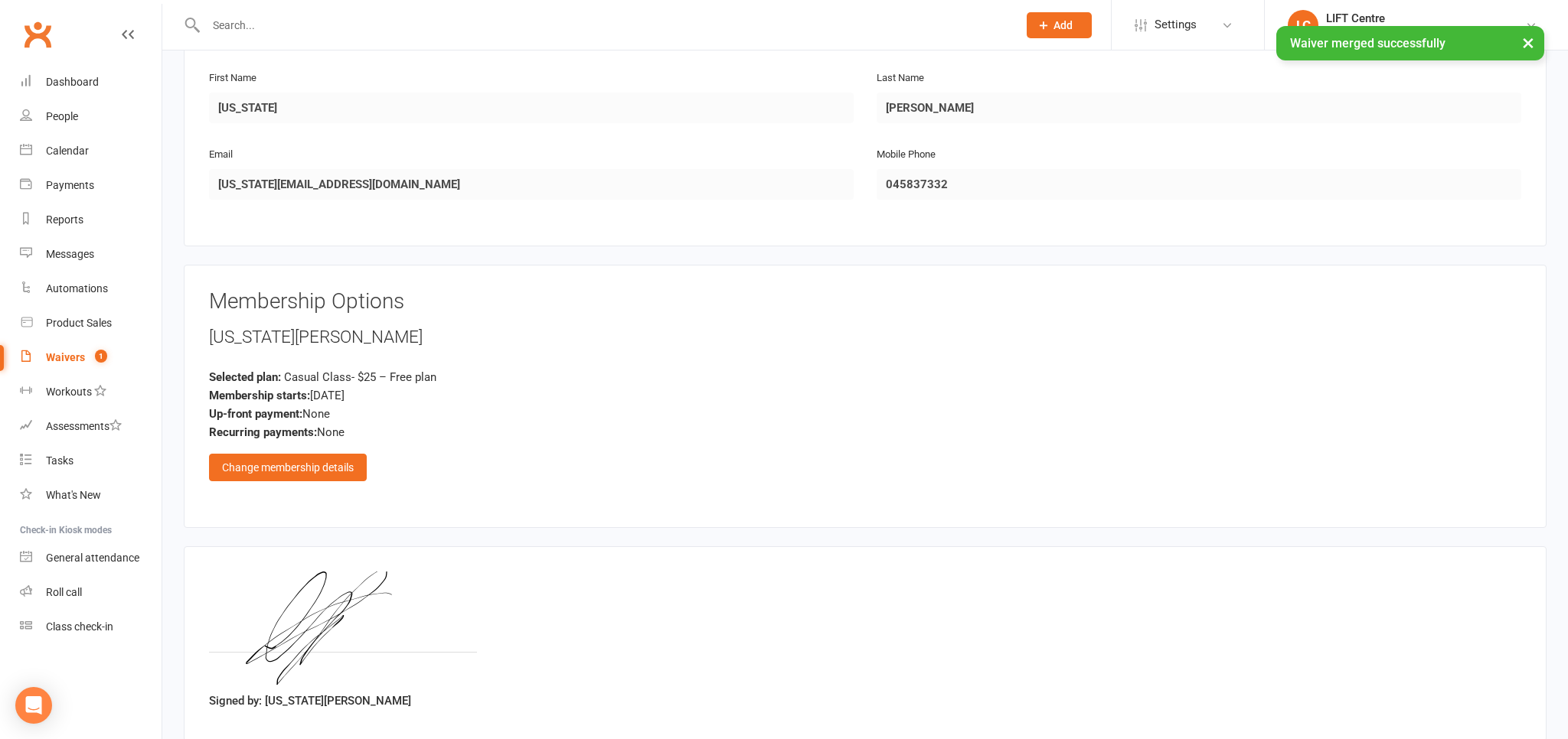
scroll to position [334, 0]
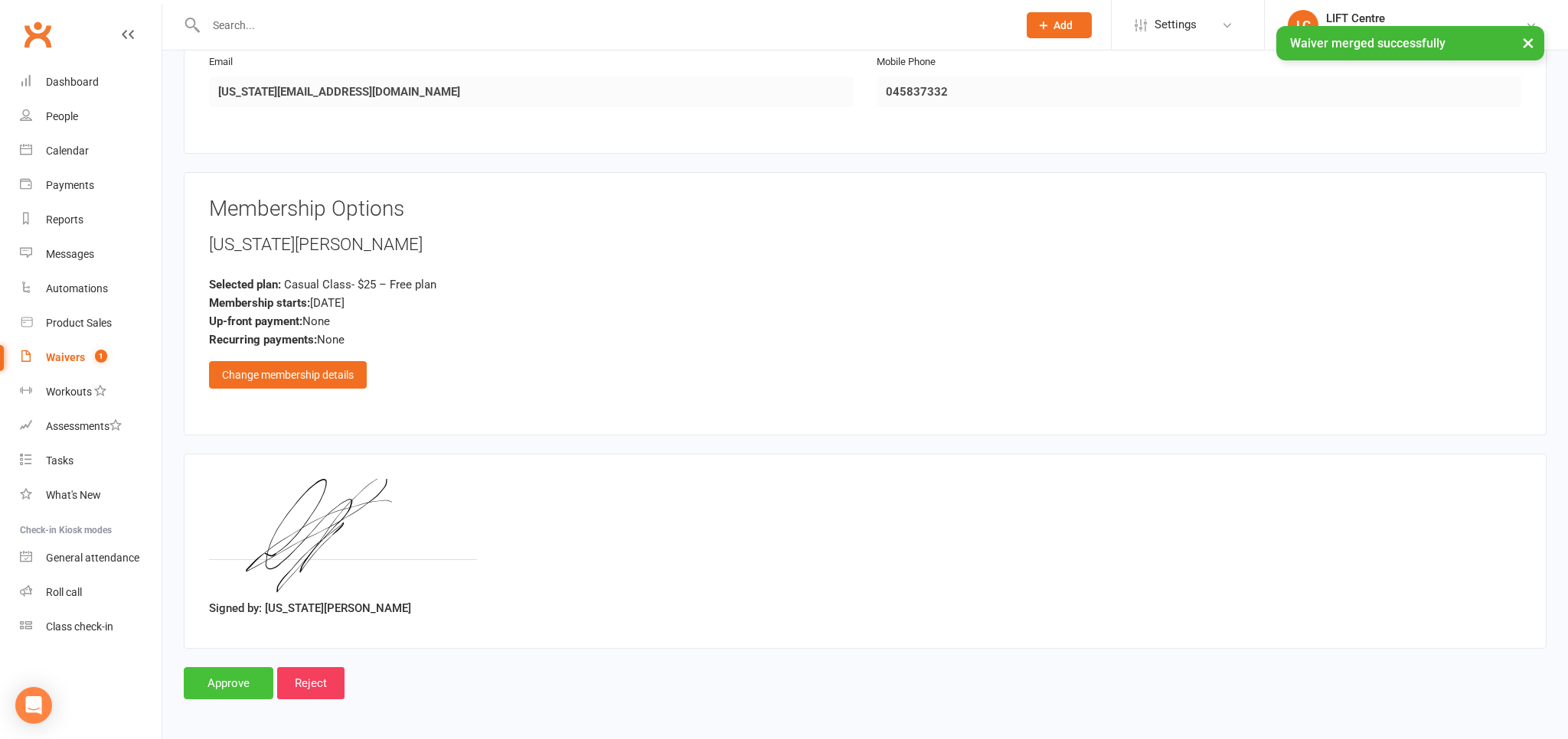
click at [235, 672] on input "Approve" at bounding box center [229, 683] width 90 height 33
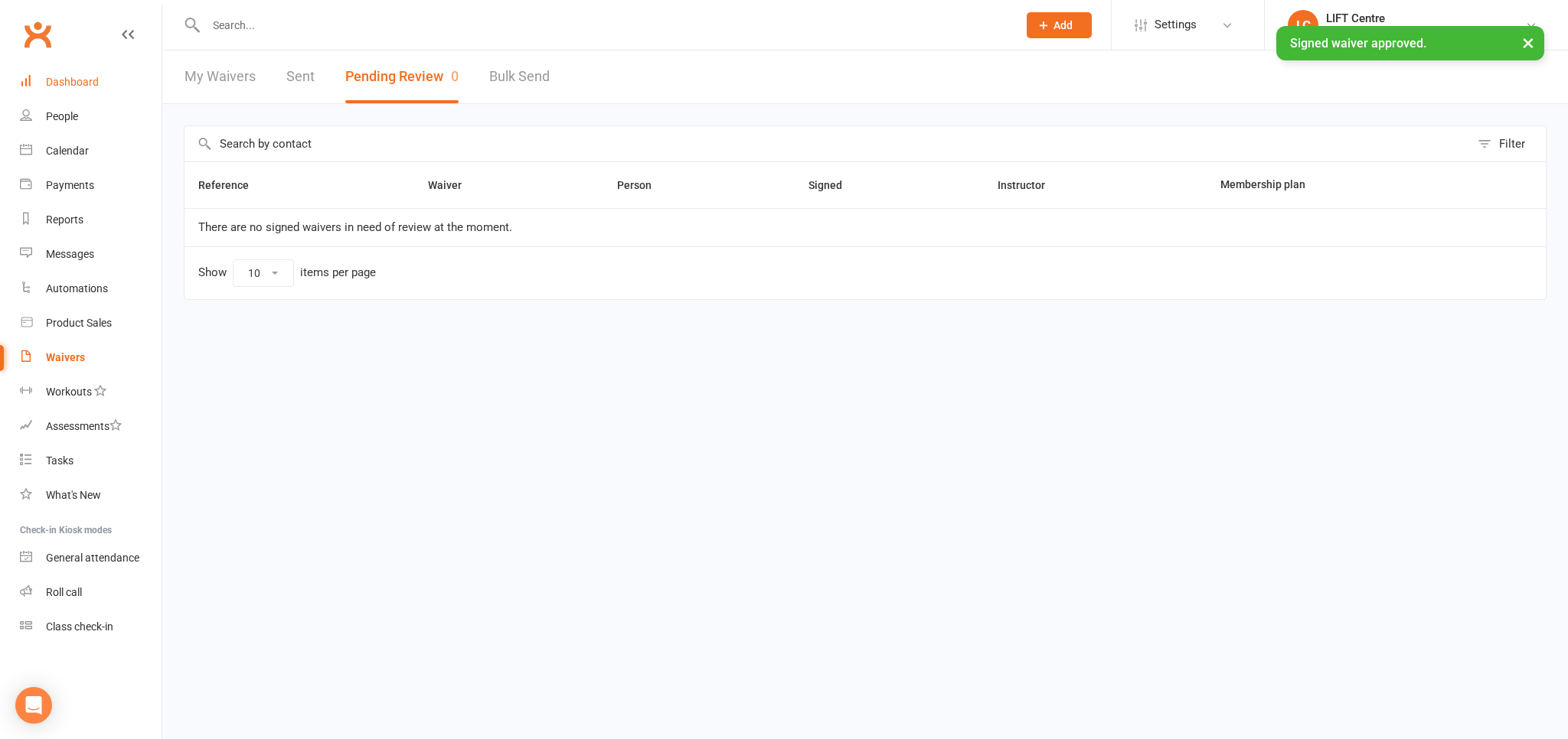
click at [81, 82] on div "Dashboard" at bounding box center [72, 81] width 53 height 12
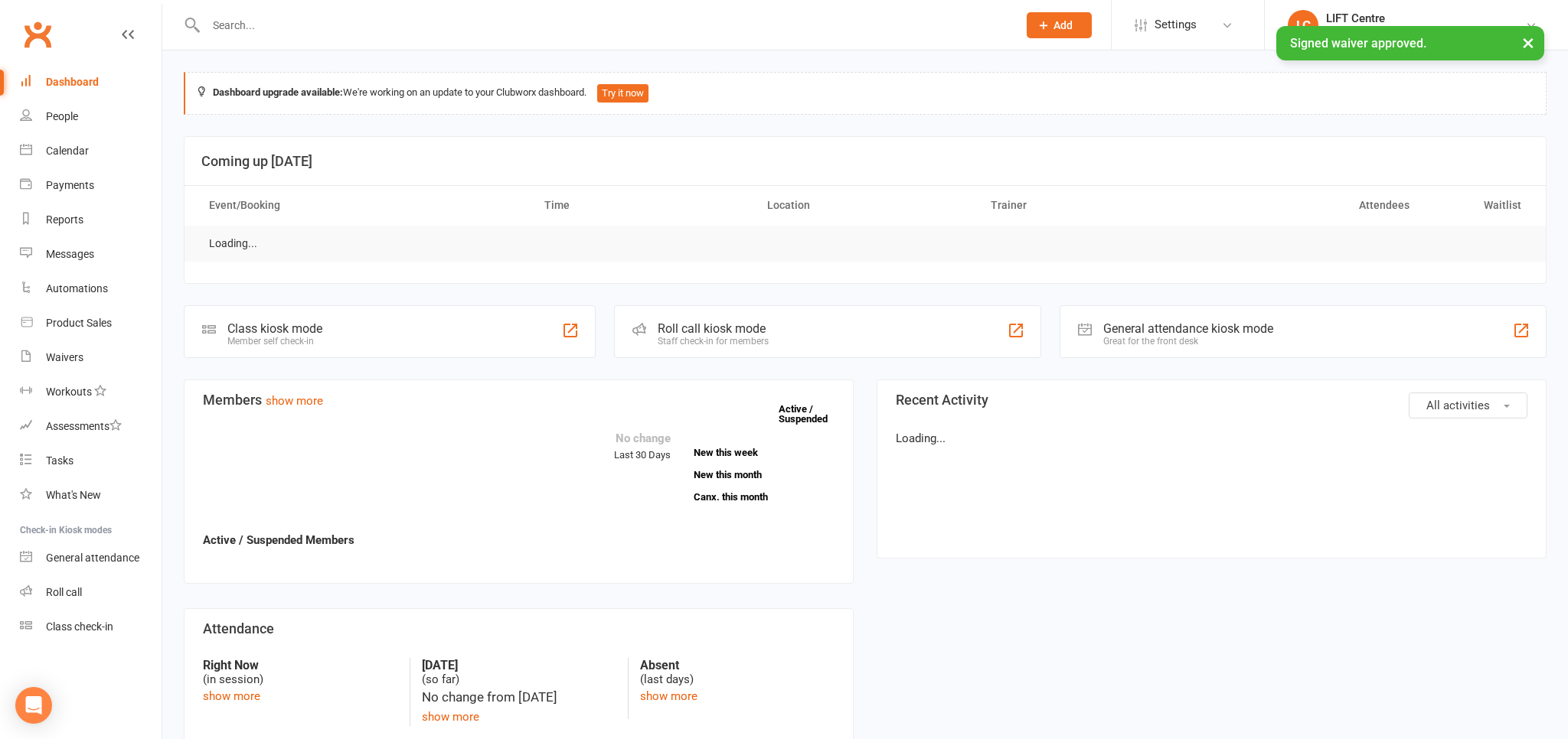
click at [288, 21] on input "text" at bounding box center [603, 25] width 806 height 21
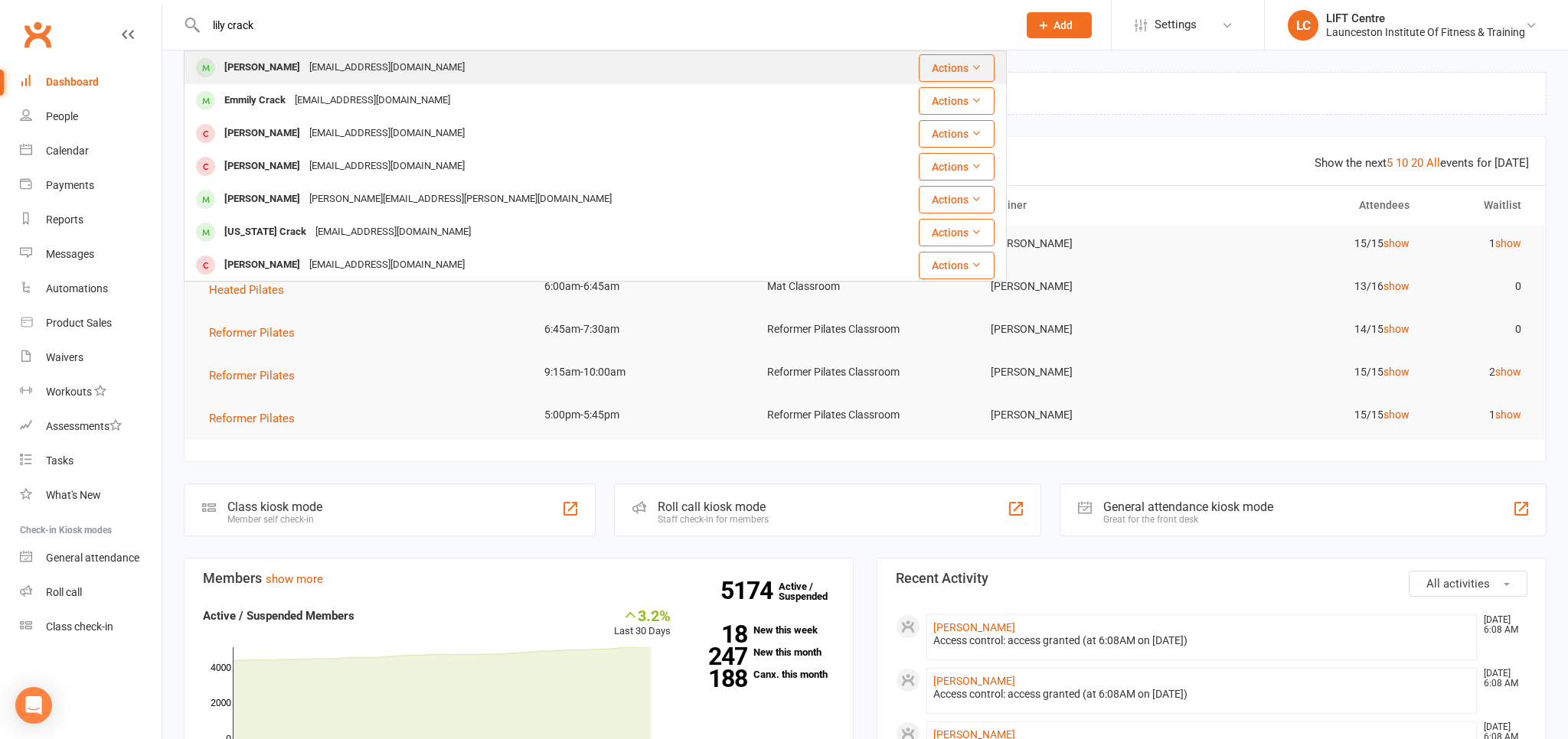
type input "lily crack"
click at [307, 69] on div "[EMAIL_ADDRESS][DOMAIN_NAME]" at bounding box center [387, 67] width 165 height 22
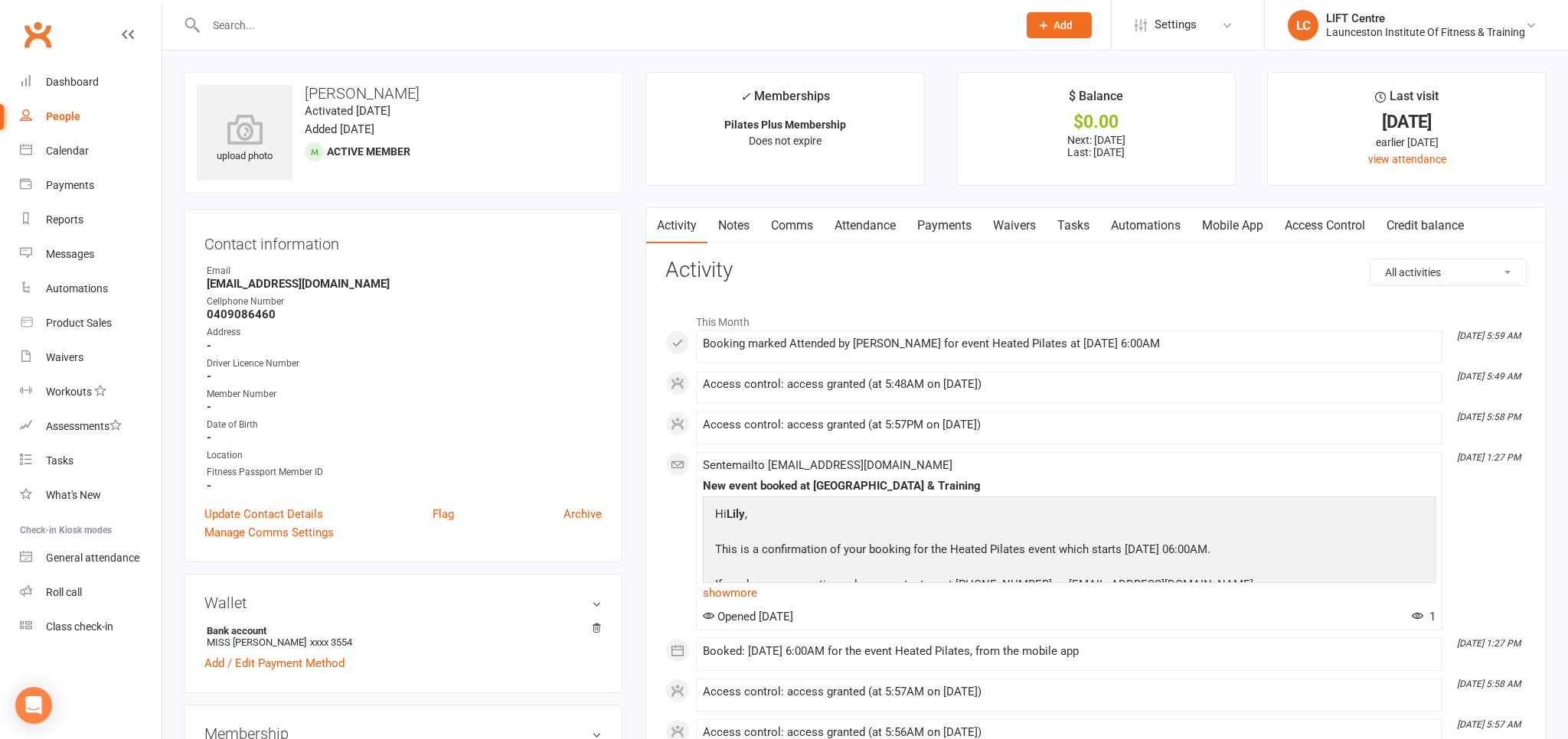
click at [948, 222] on link "Payments" at bounding box center [943, 225] width 76 height 35
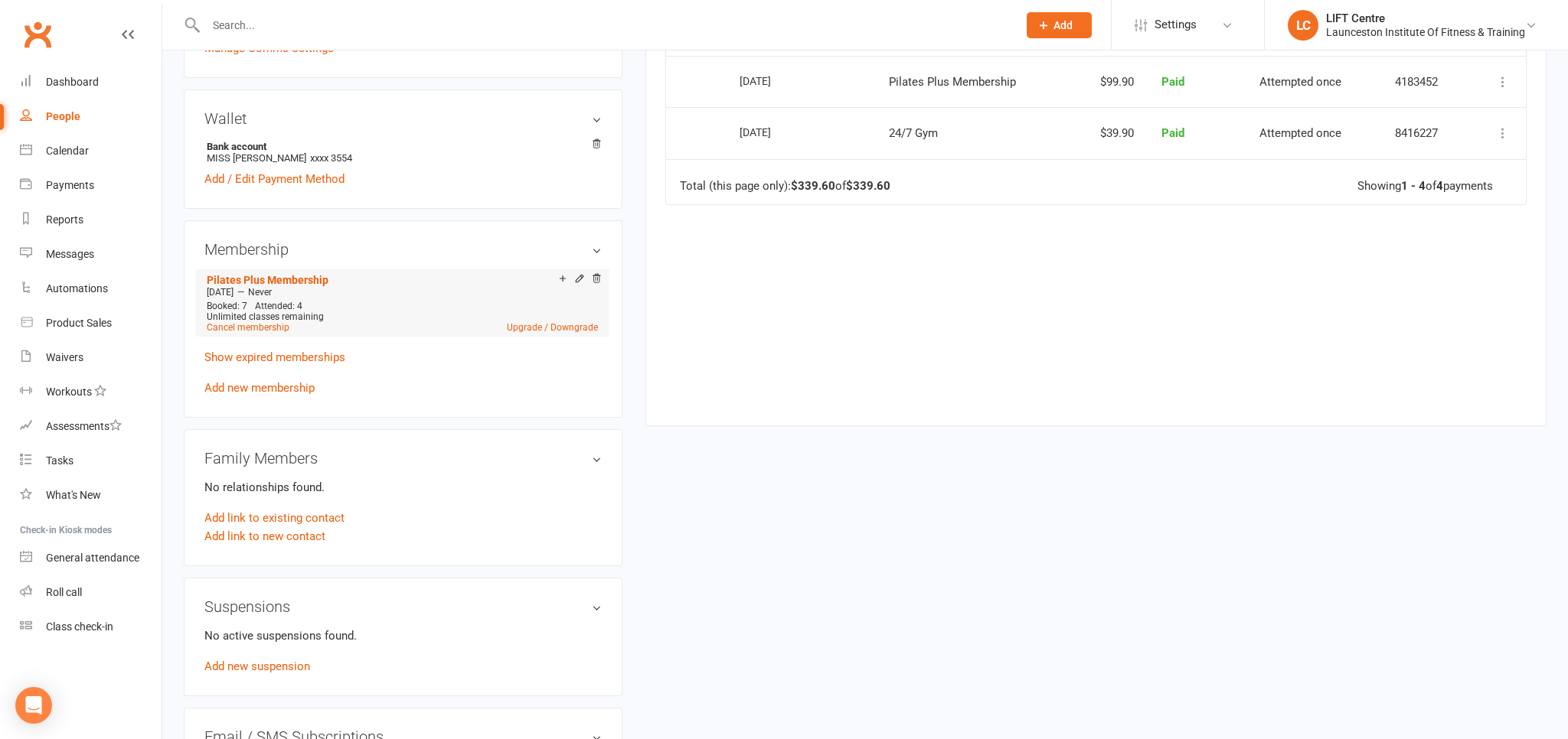
scroll to position [80, 0]
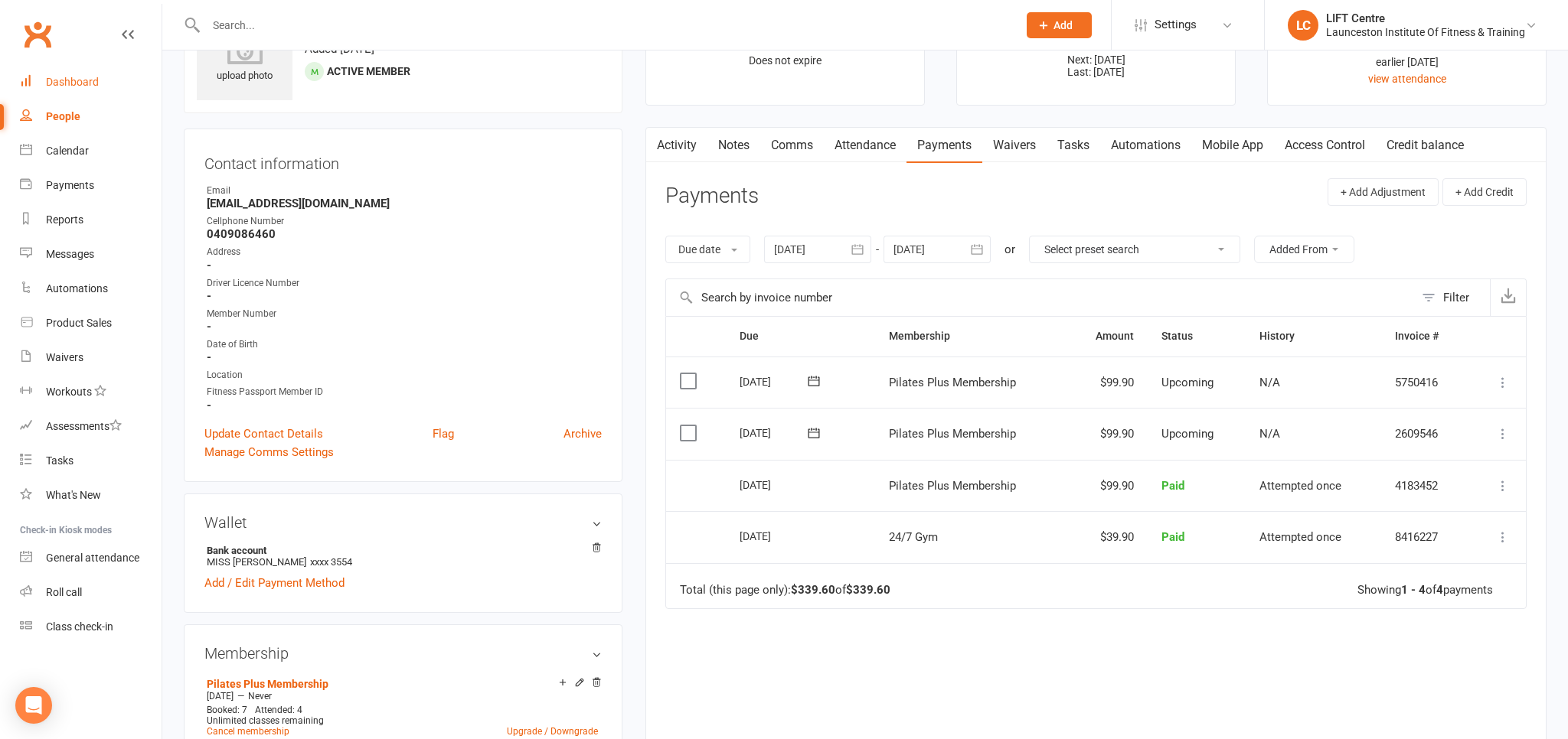
click at [79, 84] on div "Dashboard" at bounding box center [72, 81] width 53 height 12
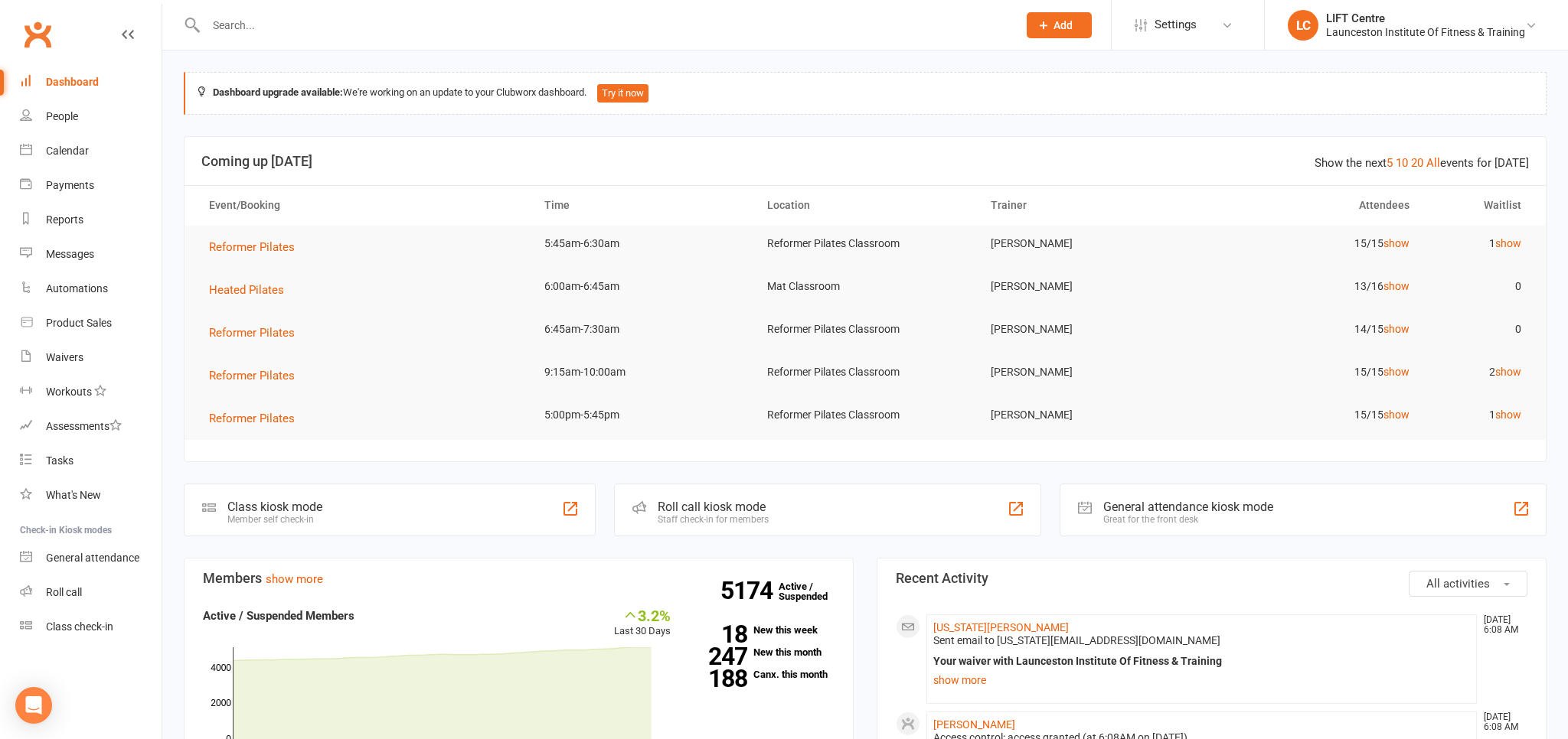
click at [346, 24] on input "text" at bounding box center [603, 25] width 806 height 21
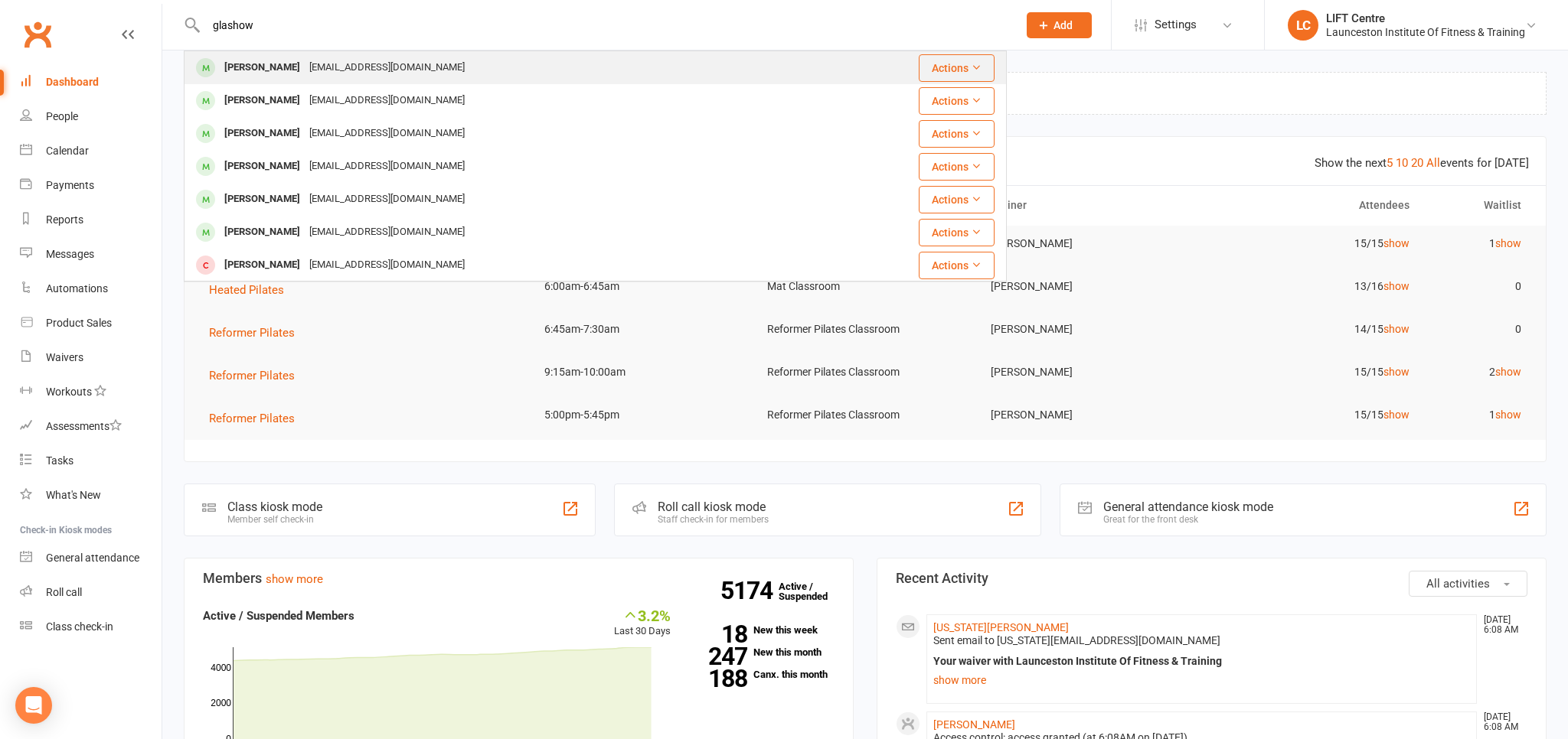
type input "glashow"
click at [370, 74] on div "[EMAIL_ADDRESS][DOMAIN_NAME]" at bounding box center [387, 67] width 165 height 22
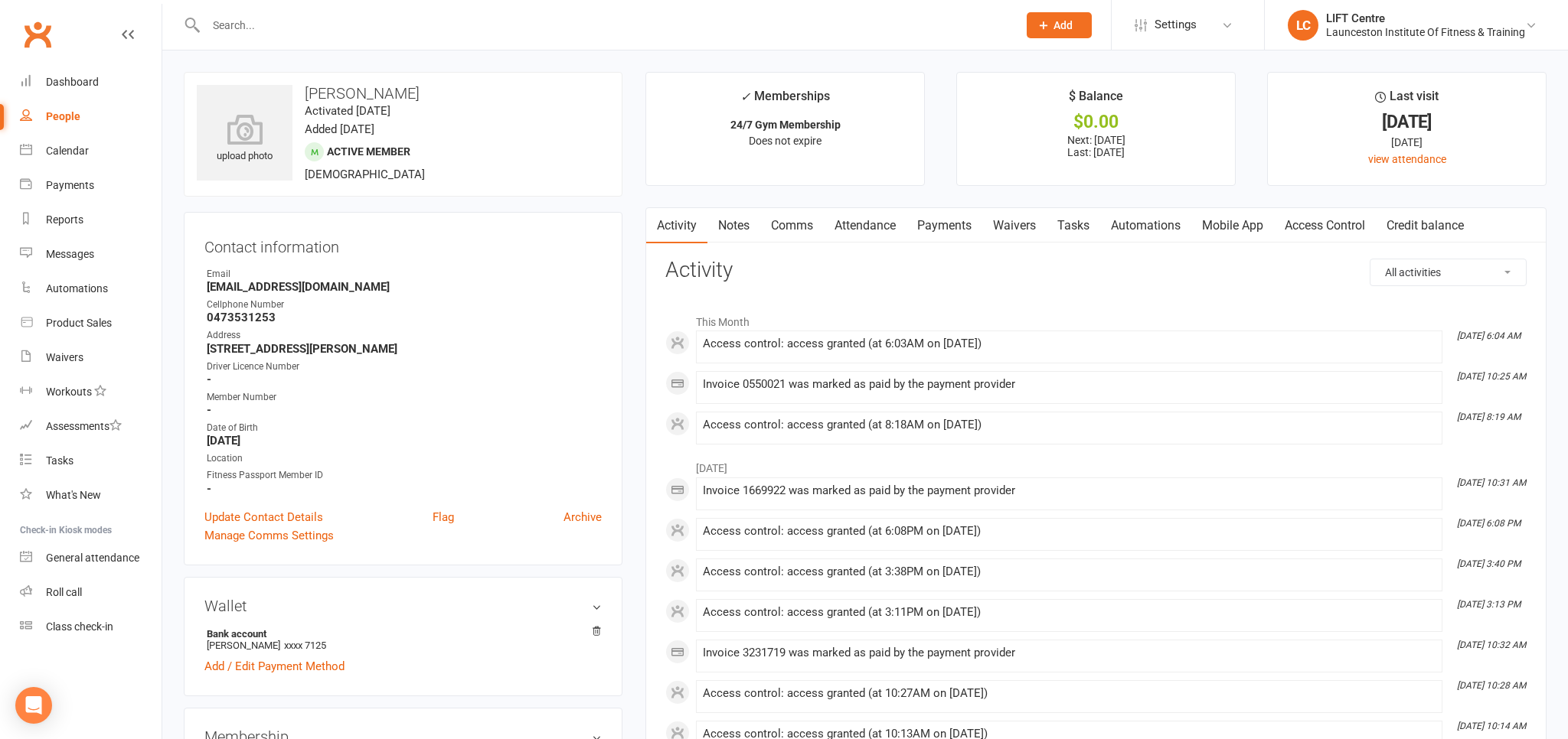
click at [945, 225] on link "Payments" at bounding box center [943, 225] width 76 height 35
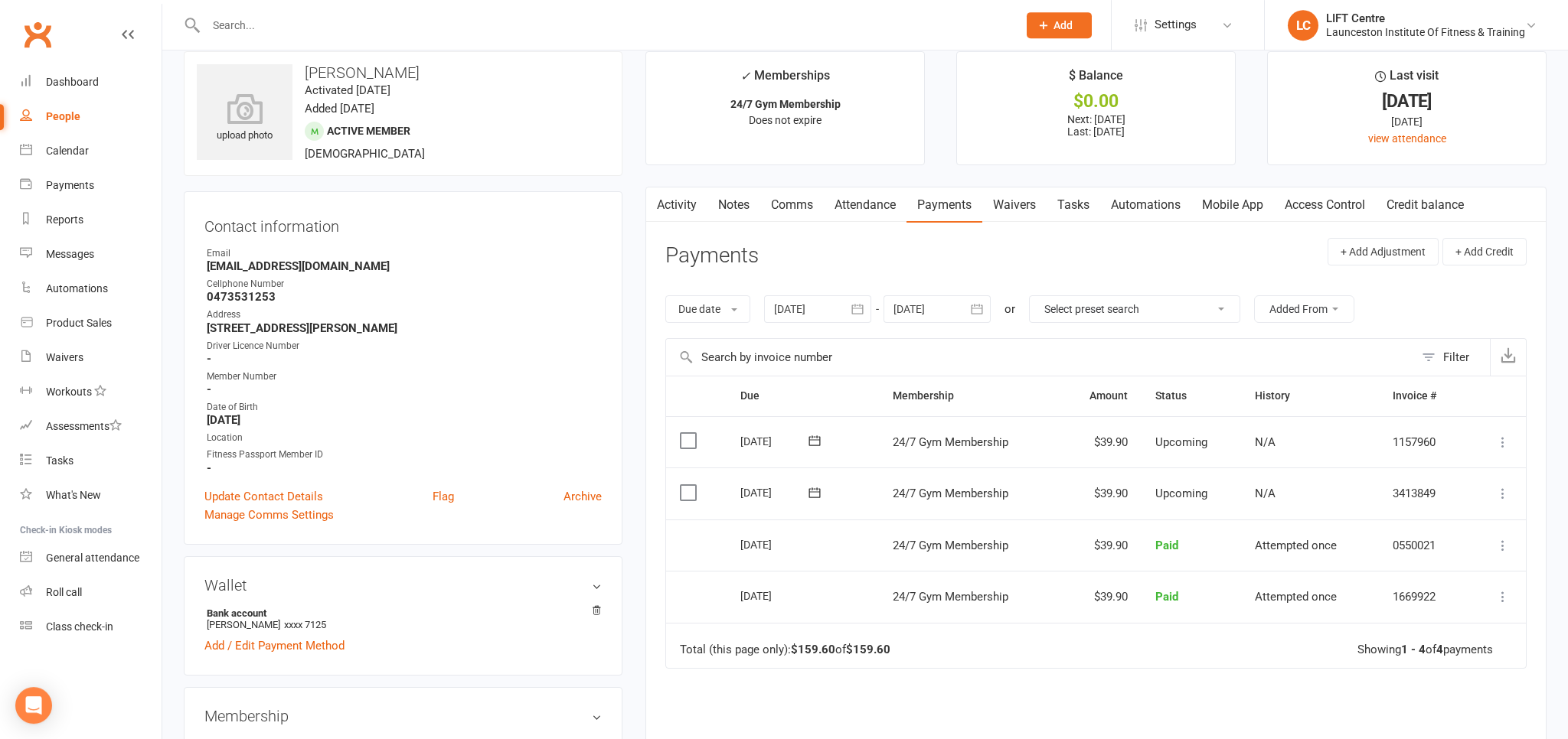
scroll to position [80, 0]
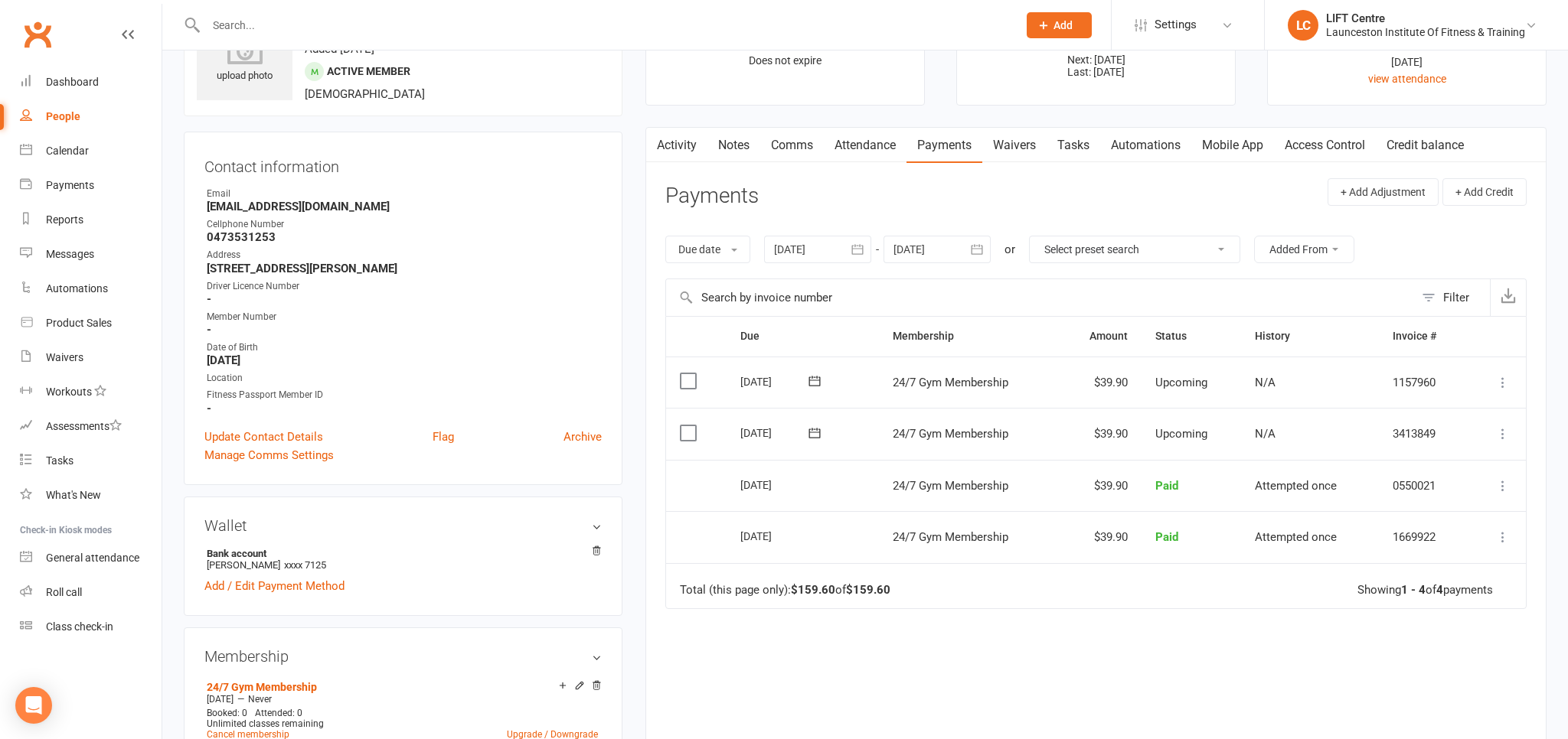
click at [1337, 140] on link "Access Control" at bounding box center [1325, 145] width 102 height 35
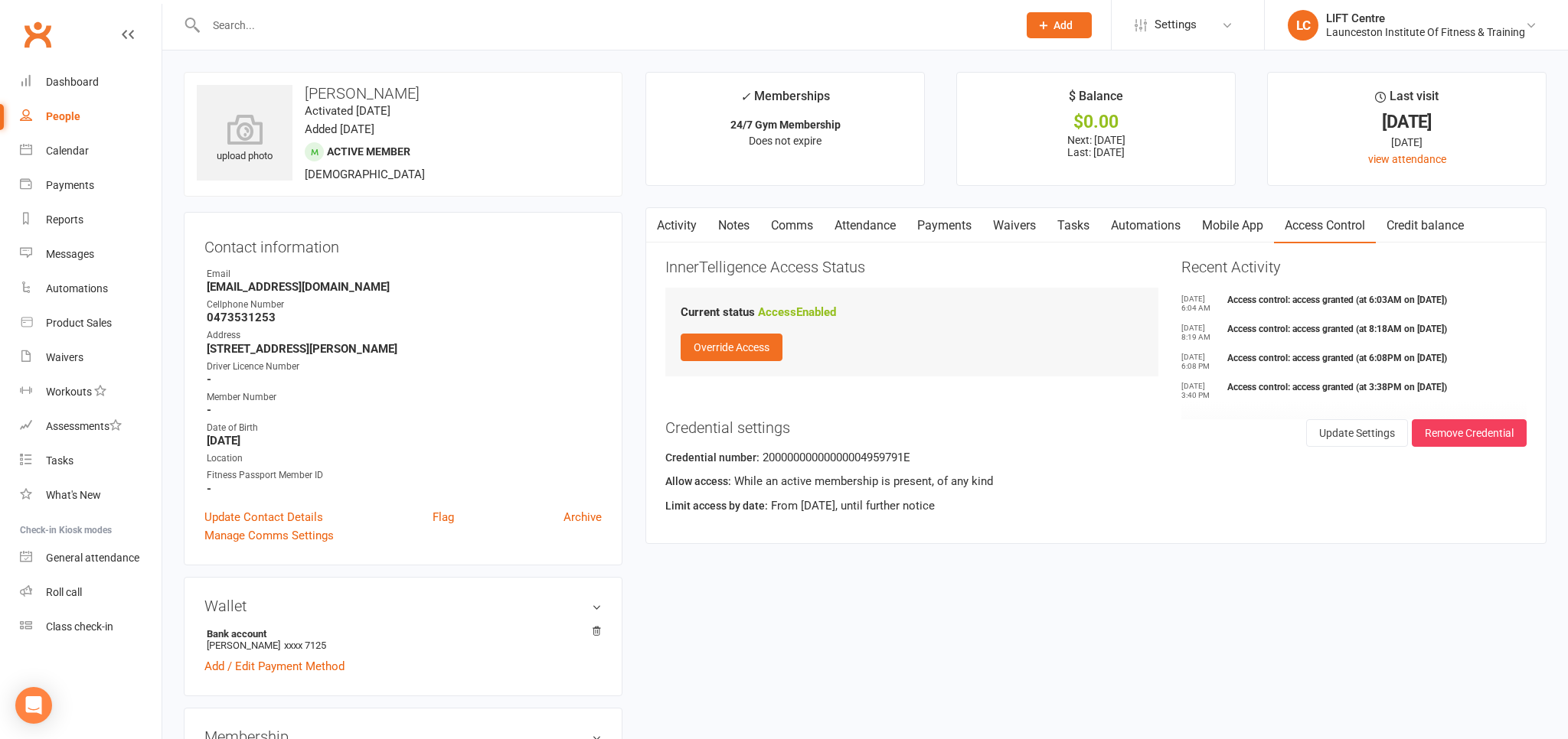
click at [244, 21] on input "text" at bounding box center [603, 25] width 806 height 21
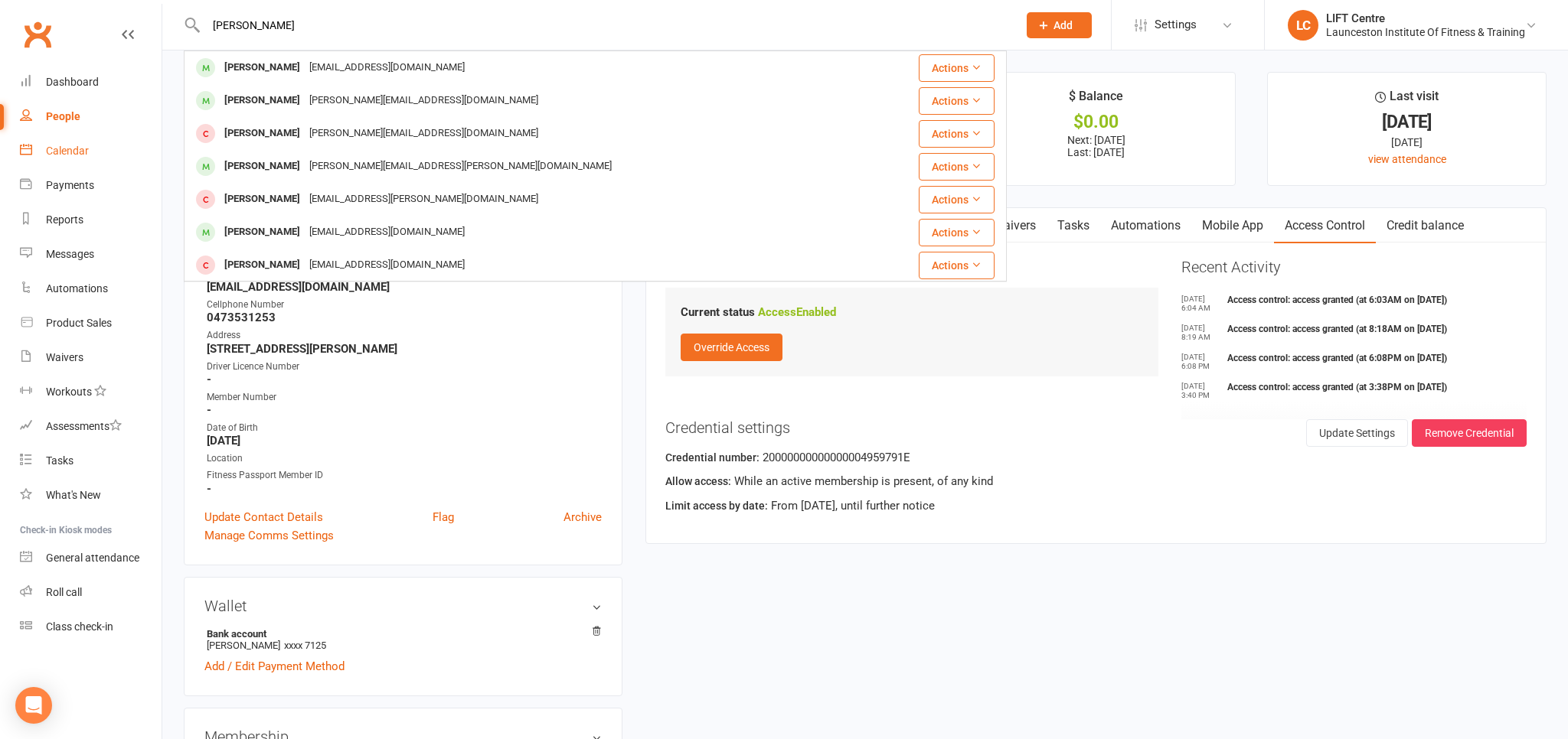
type input "[PERSON_NAME]"
click at [88, 150] on div "Calendar" at bounding box center [67, 150] width 43 height 12
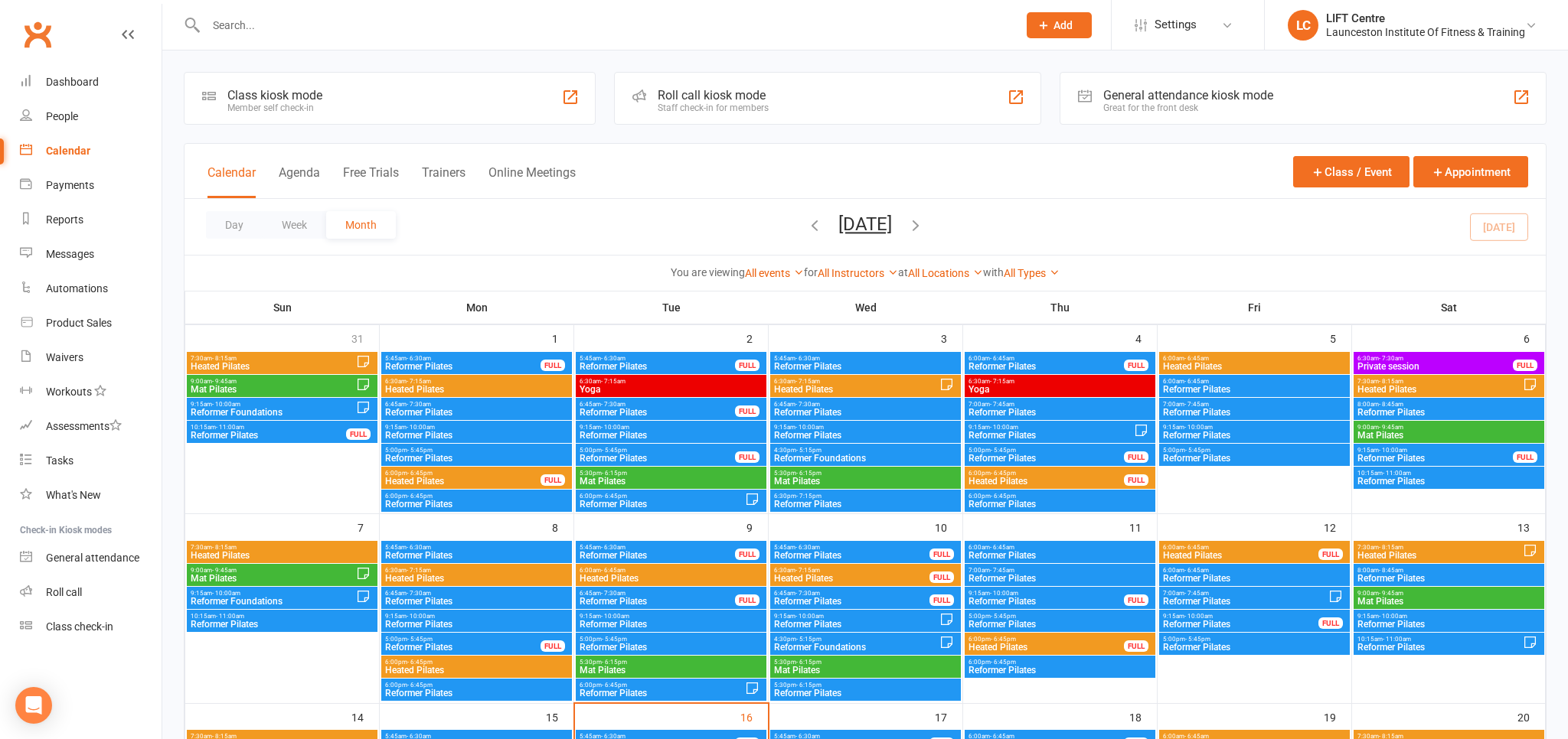
scroll to position [323, 0]
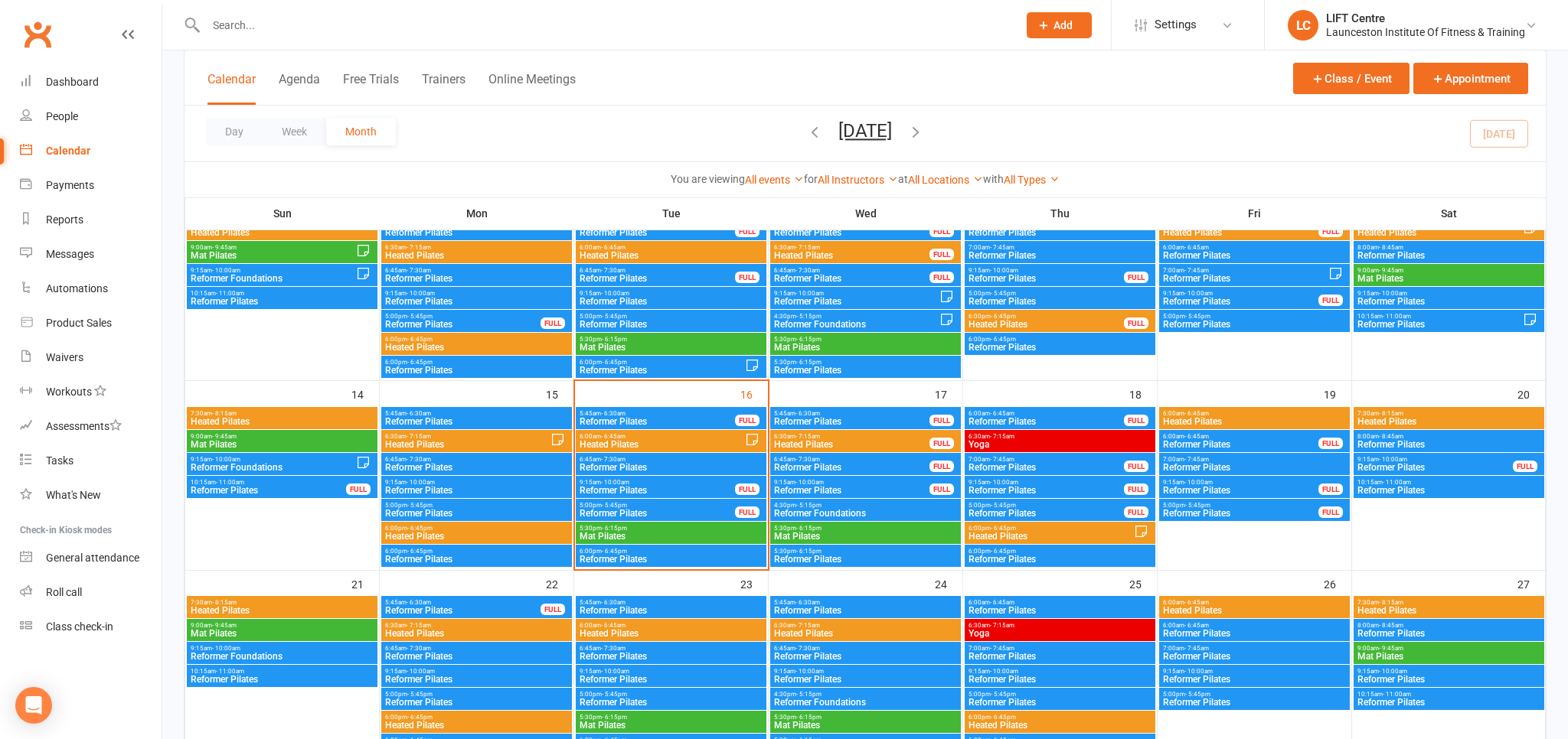
click at [672, 409] on div "5:45am - 6:30am Reformer Pilates FULL" at bounding box center [670, 417] width 191 height 22
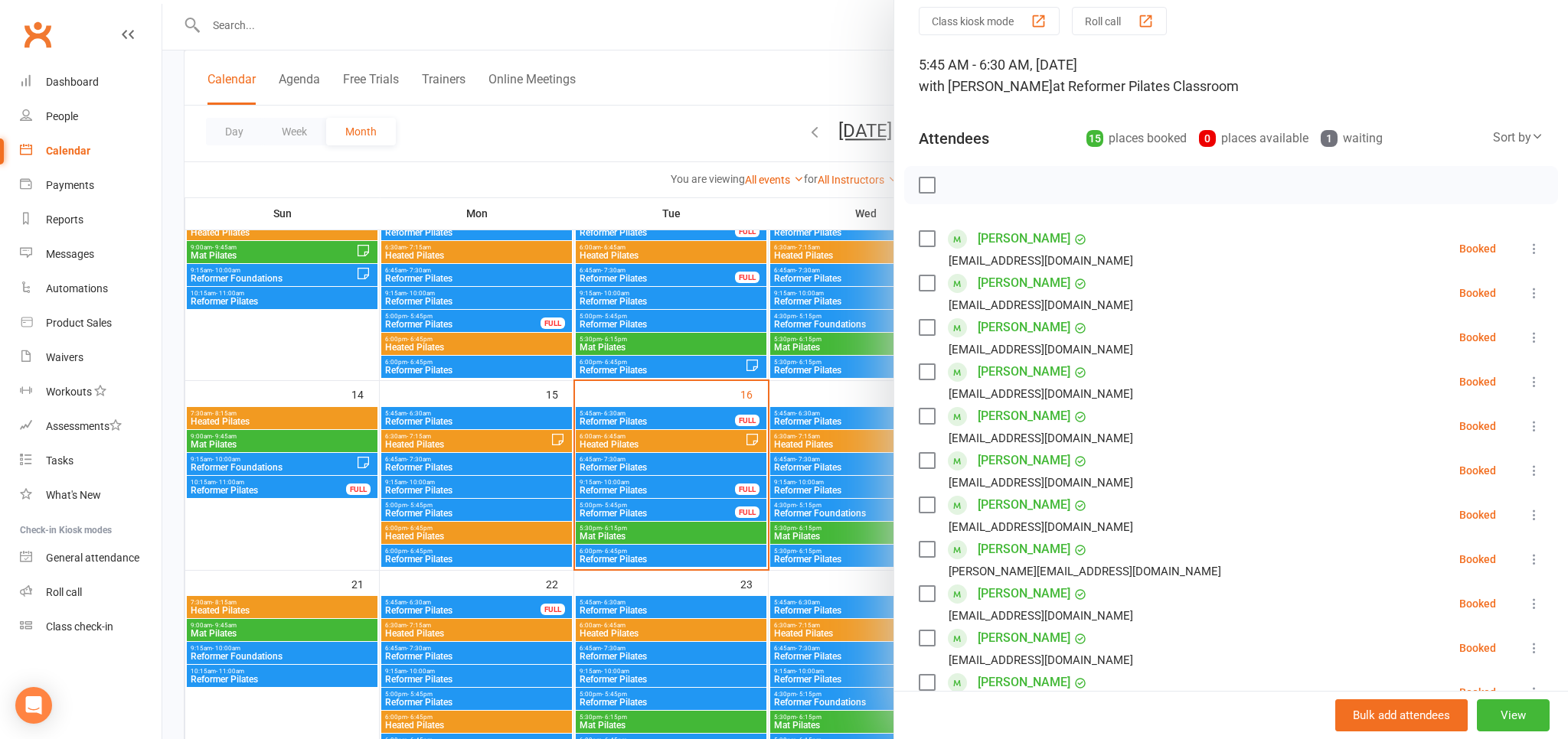
scroll to position [84, 0]
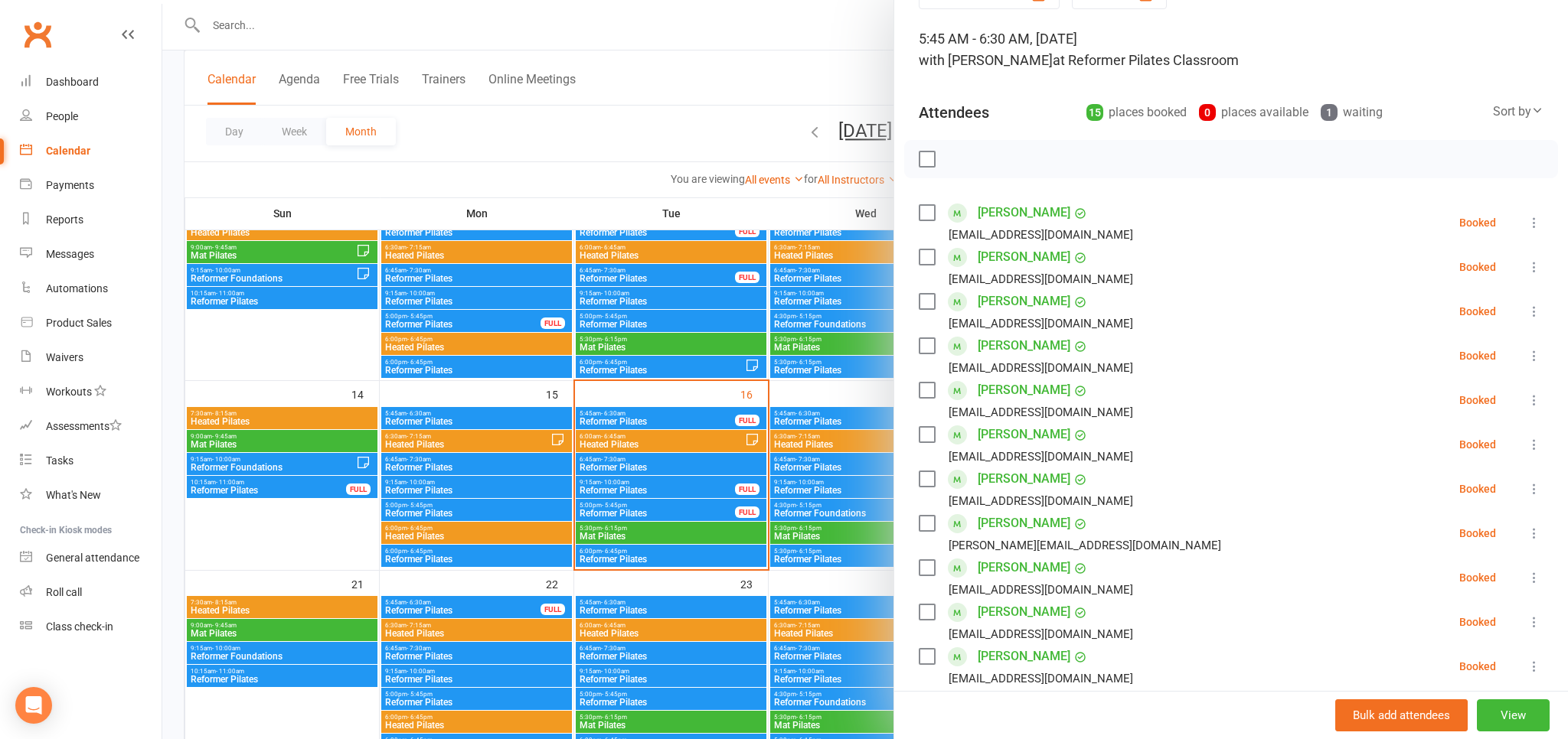
click at [1534, 354] on icon at bounding box center [1534, 356] width 15 height 15
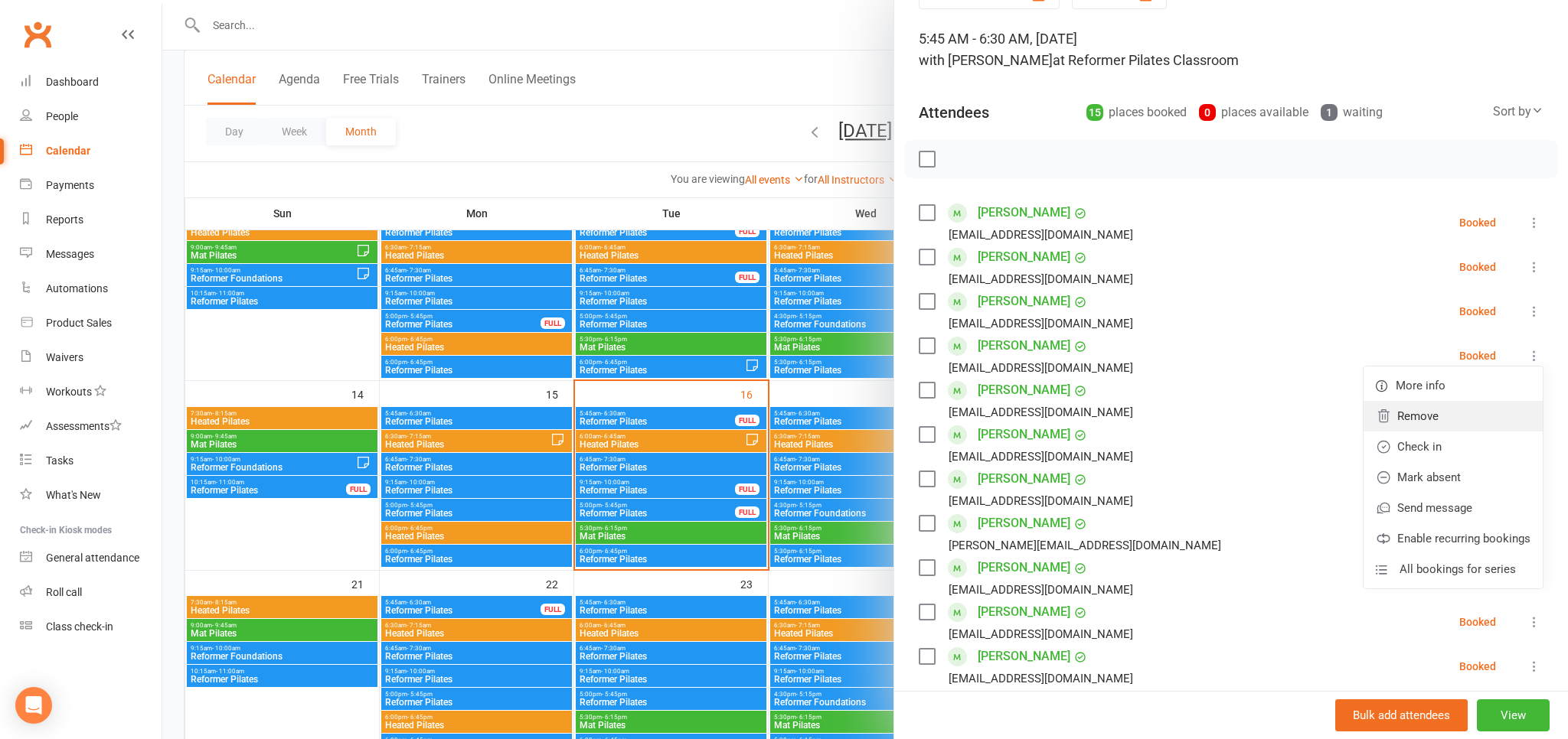
click at [1461, 414] on link "Remove" at bounding box center [1453, 416] width 179 height 31
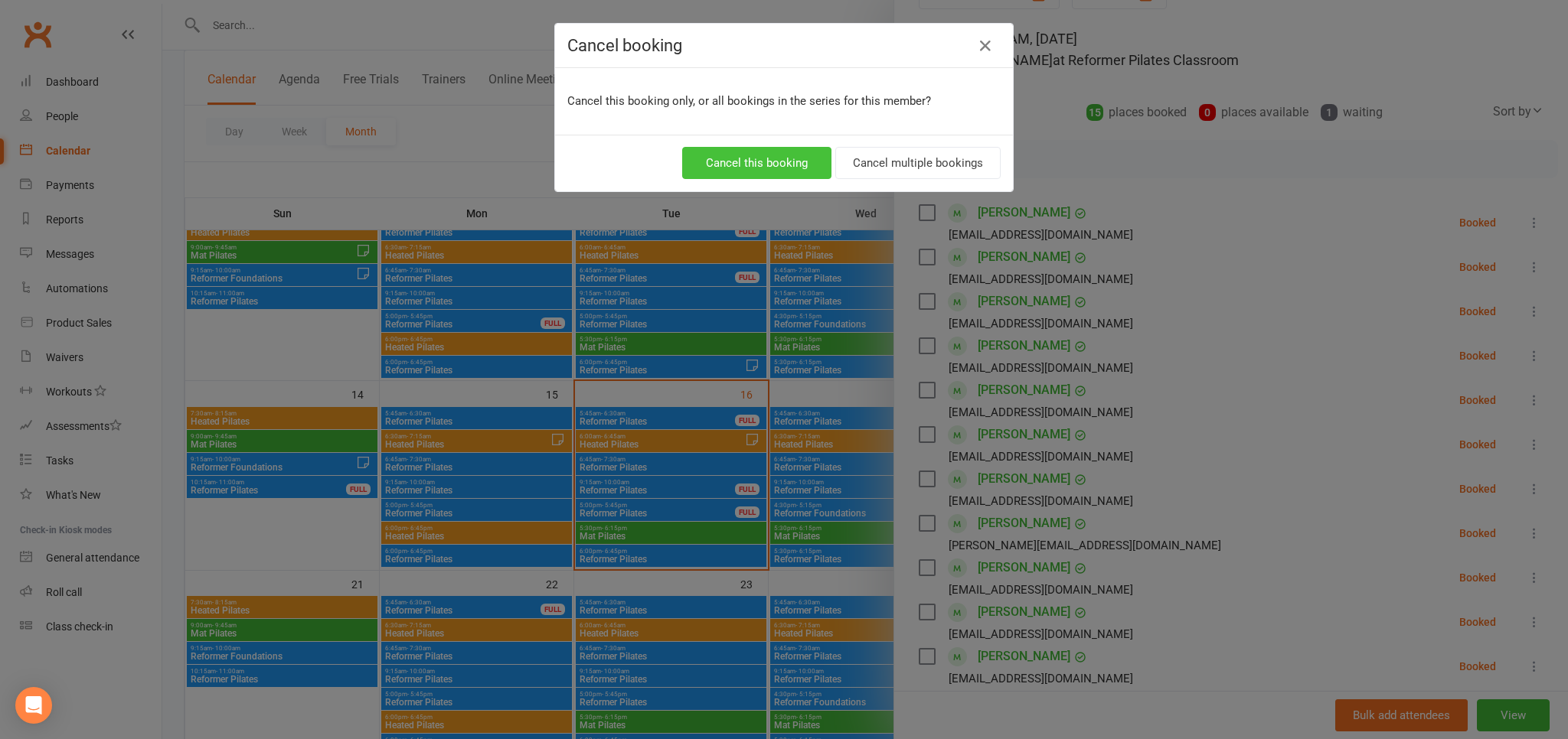
click at [782, 158] on button "Cancel this booking" at bounding box center [757, 163] width 149 height 33
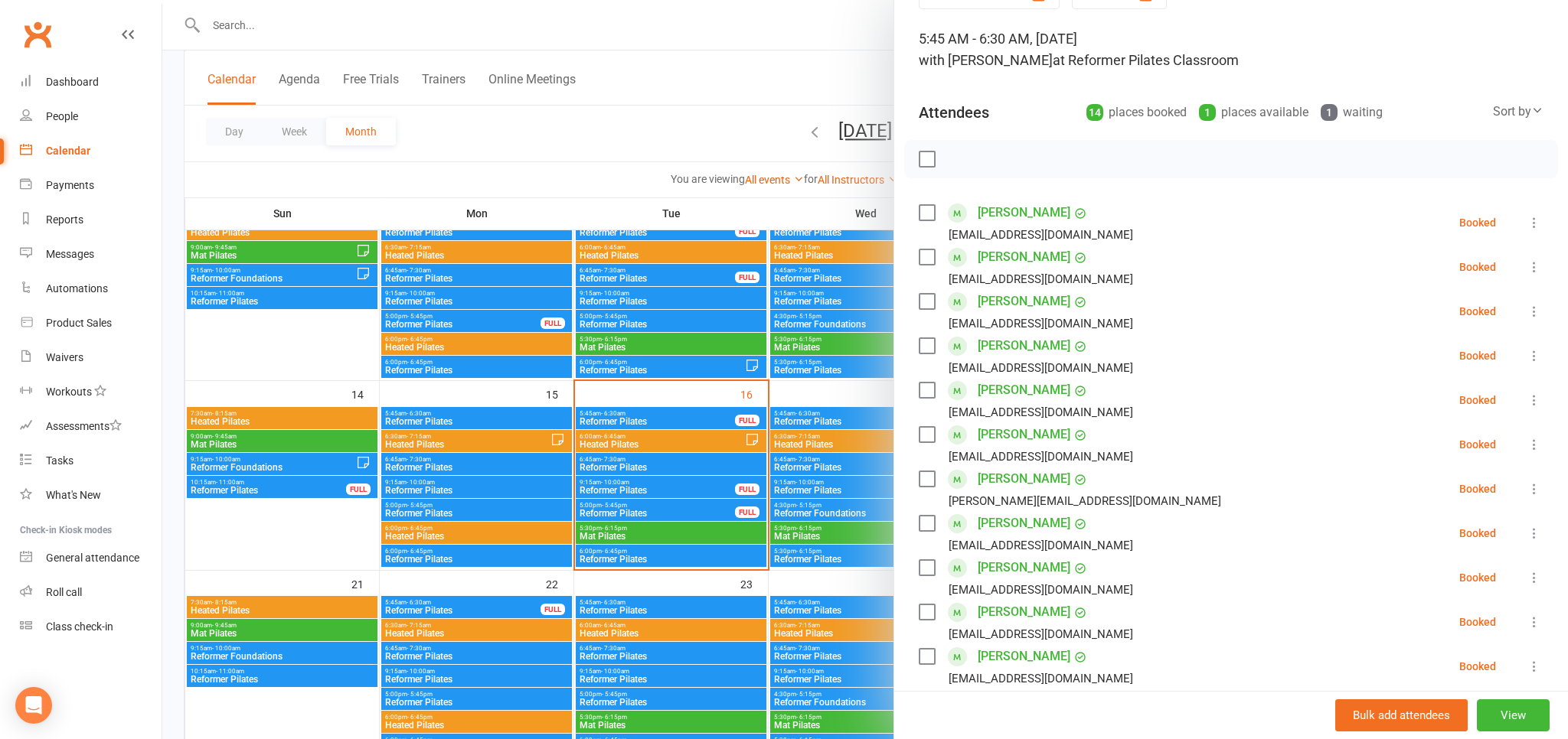
click at [834, 64] on div at bounding box center [865, 370] width 1406 height 739
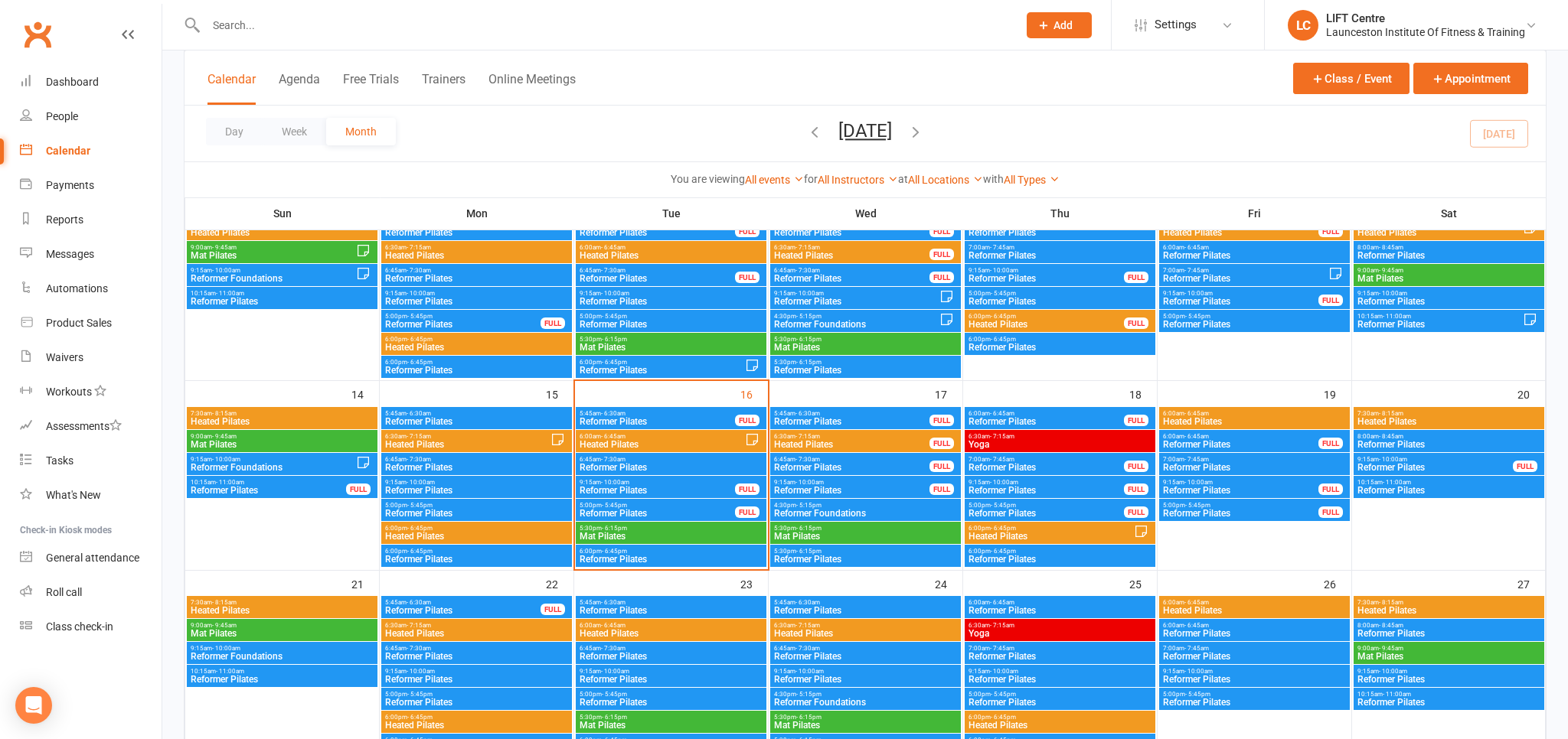
click at [443, 23] on input "text" at bounding box center [603, 25] width 806 height 21
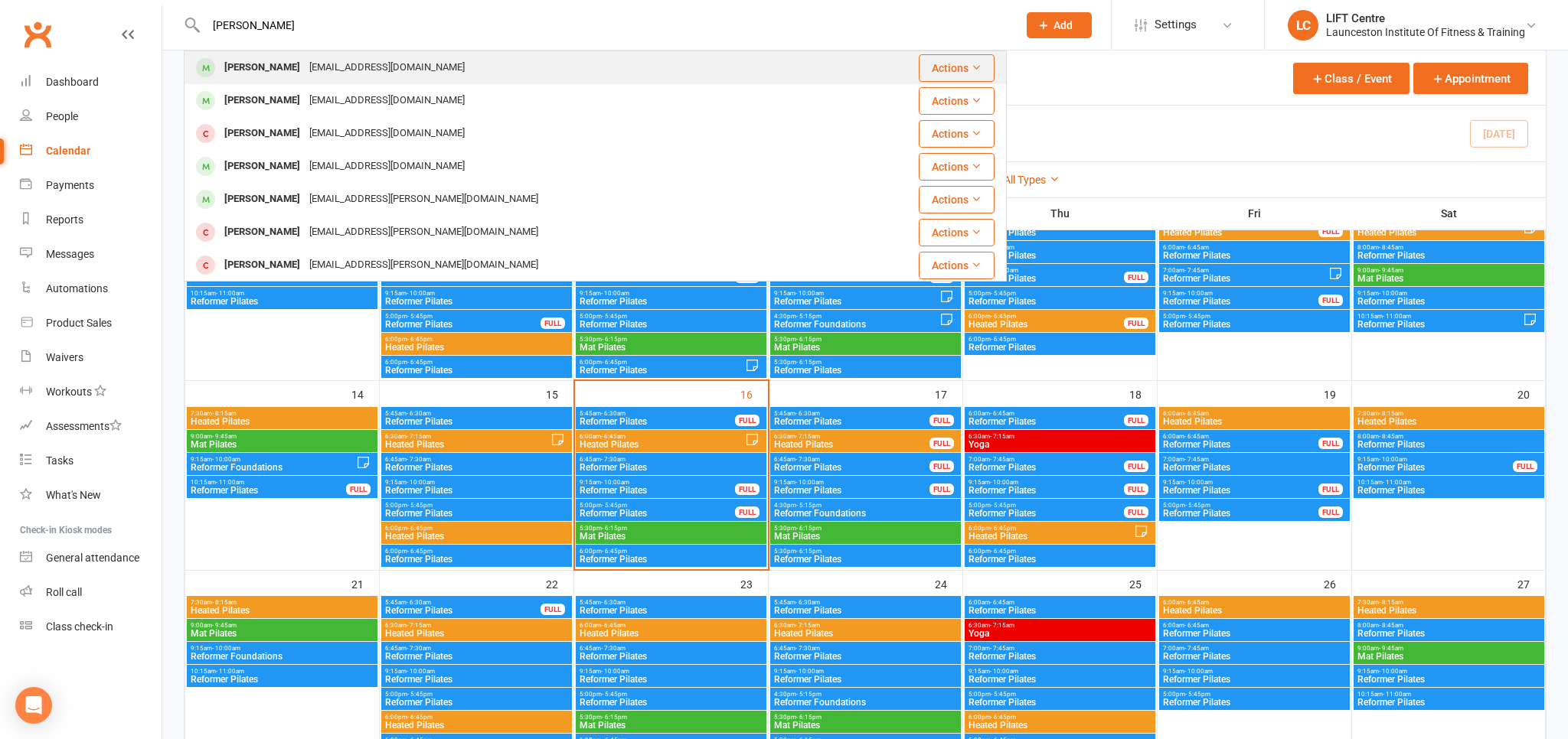
type input "[PERSON_NAME]"
click at [441, 58] on div "[PERSON_NAME] [EMAIL_ADDRESS][DOMAIN_NAME]" at bounding box center [515, 67] width 661 height 32
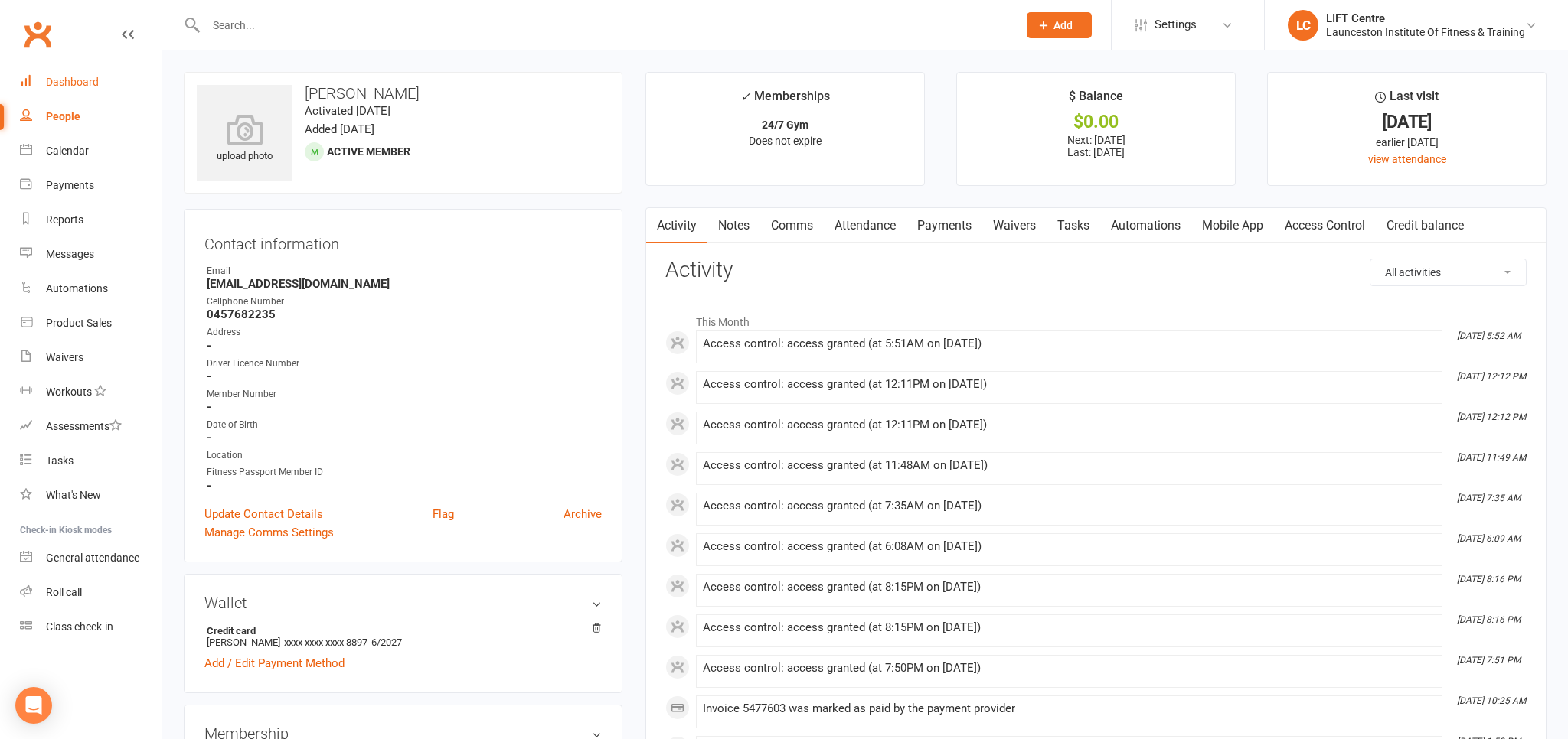
click at [79, 82] on div "Dashboard" at bounding box center [72, 81] width 53 height 12
